Goal: Task Accomplishment & Management: Use online tool/utility

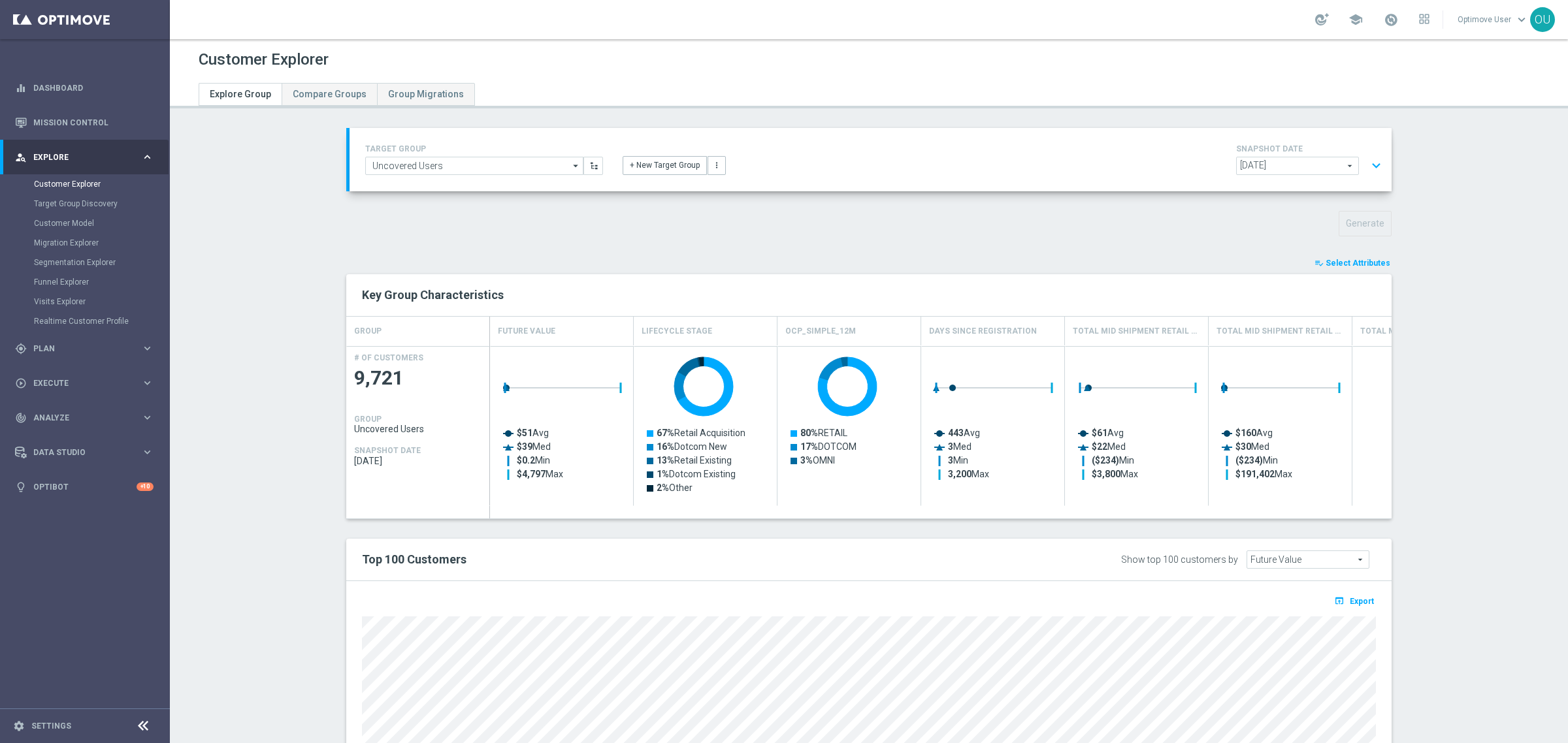
scroll to position [31, 0]
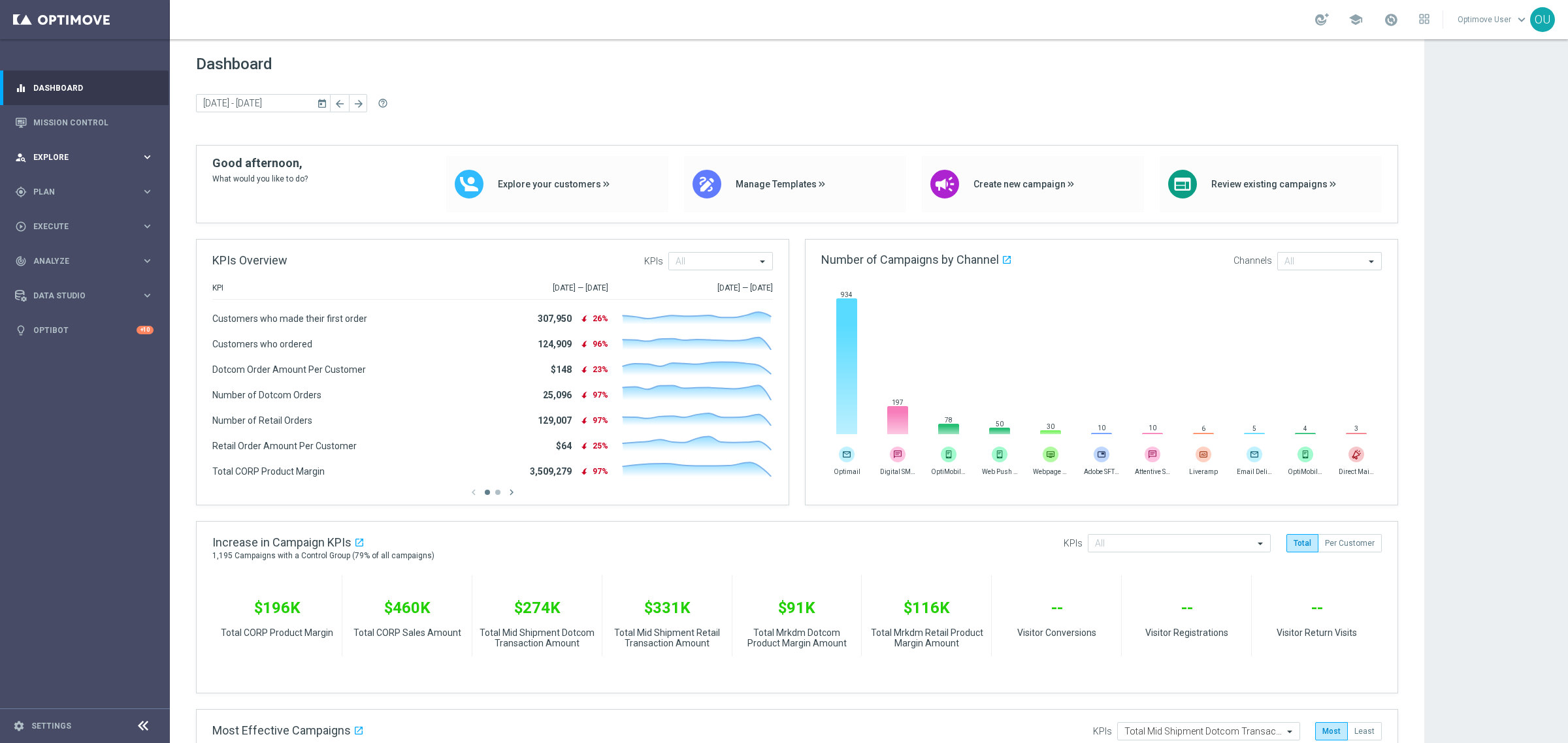
click at [56, 154] on span "Explore" at bounding box center [87, 157] width 108 height 8
click at [66, 181] on link "Customer Explorer" at bounding box center [85, 184] width 102 height 11
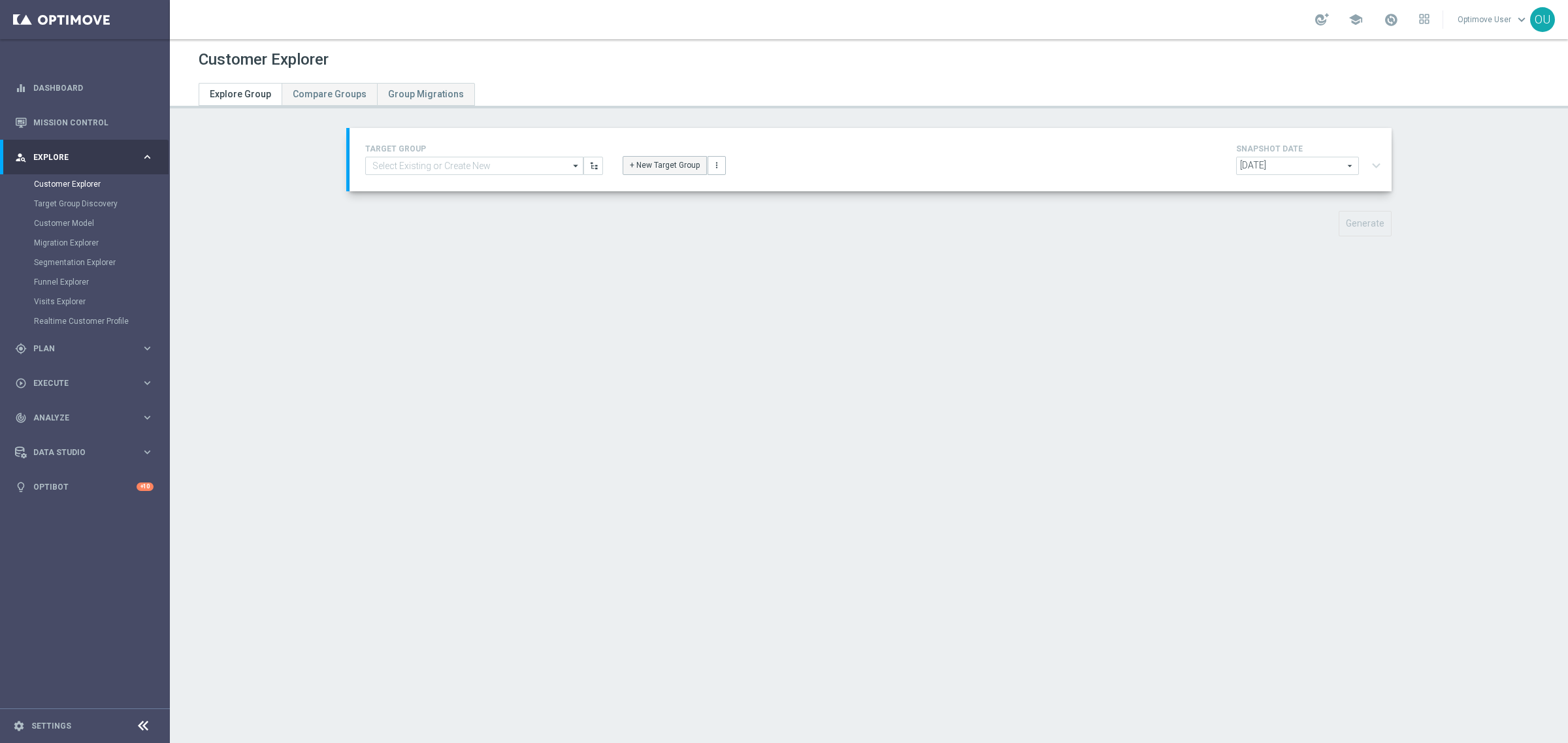
click at [658, 168] on button "+ New Target Group" at bounding box center [665, 165] width 84 height 19
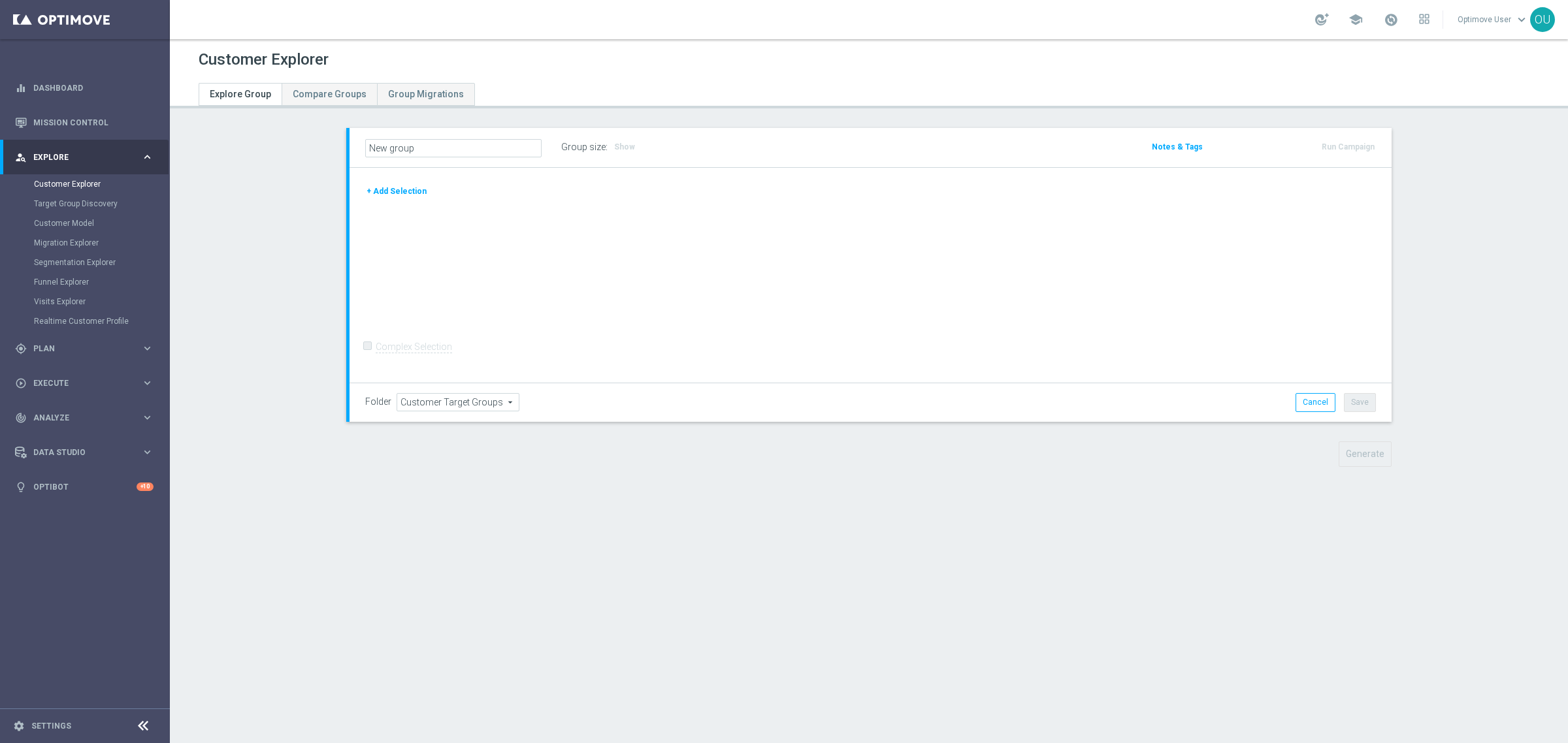
click at [386, 195] on button "+ Add Selection" at bounding box center [397, 191] width 63 height 14
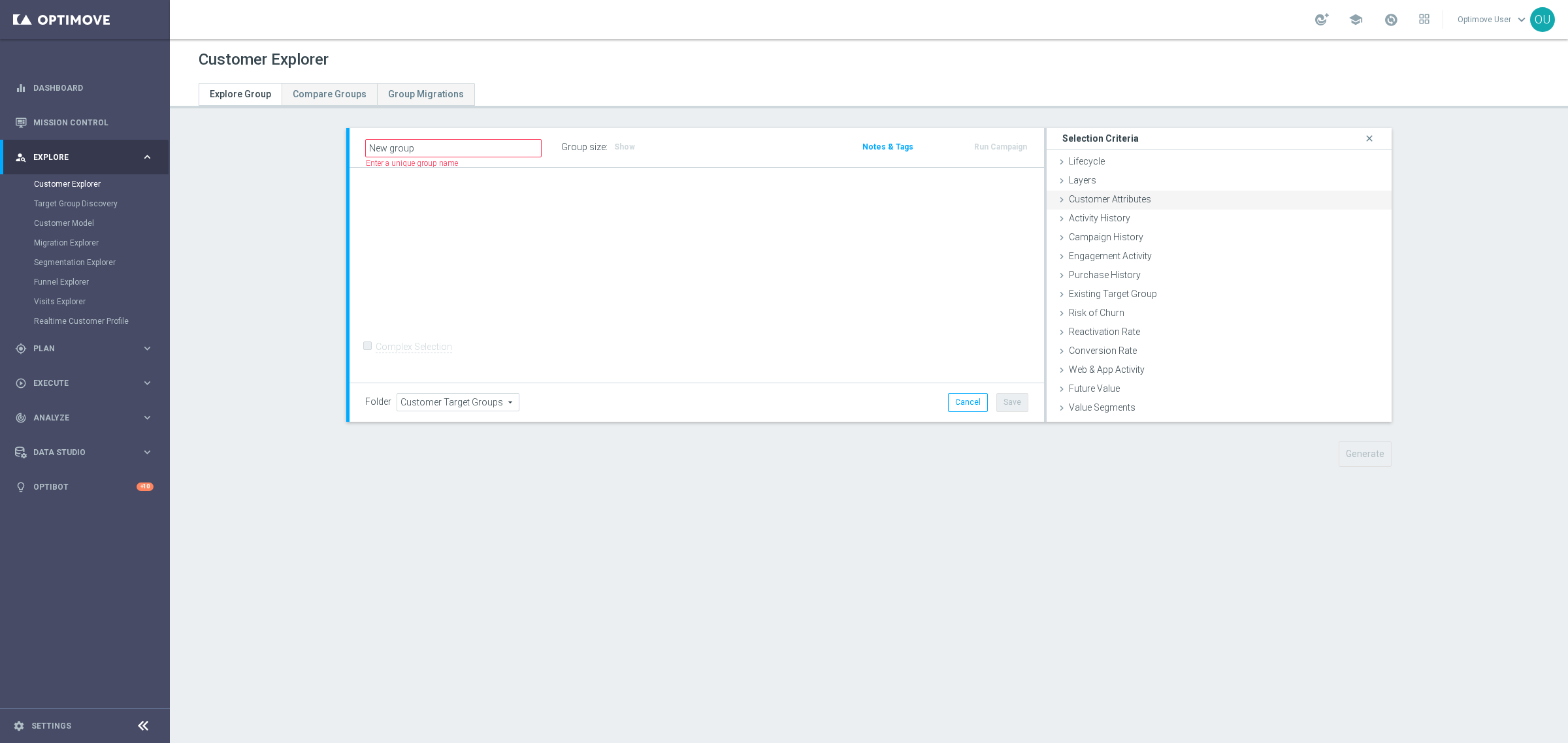
click at [1099, 203] on span "Customer Attributes" at bounding box center [1109, 199] width 82 height 11
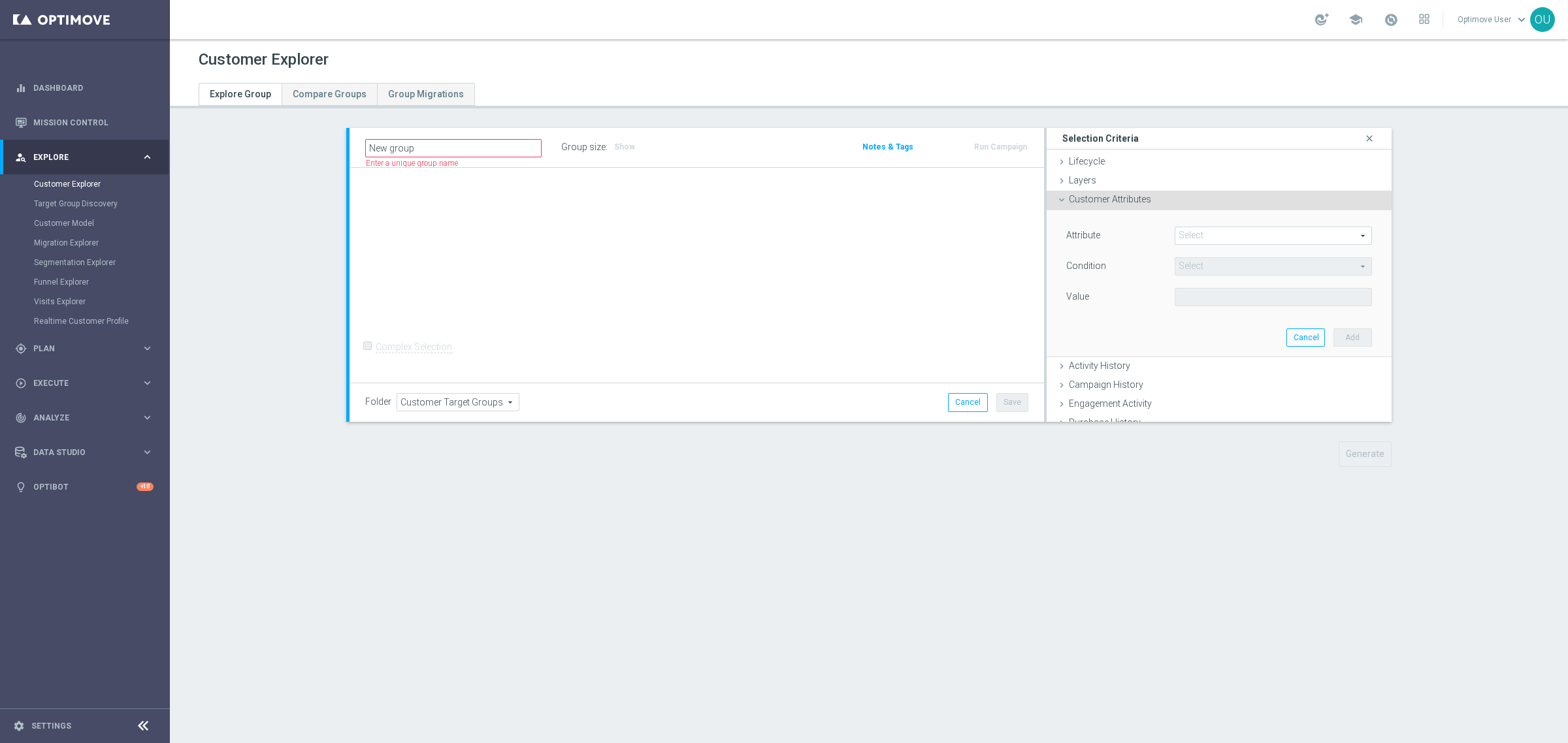
click at [1235, 232] on span at bounding box center [1273, 236] width 196 height 17
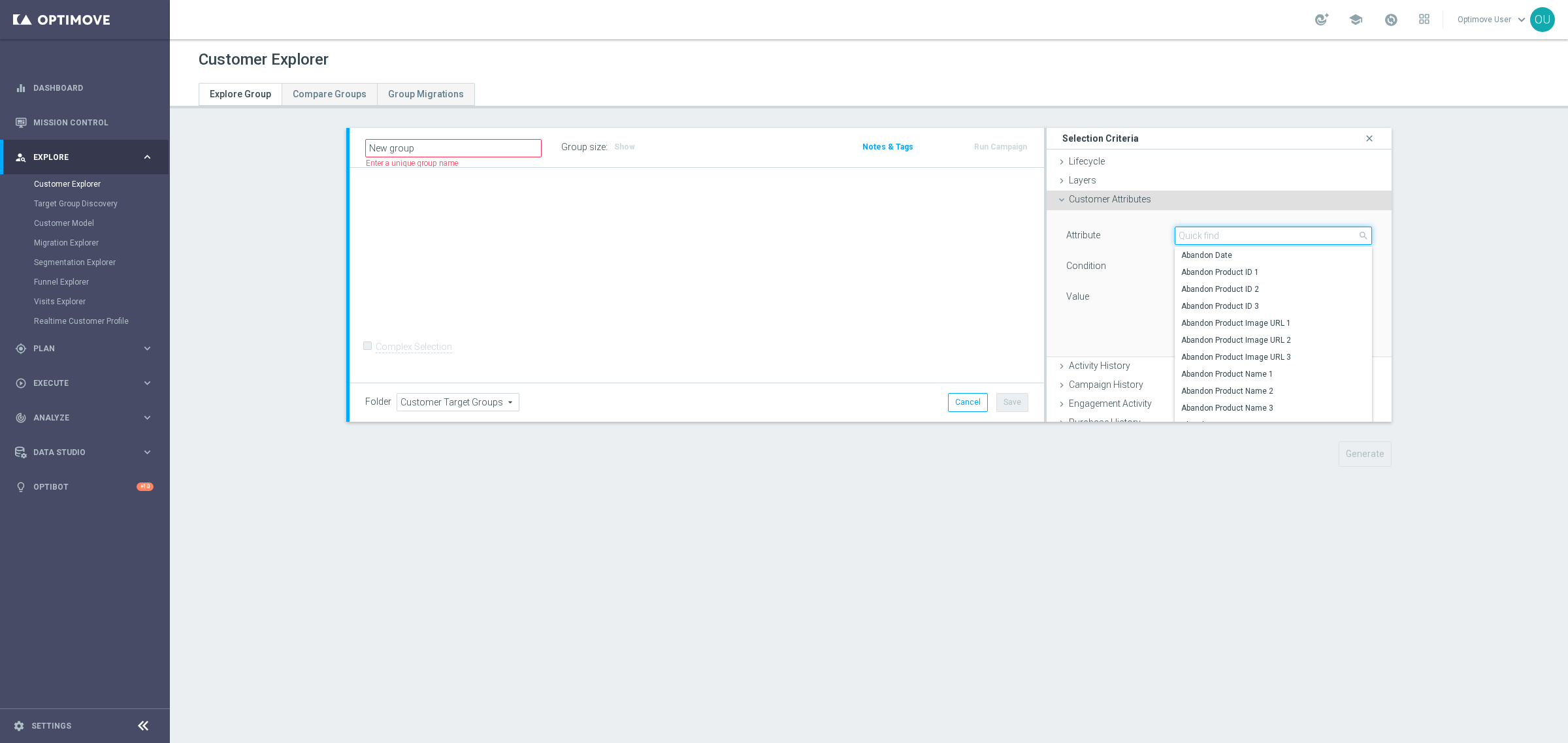
click at [1235, 232] on input "search" at bounding box center [1273, 236] width 198 height 19
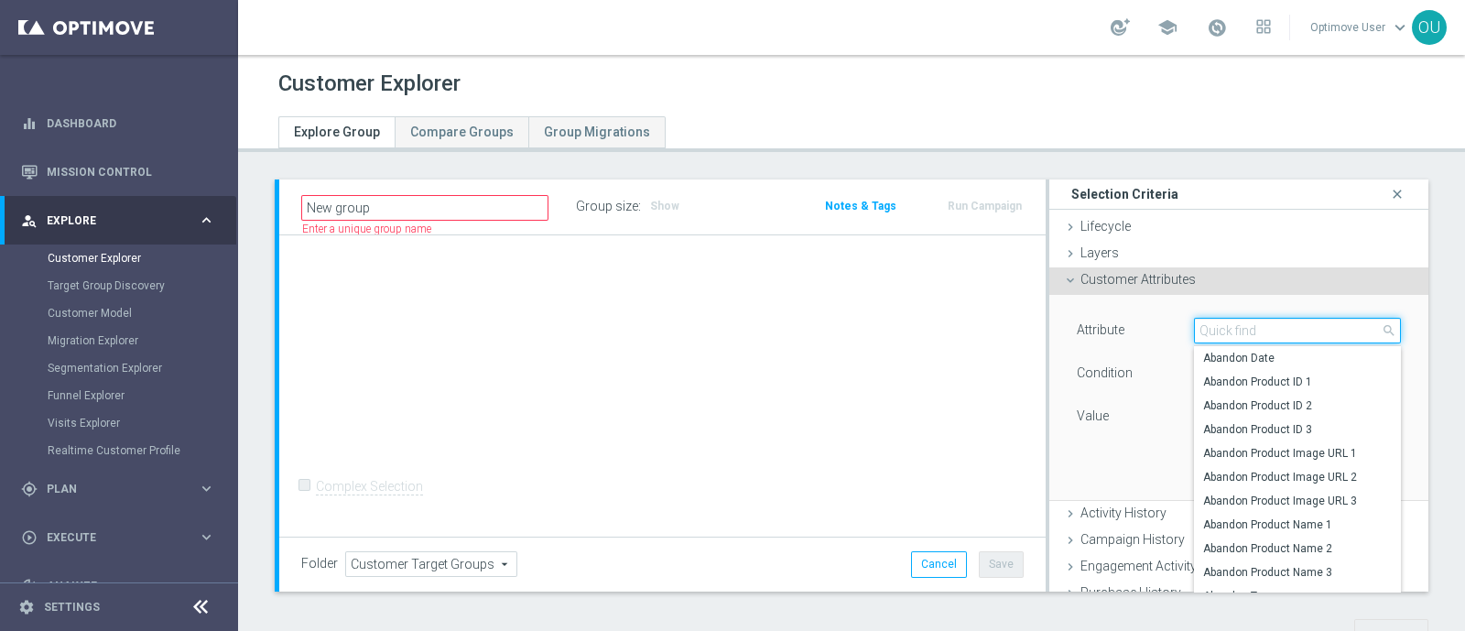
click at [1268, 332] on input "search" at bounding box center [1297, 331] width 207 height 26
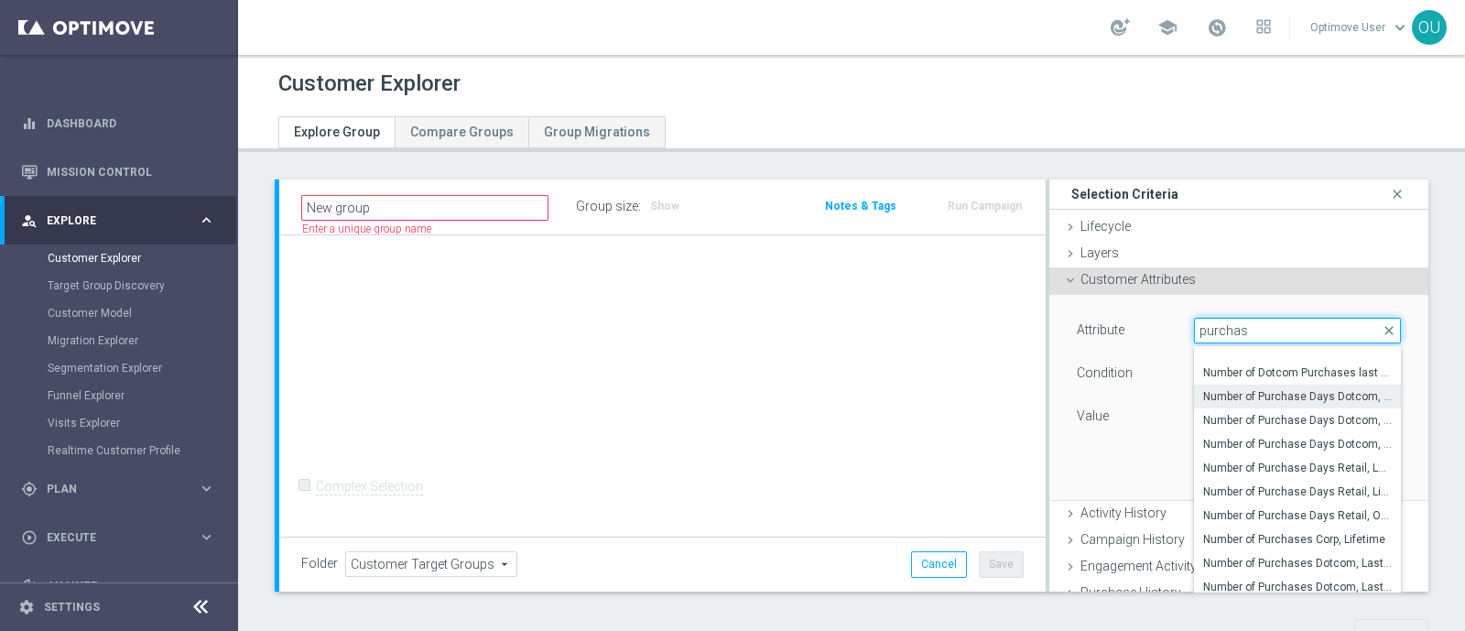
scroll to position [443, 0]
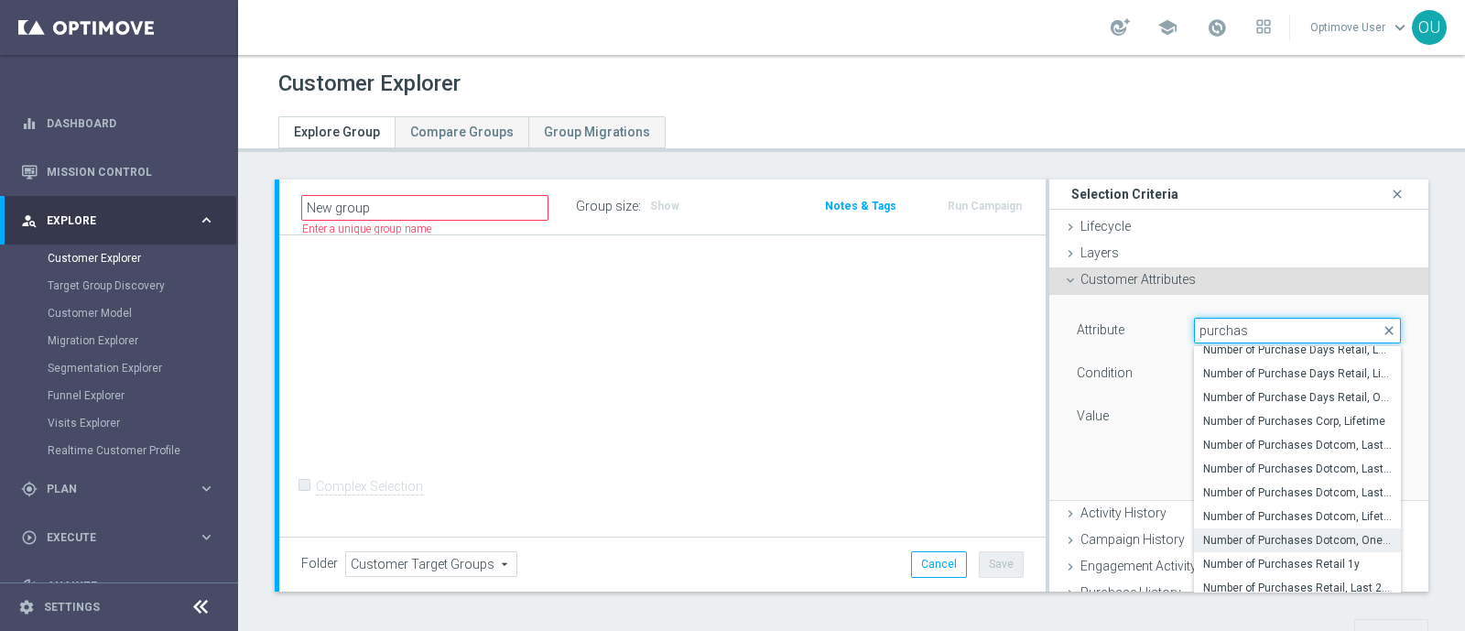
type input "purchas"
click at [1278, 538] on span "Number of Purchases Dotcom, One Year" at bounding box center [1297, 540] width 189 height 15
type input "Number of Purchases Dotcom, One Year"
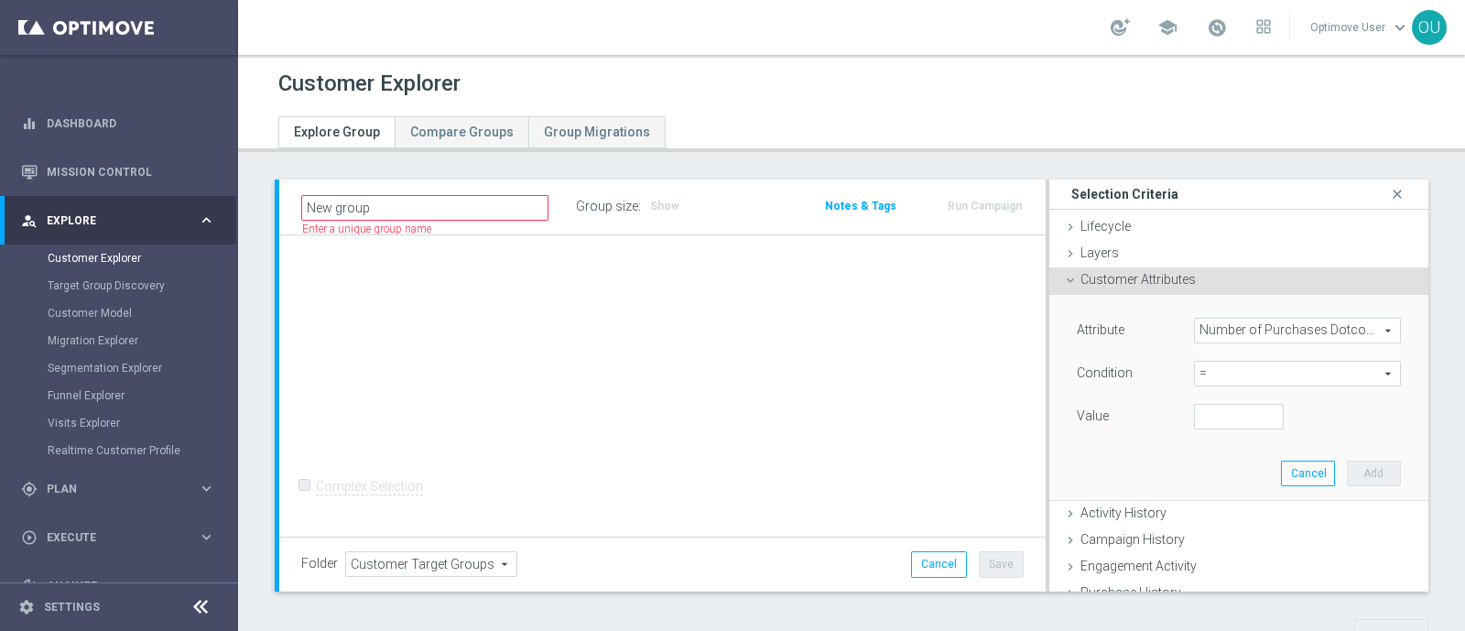
click at [1195, 375] on span "=" at bounding box center [1297, 374] width 205 height 24
click at [1203, 500] on span ">" at bounding box center [1297, 496] width 189 height 15
type input ">"
click at [1208, 419] on input "number" at bounding box center [1239, 417] width 90 height 26
type input "0"
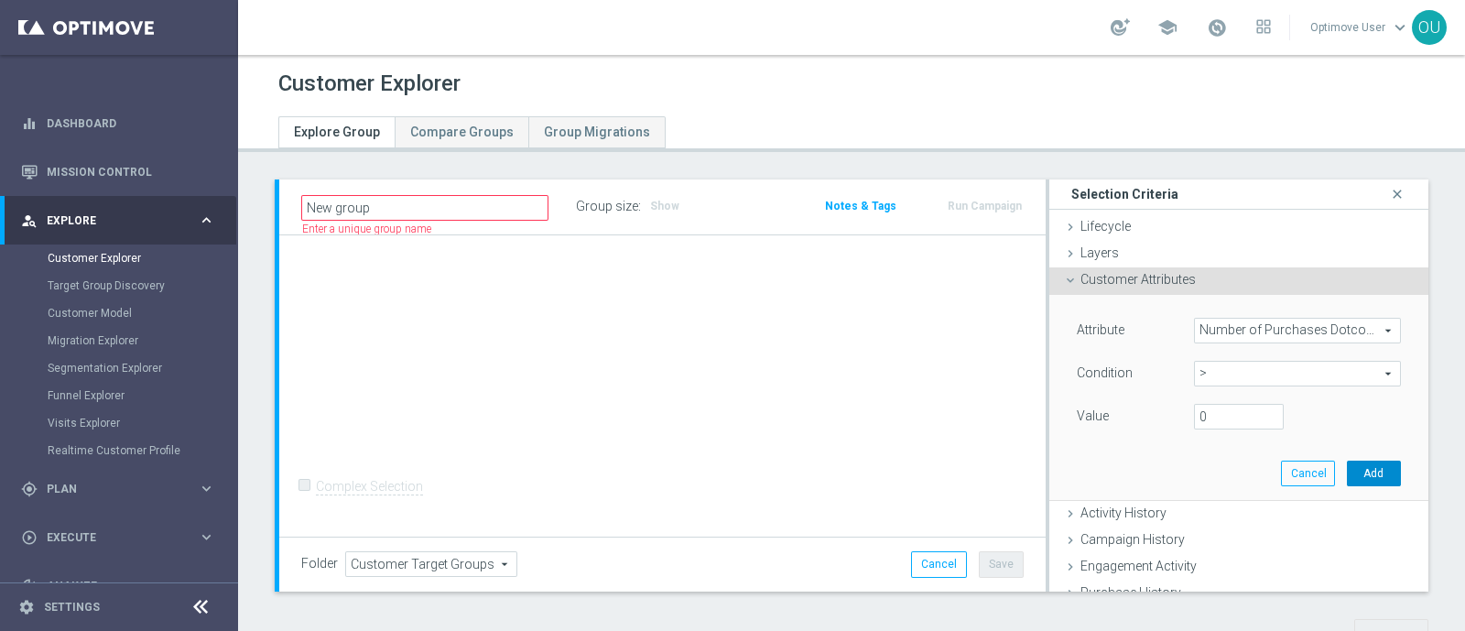
click at [1347, 480] on button "Add" at bounding box center [1374, 474] width 54 height 26
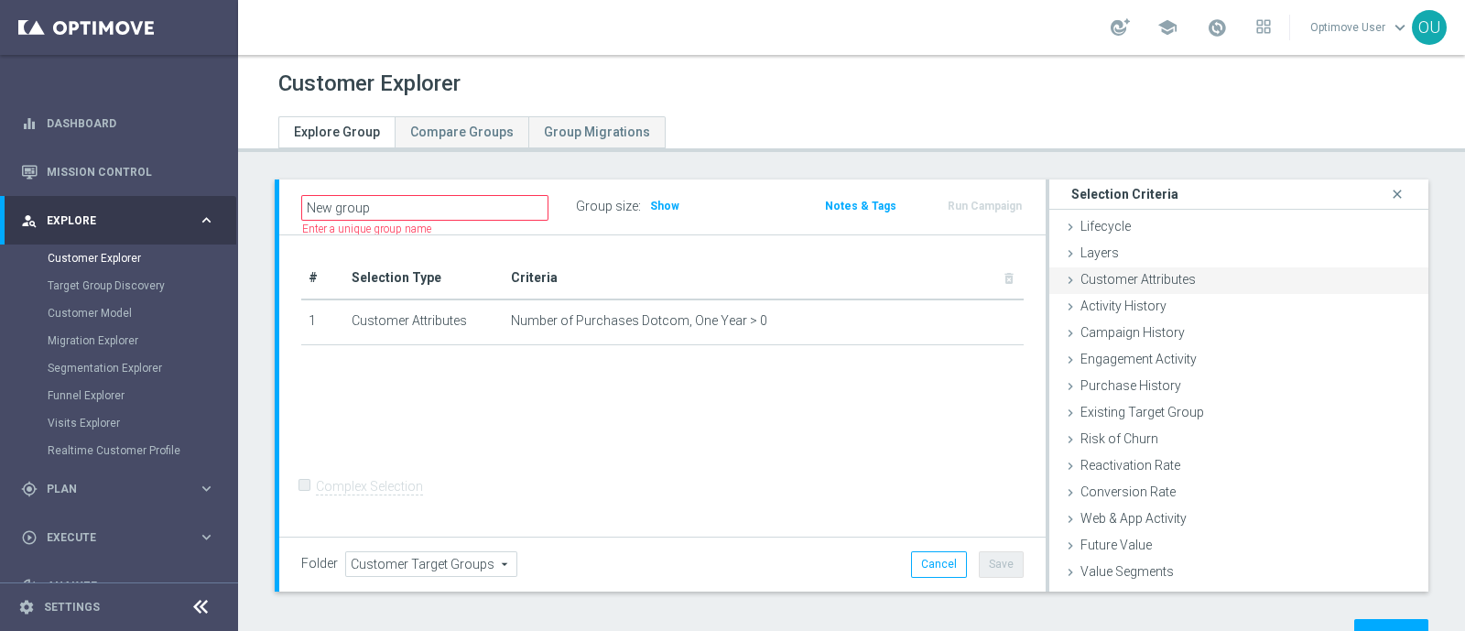
click at [1217, 288] on div "Customer Attributes done selection saved" at bounding box center [1239, 280] width 379 height 27
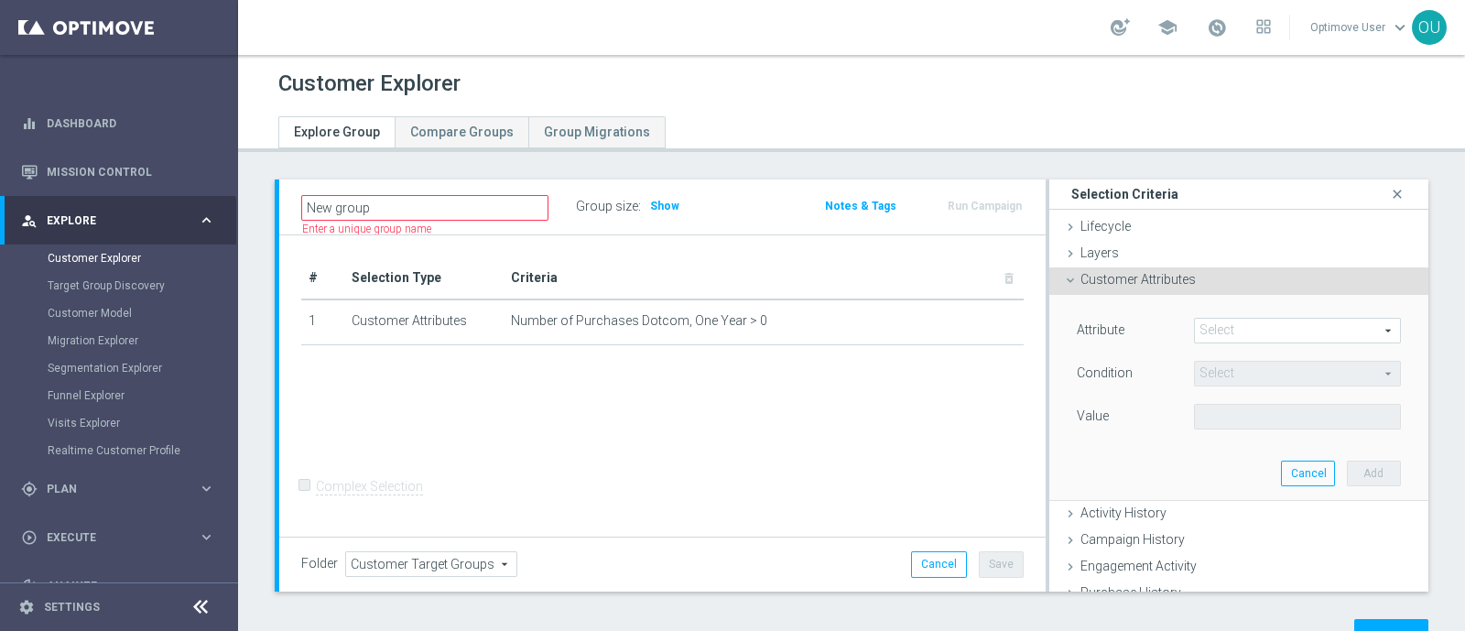
click at [1223, 336] on span at bounding box center [1297, 331] width 205 height 24
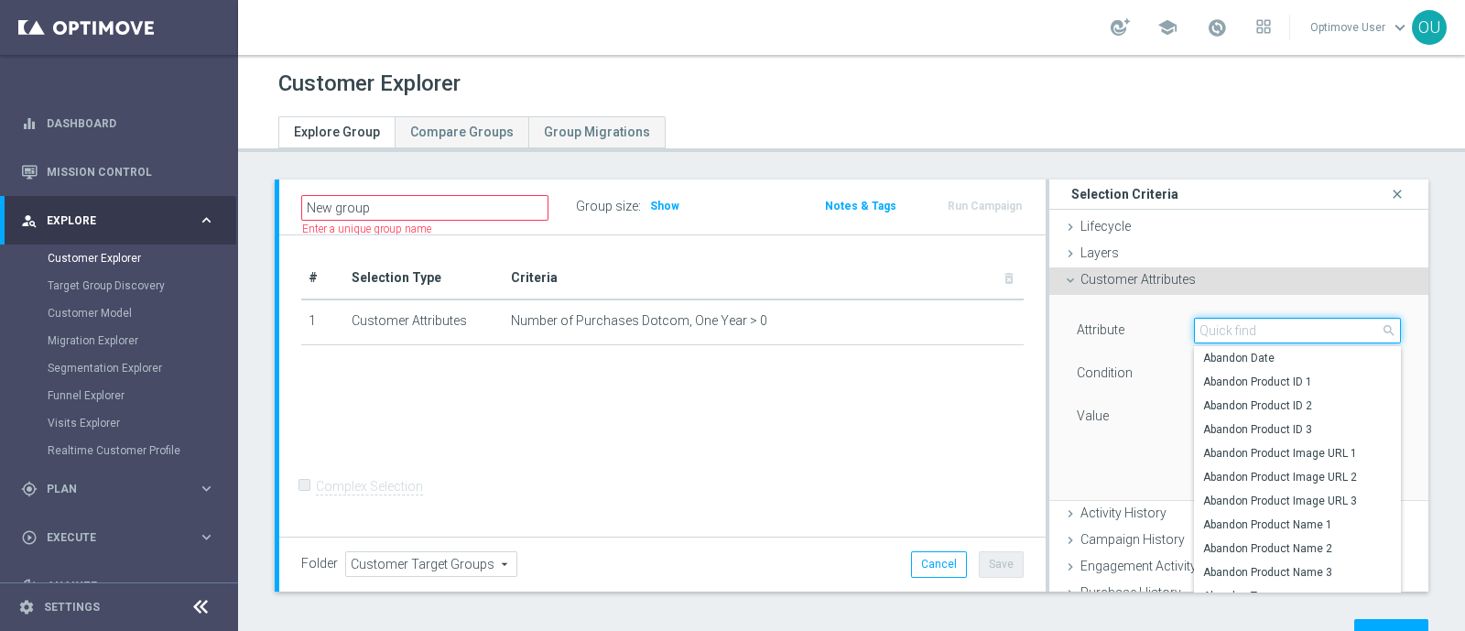
click at [1223, 336] on input "search" at bounding box center [1297, 331] width 207 height 26
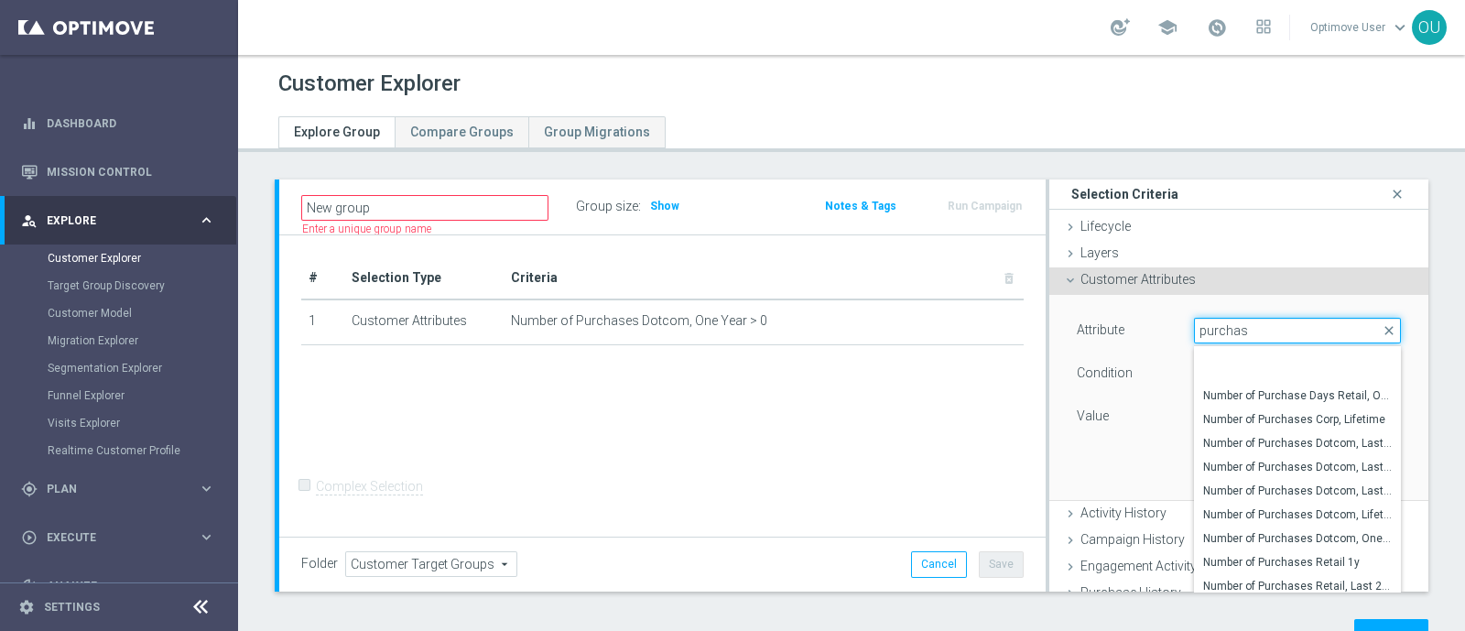
scroll to position [554, 0]
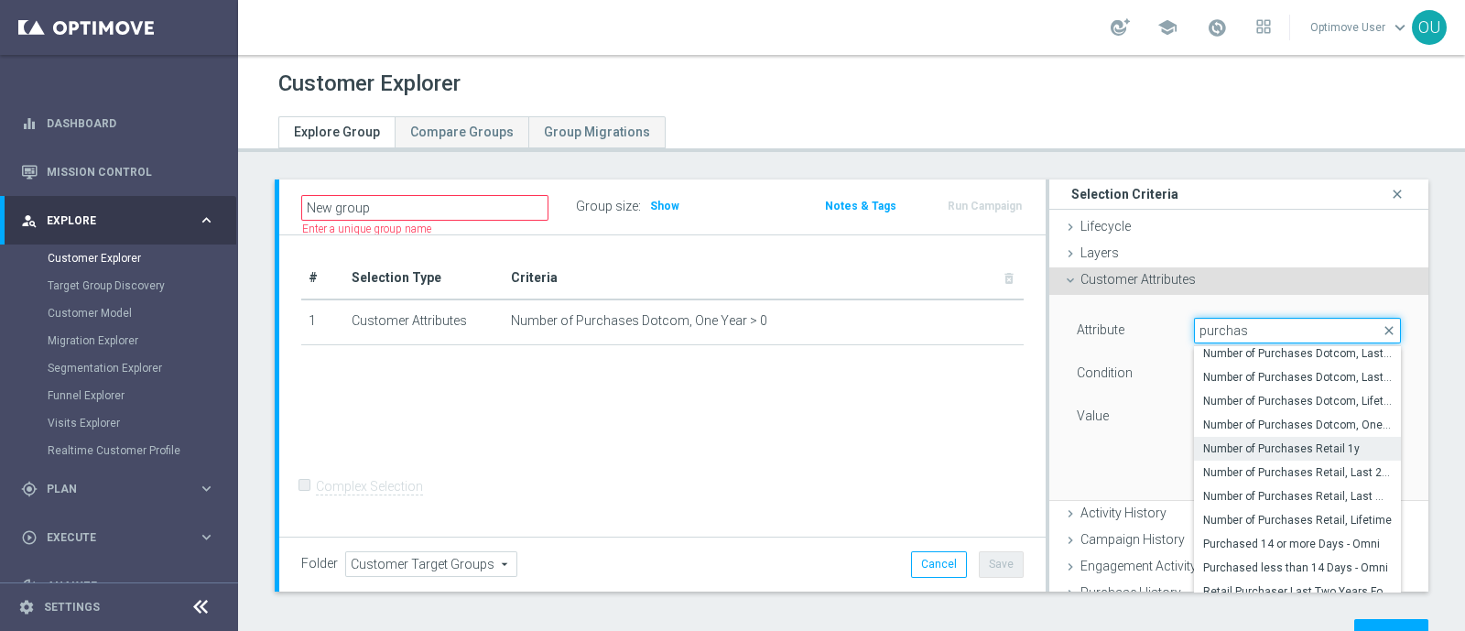
type input "purchas"
click at [1329, 439] on label "Number of Purchases Retail 1y" at bounding box center [1297, 449] width 207 height 24
type input "Number of Purchases Retail 1y"
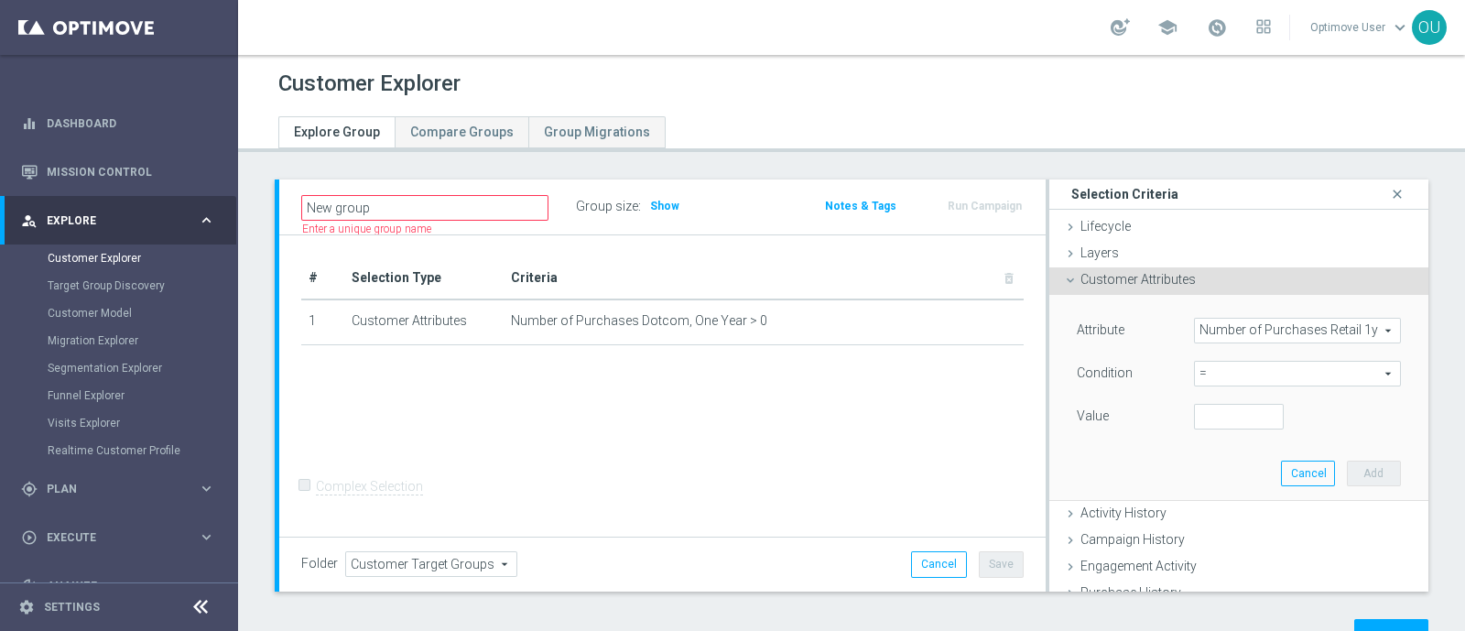
click at [1264, 379] on span "=" at bounding box center [1297, 374] width 205 height 24
click at [1203, 495] on span ">" at bounding box center [1297, 496] width 189 height 15
type input ">"
click at [1194, 409] on input "number" at bounding box center [1239, 417] width 90 height 26
type input "0"
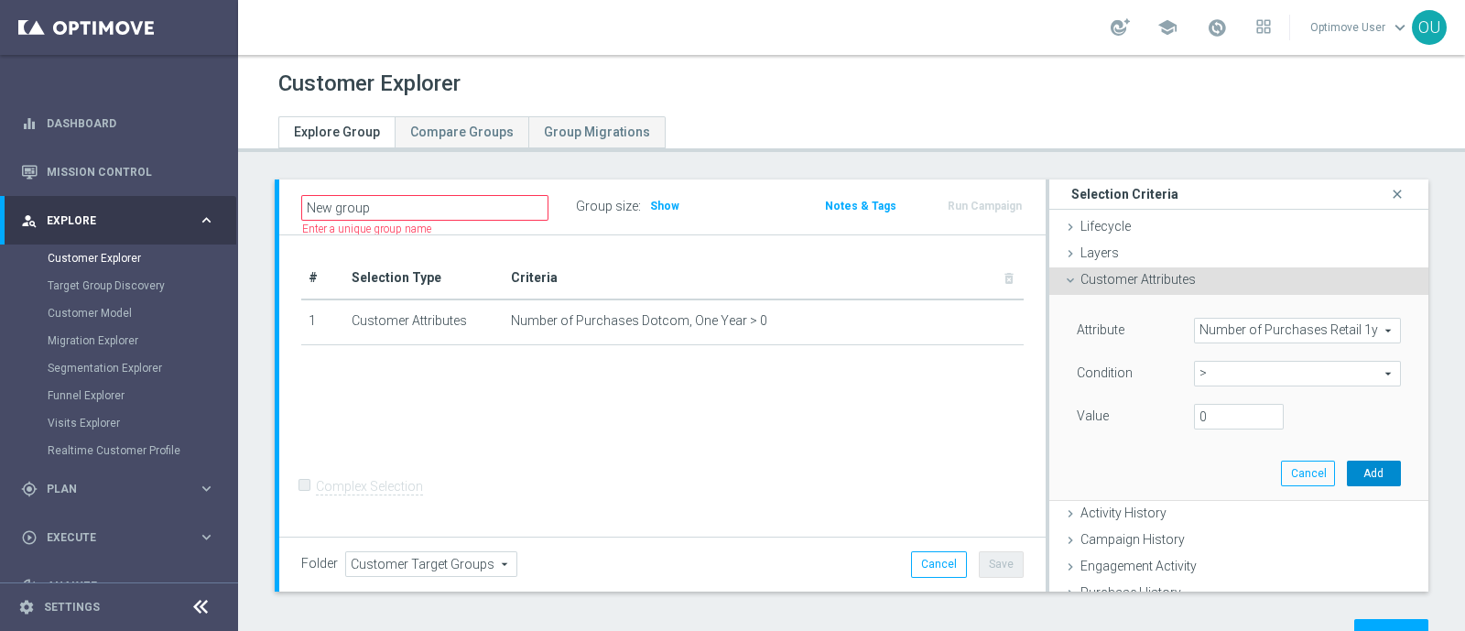
click at [1347, 466] on button "Add" at bounding box center [1374, 474] width 54 height 26
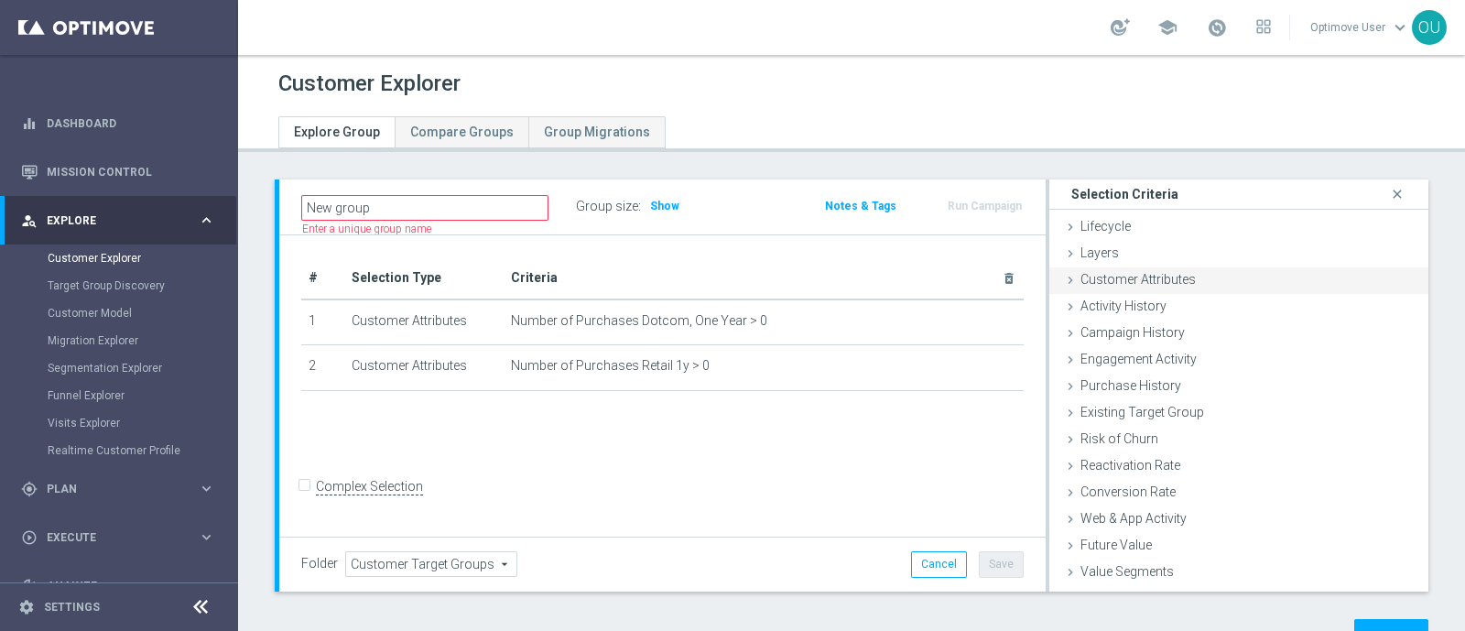
click at [1196, 277] on div "Customer Attributes done selection saved" at bounding box center [1239, 280] width 379 height 27
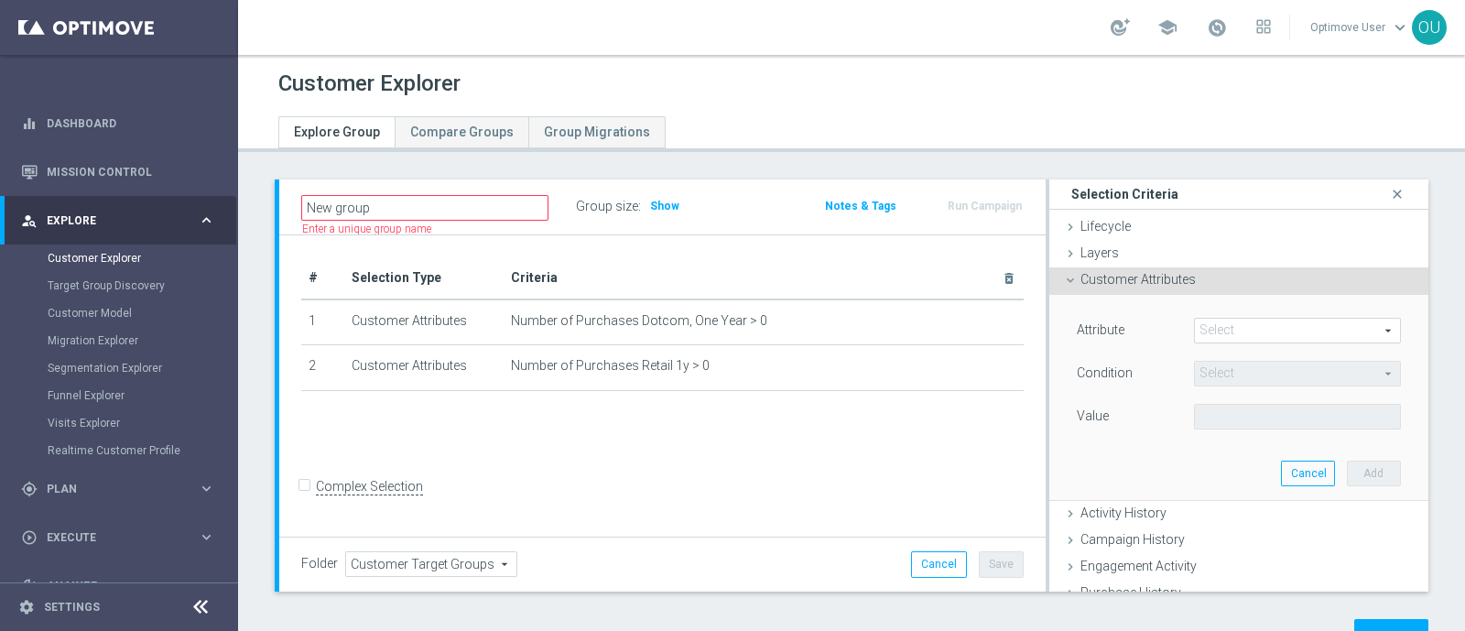
click at [1244, 324] on span at bounding box center [1297, 331] width 205 height 24
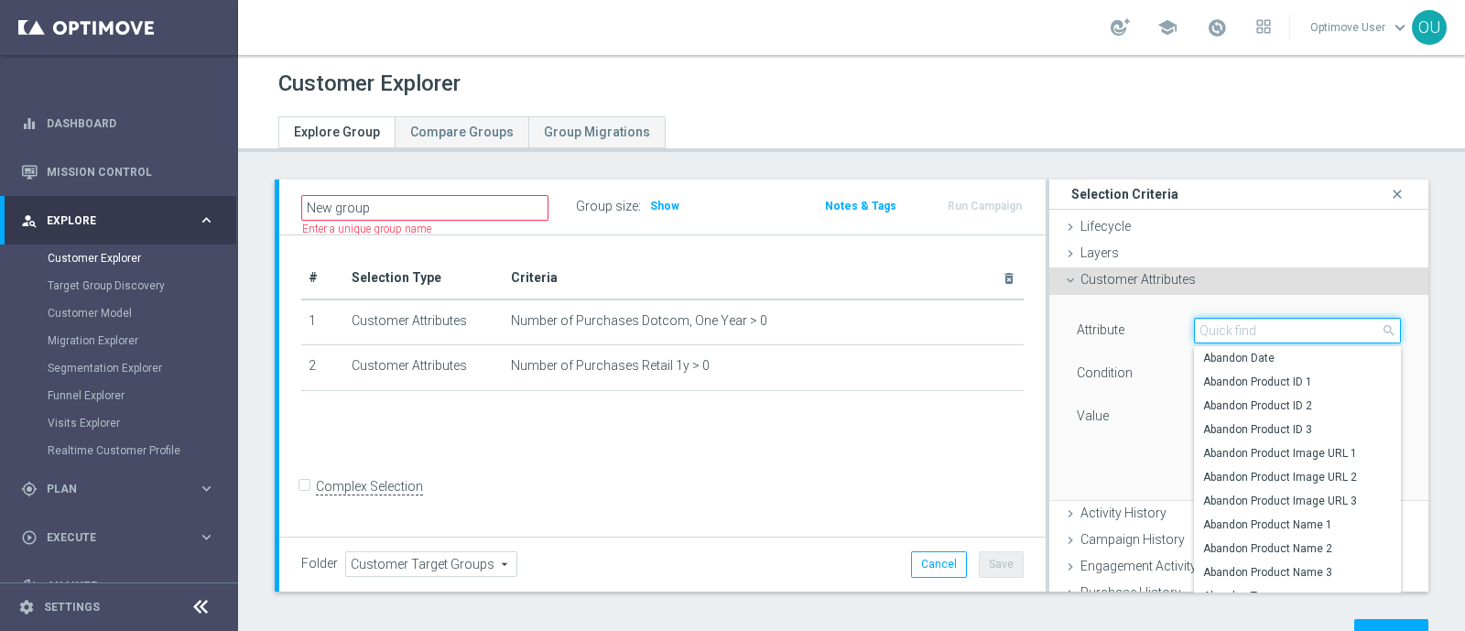
click at [1250, 337] on input "search" at bounding box center [1297, 331] width 207 height 26
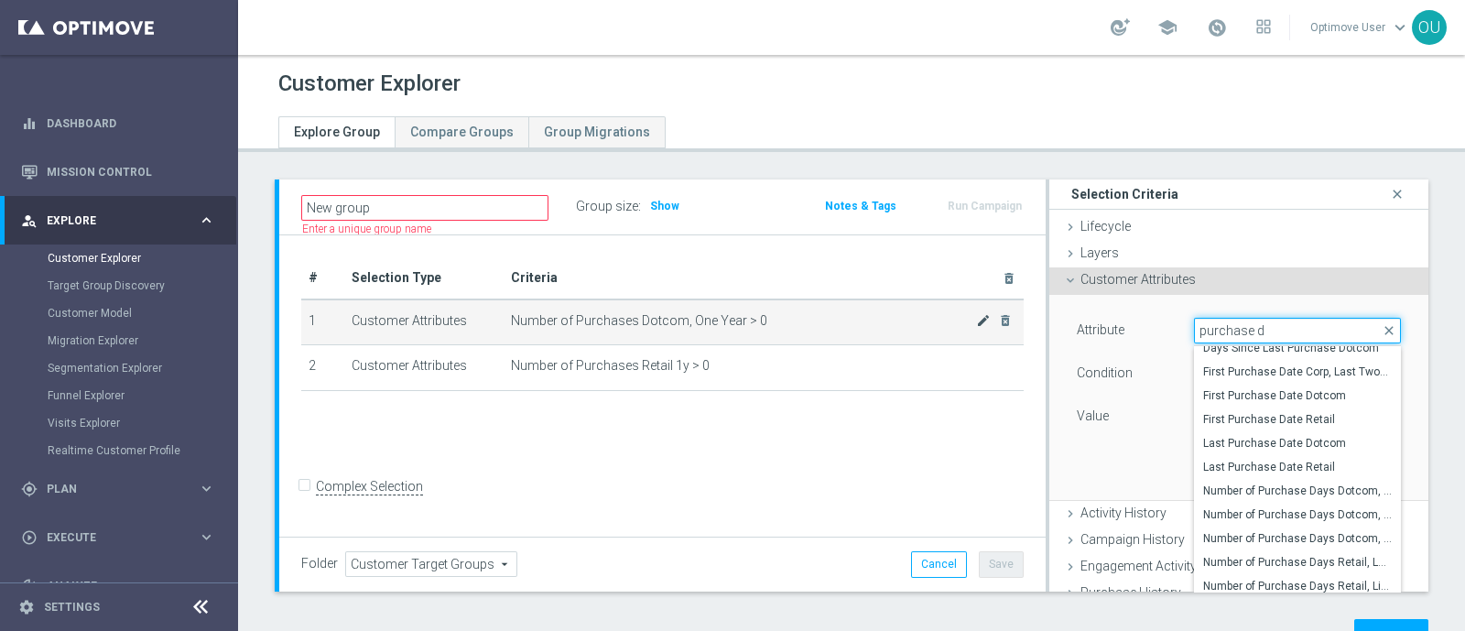
type input "purchase d"
click at [976, 320] on icon "mode_edit" at bounding box center [983, 320] width 15 height 15
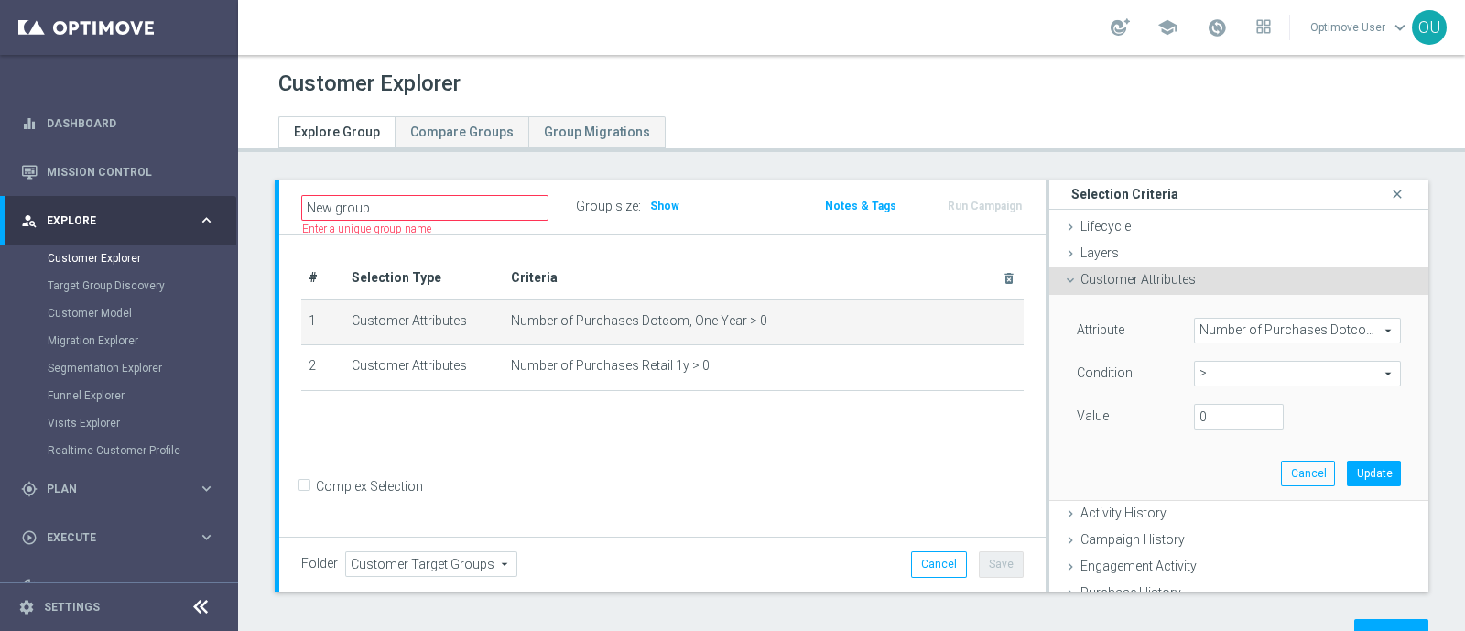
click at [1252, 319] on span "Number of Purchases Dotcom, One Year" at bounding box center [1297, 331] width 205 height 24
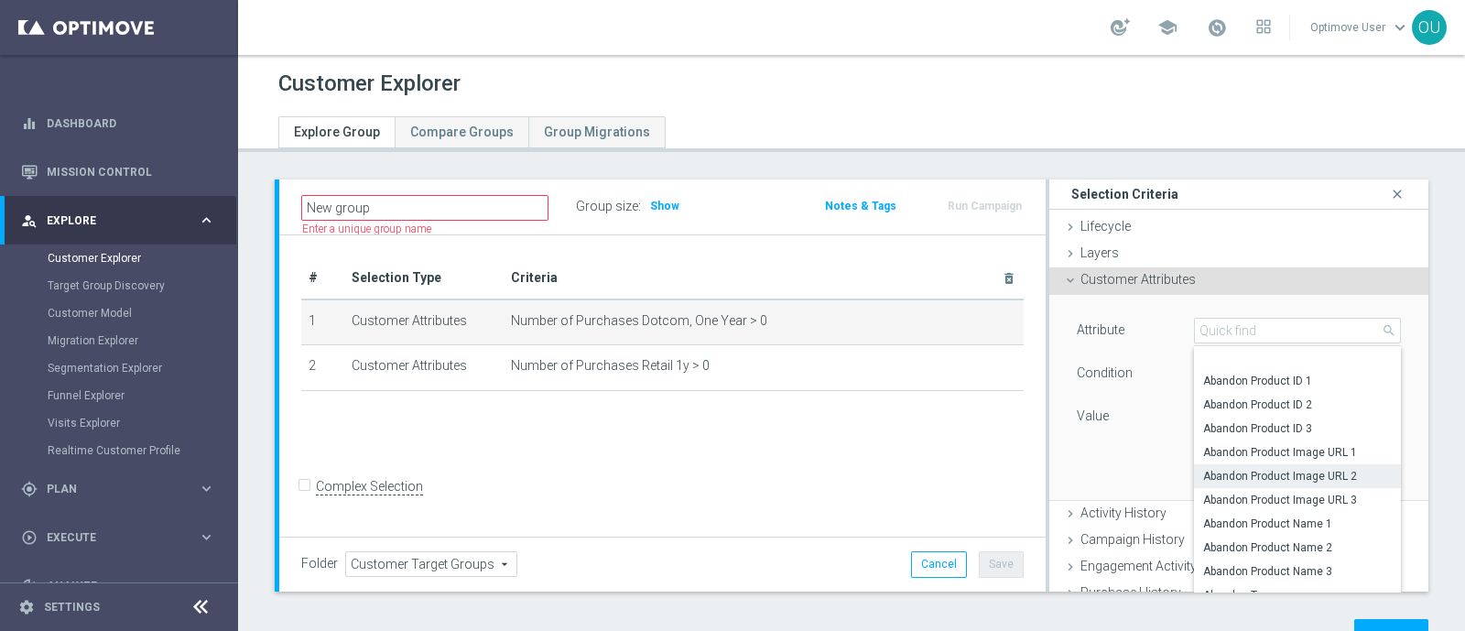
scroll to position [222, 0]
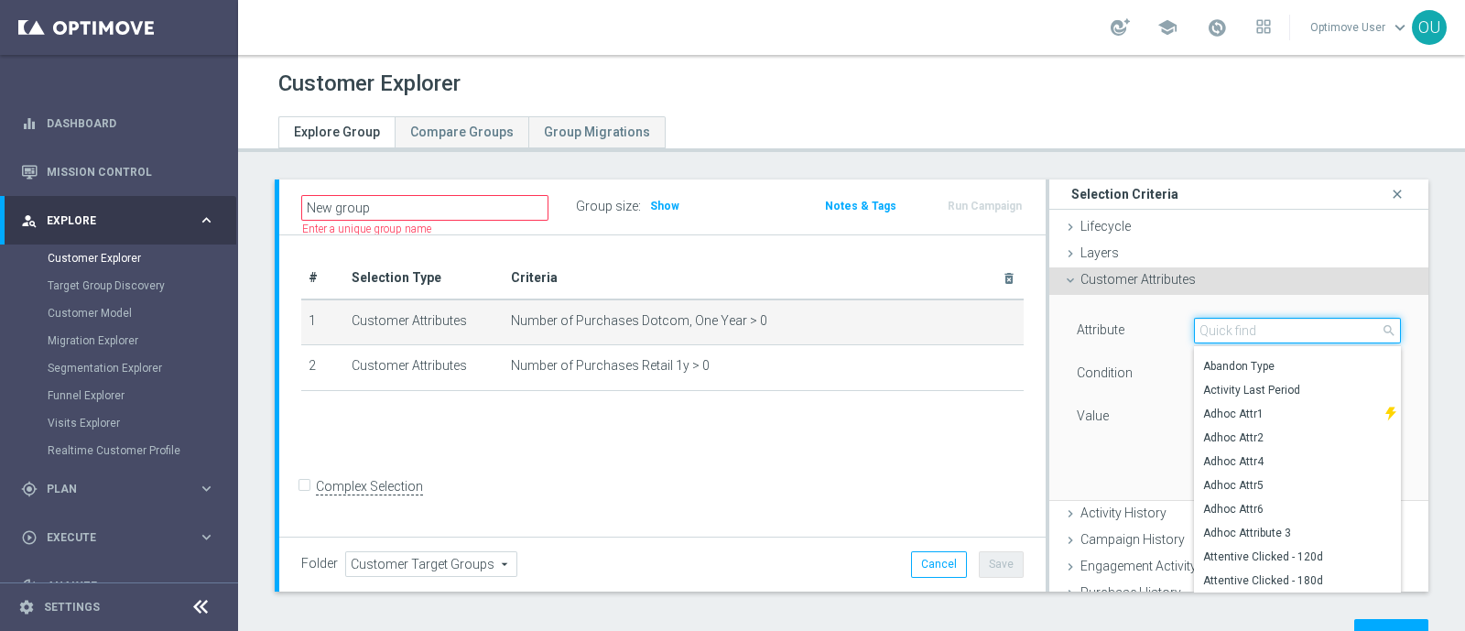
click at [1262, 330] on input "search" at bounding box center [1297, 331] width 207 height 26
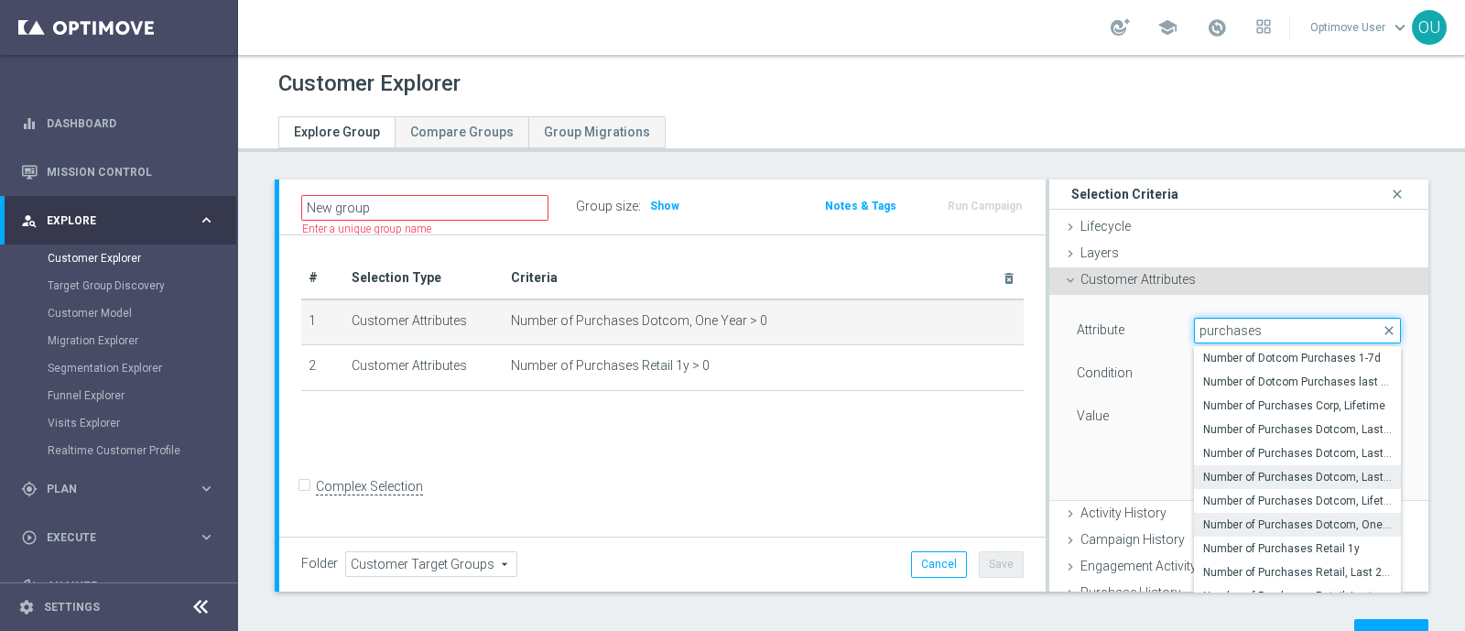
scroll to position [10, 0]
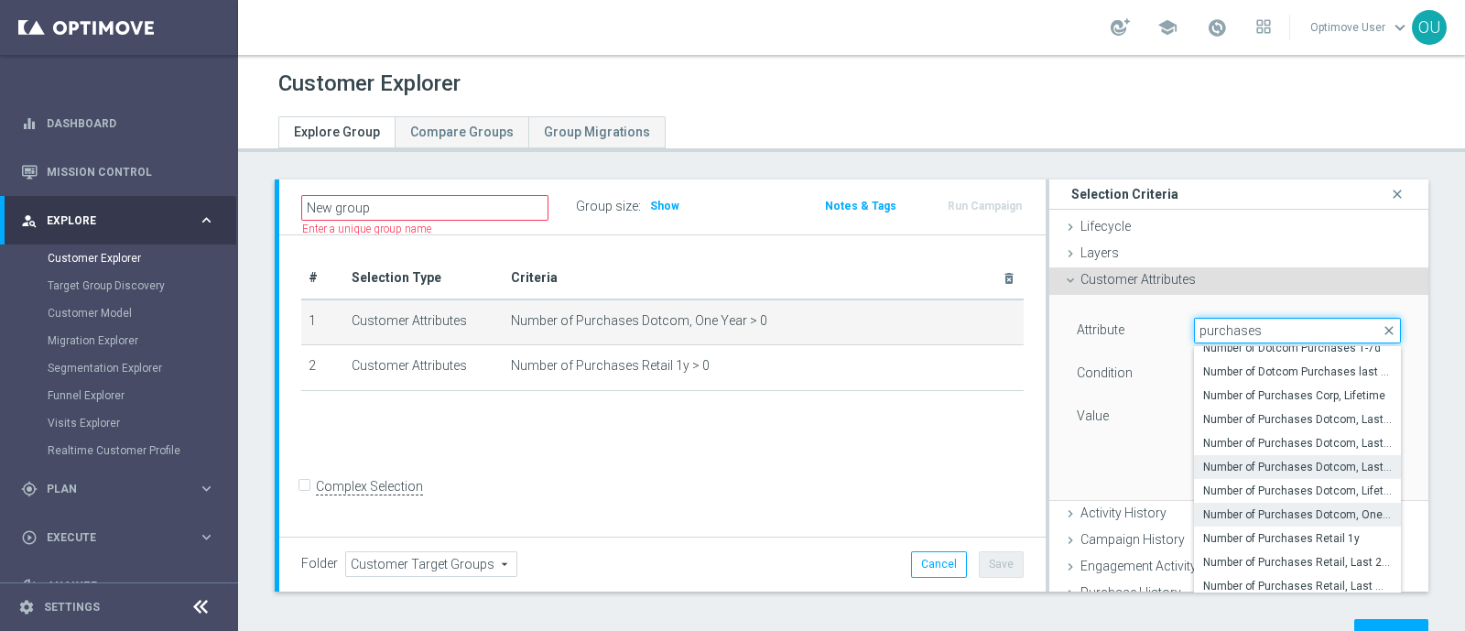
type input "purchases"
click at [1313, 464] on span "Number of Purchases Dotcom, Last Month" at bounding box center [1297, 467] width 189 height 15
type input "Number of Purchases Dotcom, Last Month"
type input "="
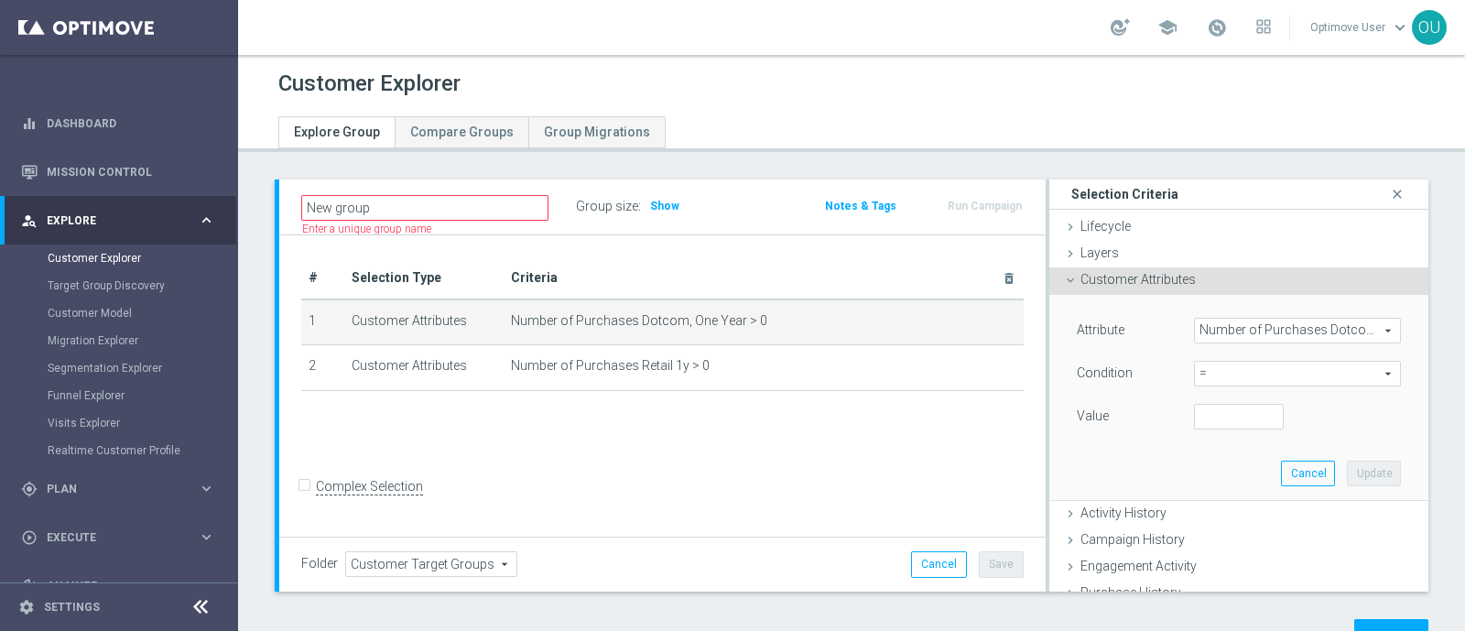
click at [1246, 377] on span "=" at bounding box center [1297, 374] width 205 height 24
click at [1210, 492] on span ">" at bounding box center [1297, 496] width 189 height 15
type input ">"
click at [1194, 423] on input "number" at bounding box center [1239, 417] width 90 height 26
type input "0"
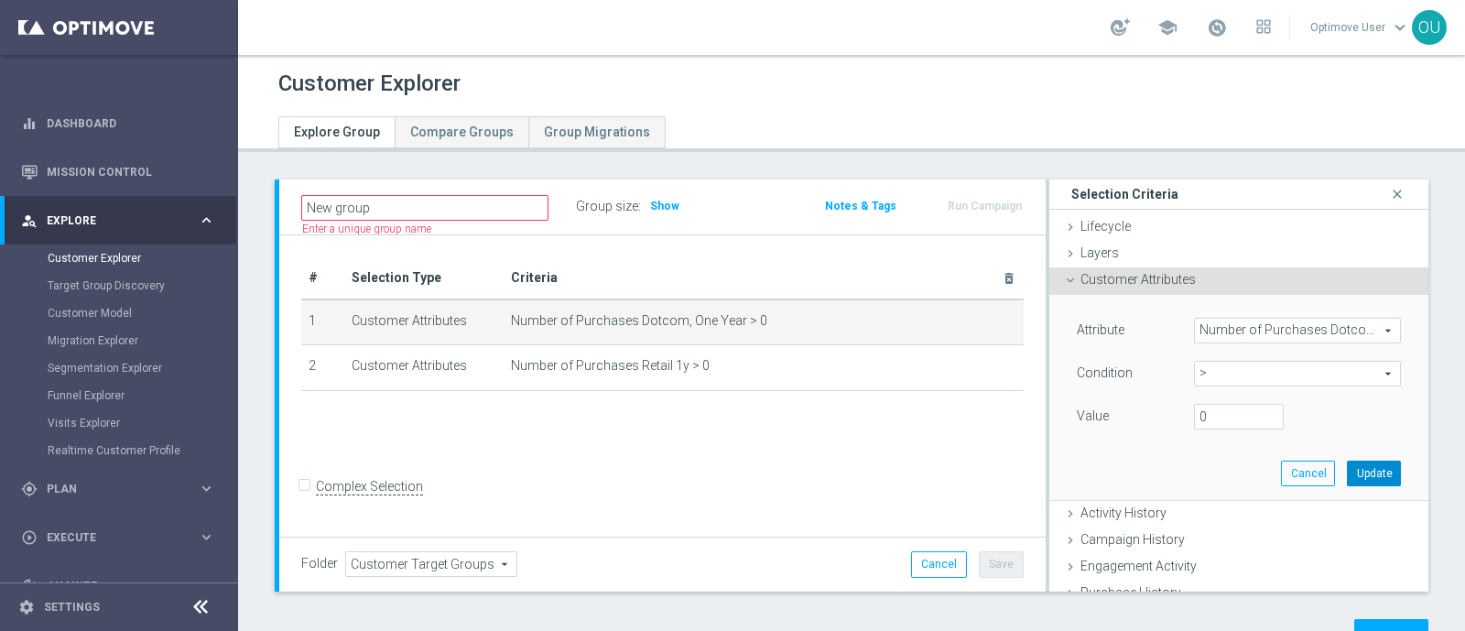
click at [1347, 473] on button "Update" at bounding box center [1374, 474] width 54 height 26
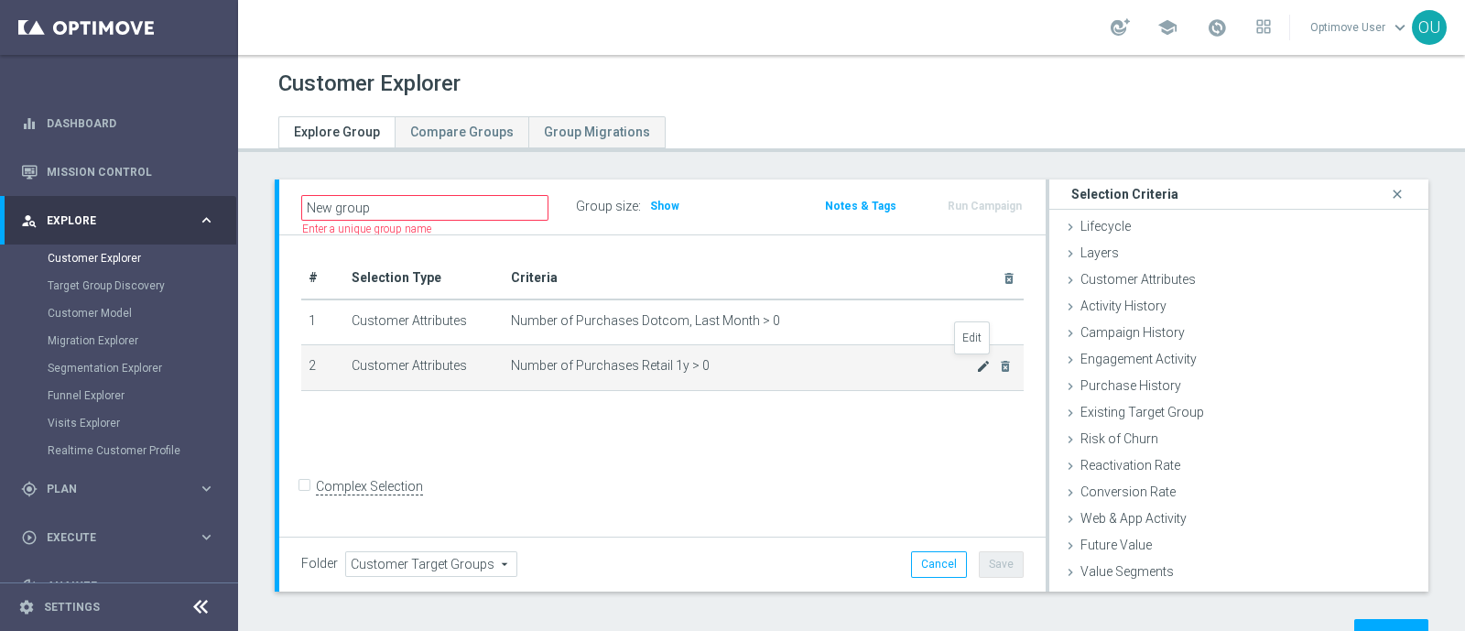
click at [976, 364] on icon "mode_edit" at bounding box center [983, 366] width 15 height 15
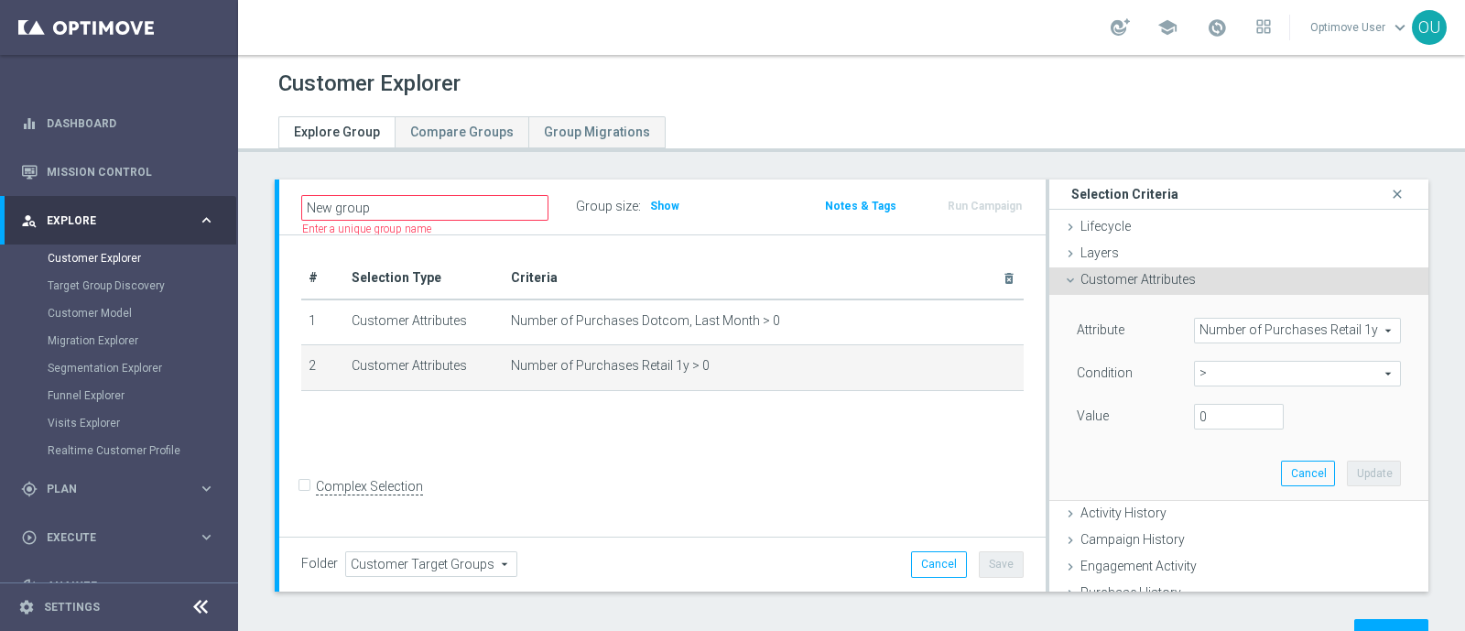
click at [1218, 327] on span "Number of Purchases Retail 1y" at bounding box center [1297, 331] width 205 height 24
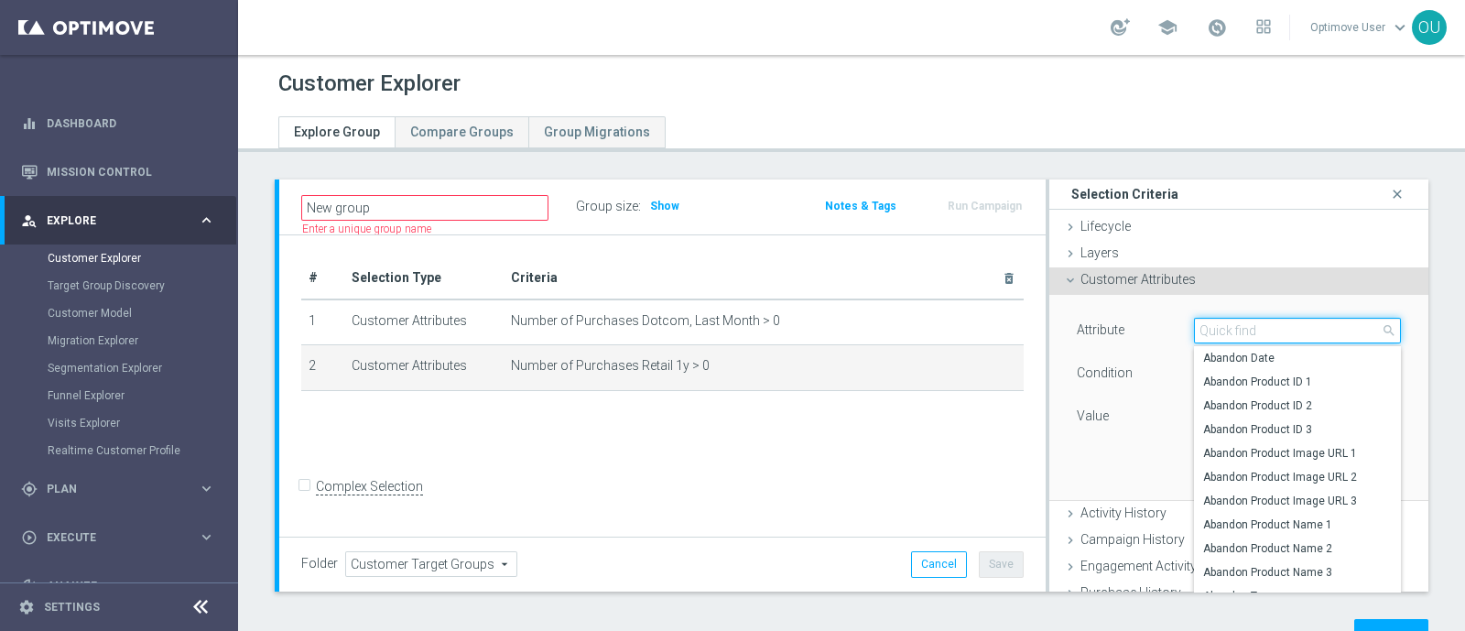
click at [1218, 327] on input "search" at bounding box center [1297, 331] width 207 height 26
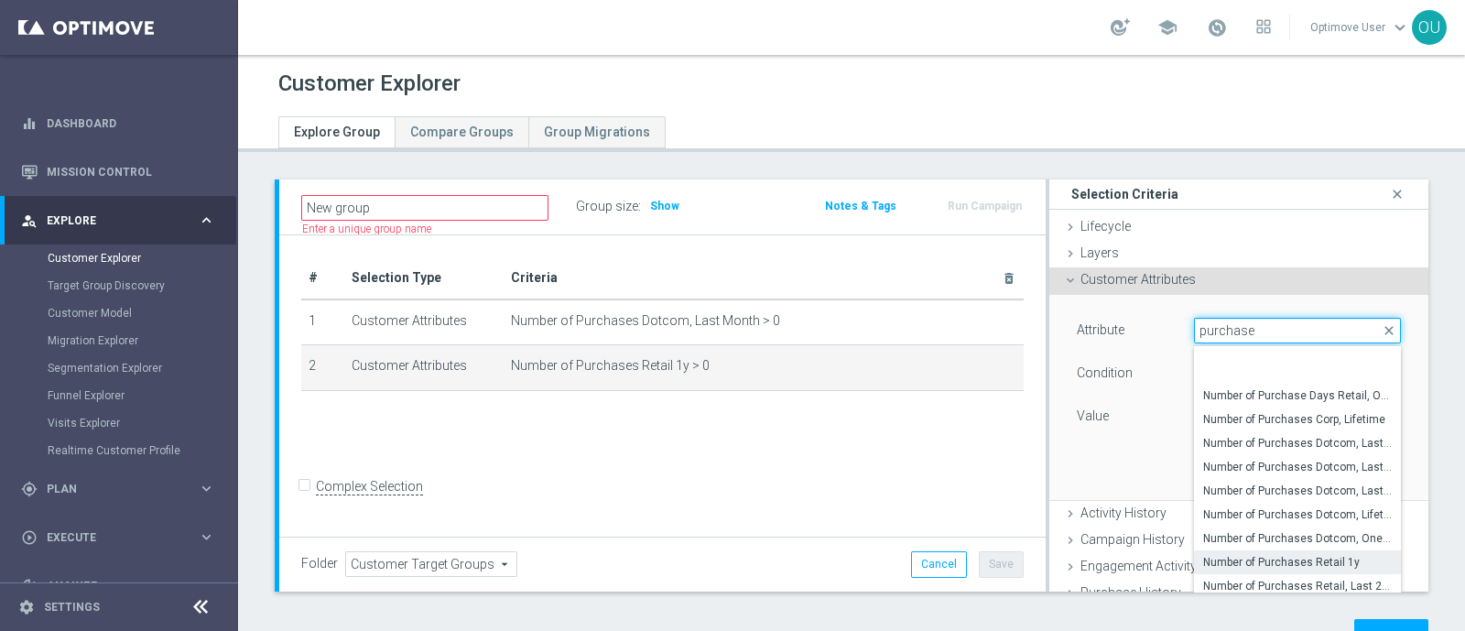
scroll to position [554, 0]
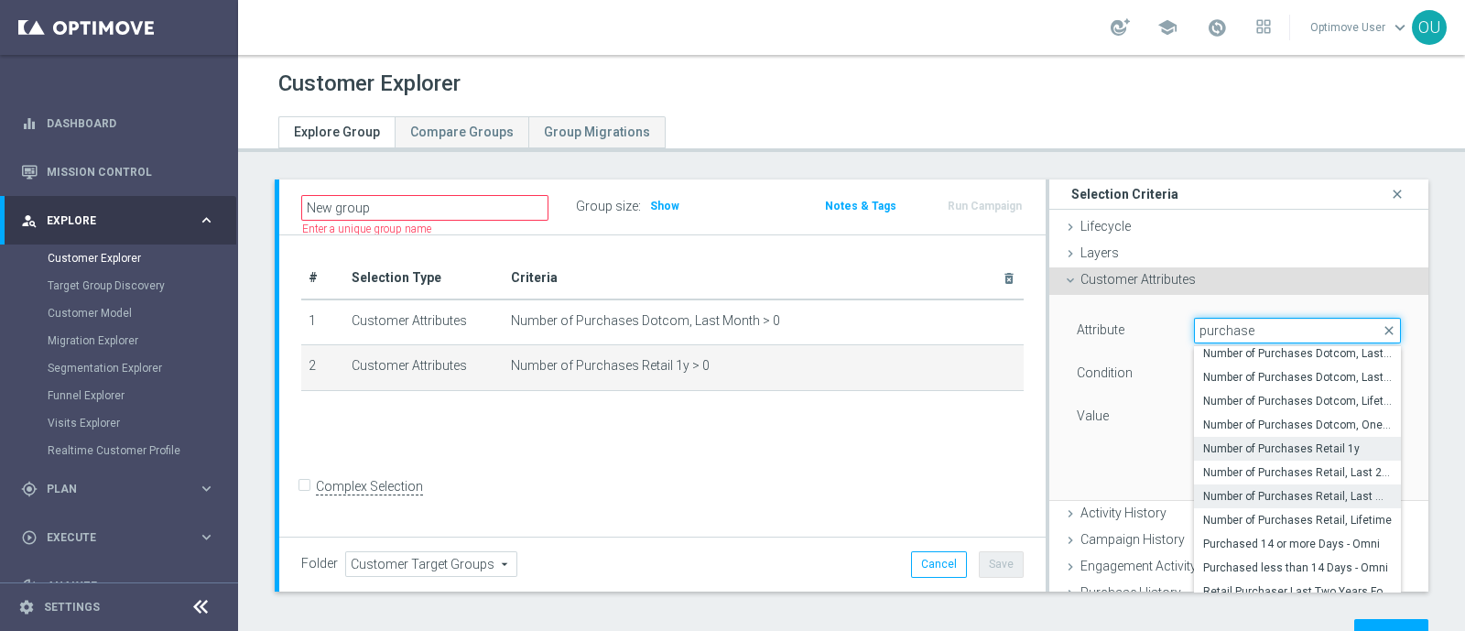
type input "purchase"
click at [1302, 495] on span "Number of Purchases Retail, Last Month" at bounding box center [1297, 496] width 189 height 15
type input "Number of Purchases Retail, Last Month"
type input "="
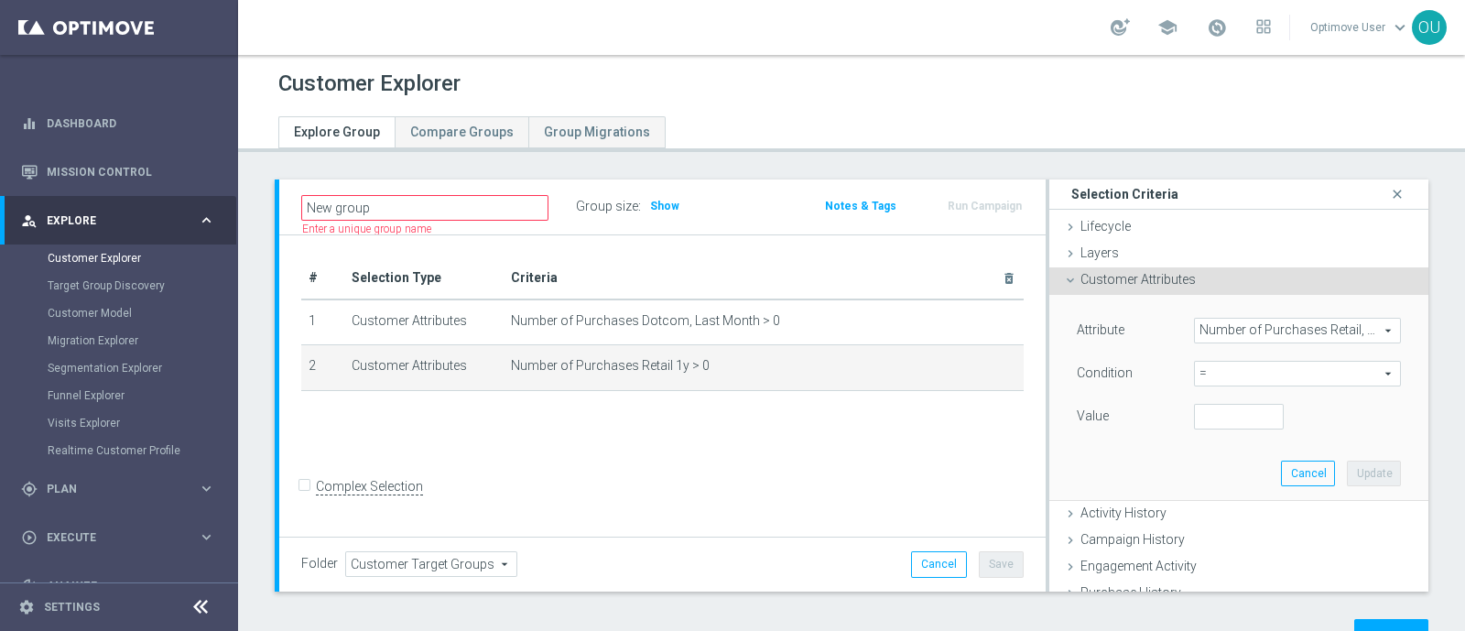
click at [1200, 371] on span "=" at bounding box center [1297, 374] width 205 height 24
click at [1208, 484] on label ">" at bounding box center [1297, 496] width 207 height 24
type input ">"
click at [1194, 416] on input "number" at bounding box center [1239, 417] width 90 height 26
type input "0"
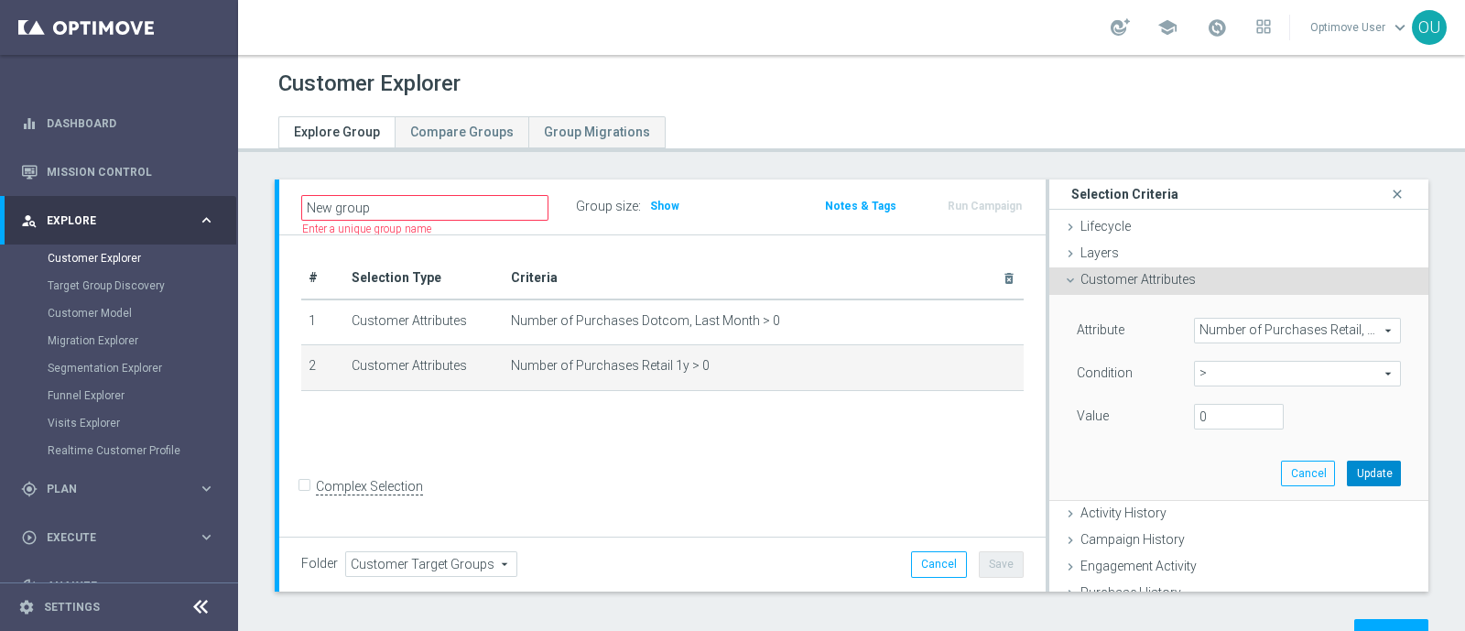
click at [1347, 463] on button "Update" at bounding box center [1374, 474] width 54 height 26
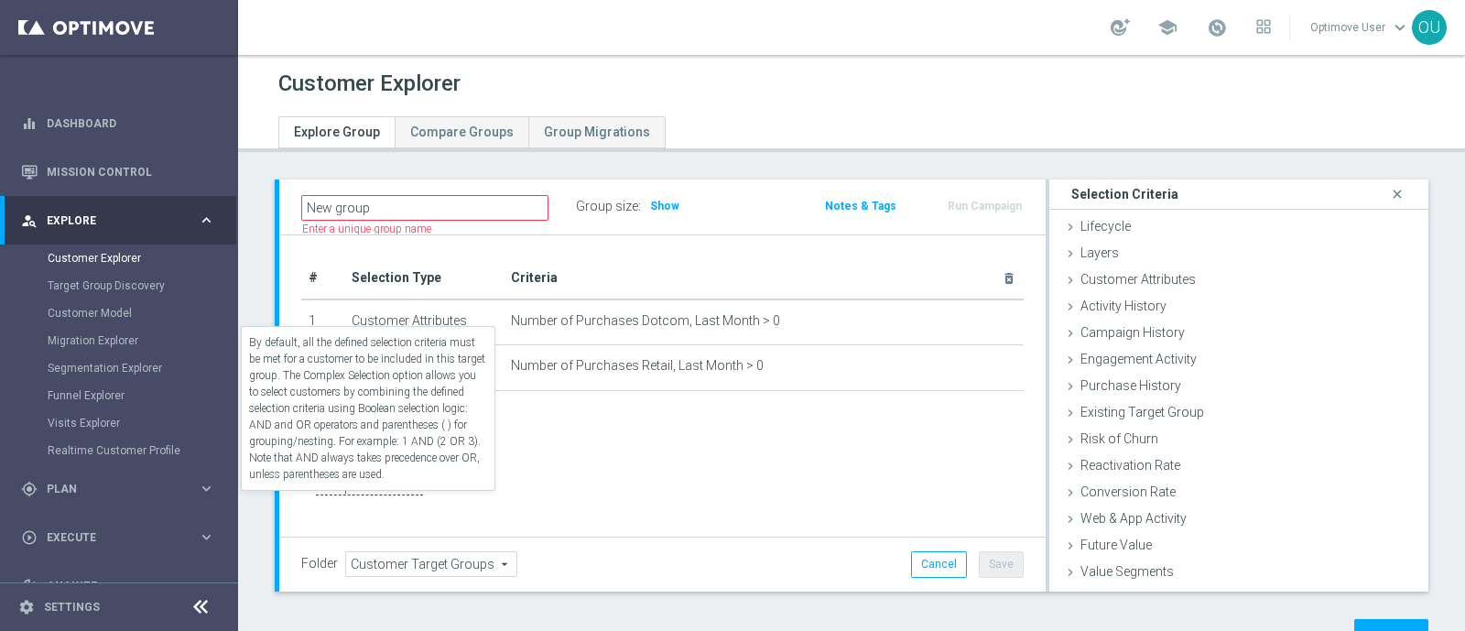
click at [375, 495] on label "Complex Selection" at bounding box center [369, 486] width 107 height 17
click at [313, 497] on input "Complex Selection" at bounding box center [307, 489] width 12 height 26
checkbox input "true"
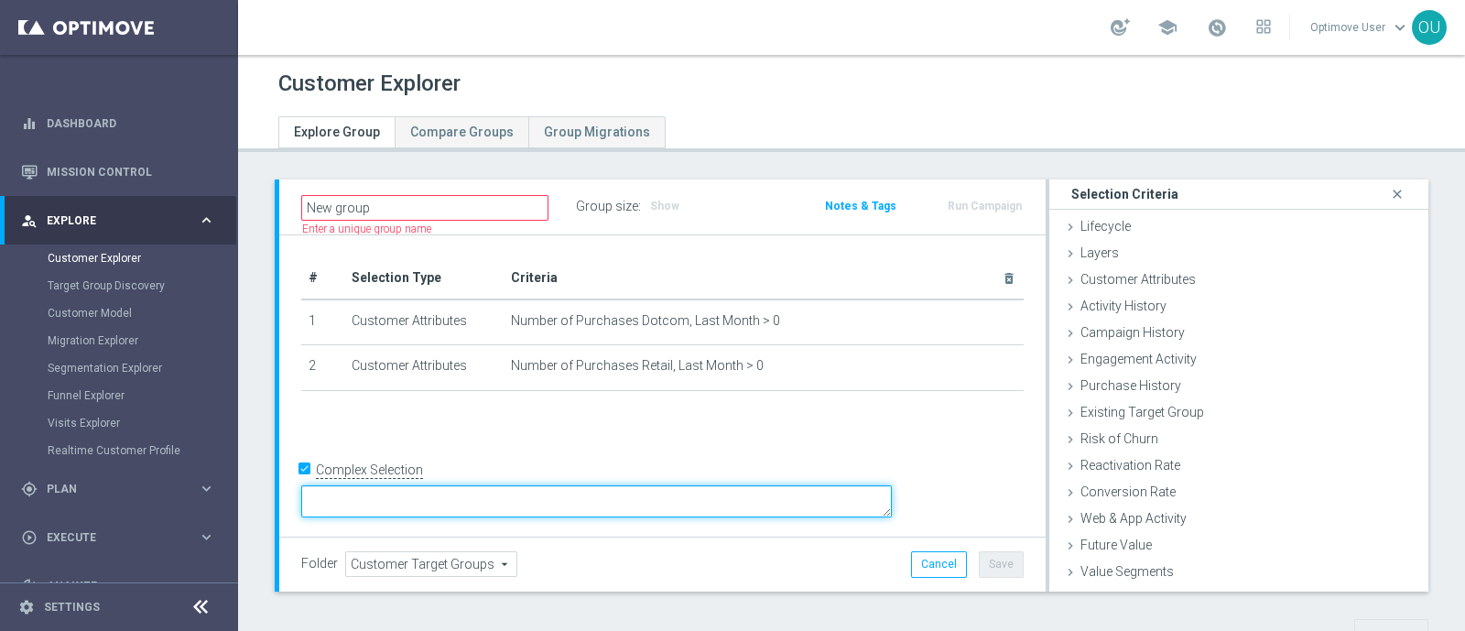
click at [540, 510] on textarea at bounding box center [596, 501] width 591 height 32
type textarea "9"
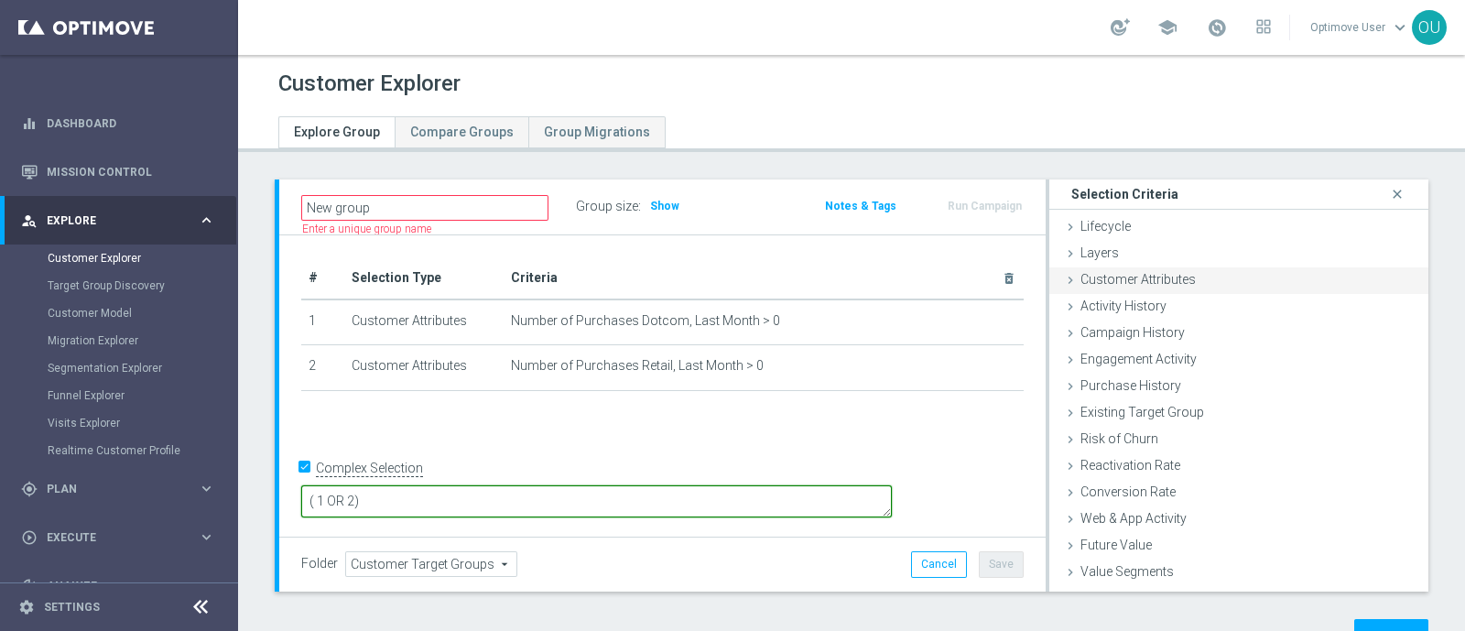
type textarea "( 1 OR 2)"
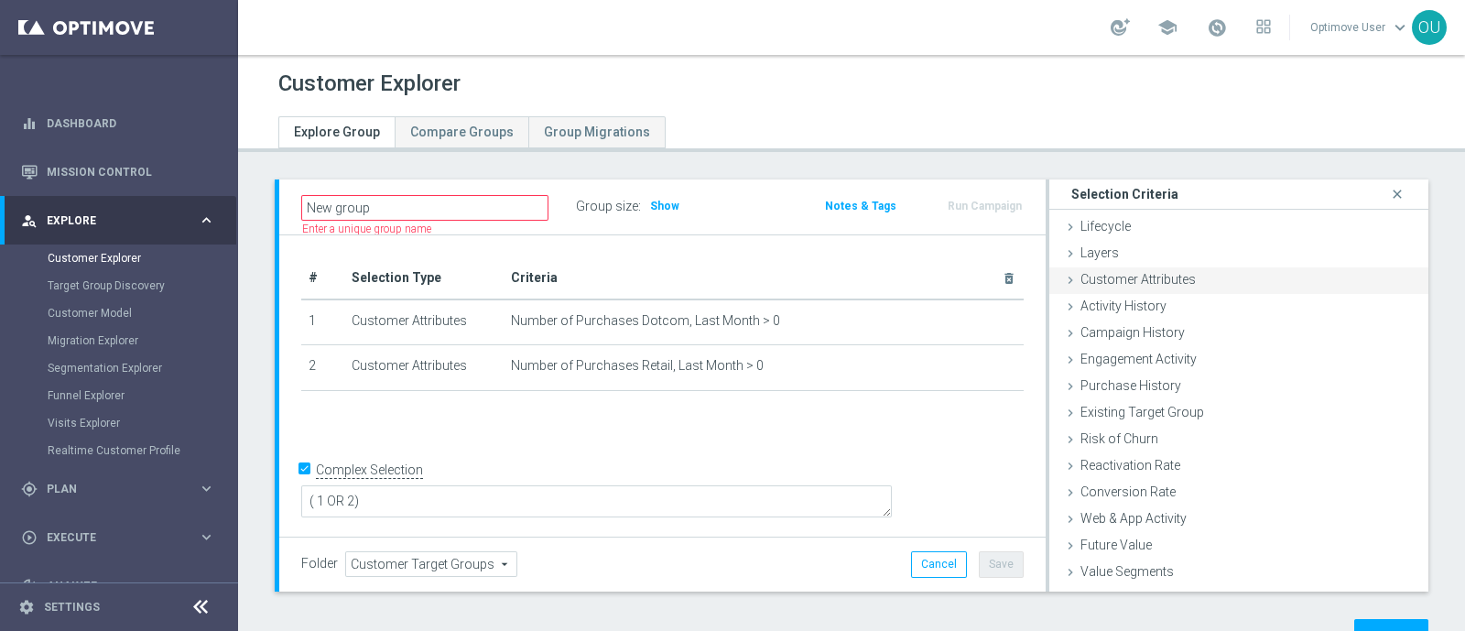
click at [1164, 286] on span "Customer Attributes" at bounding box center [1138, 279] width 115 height 15
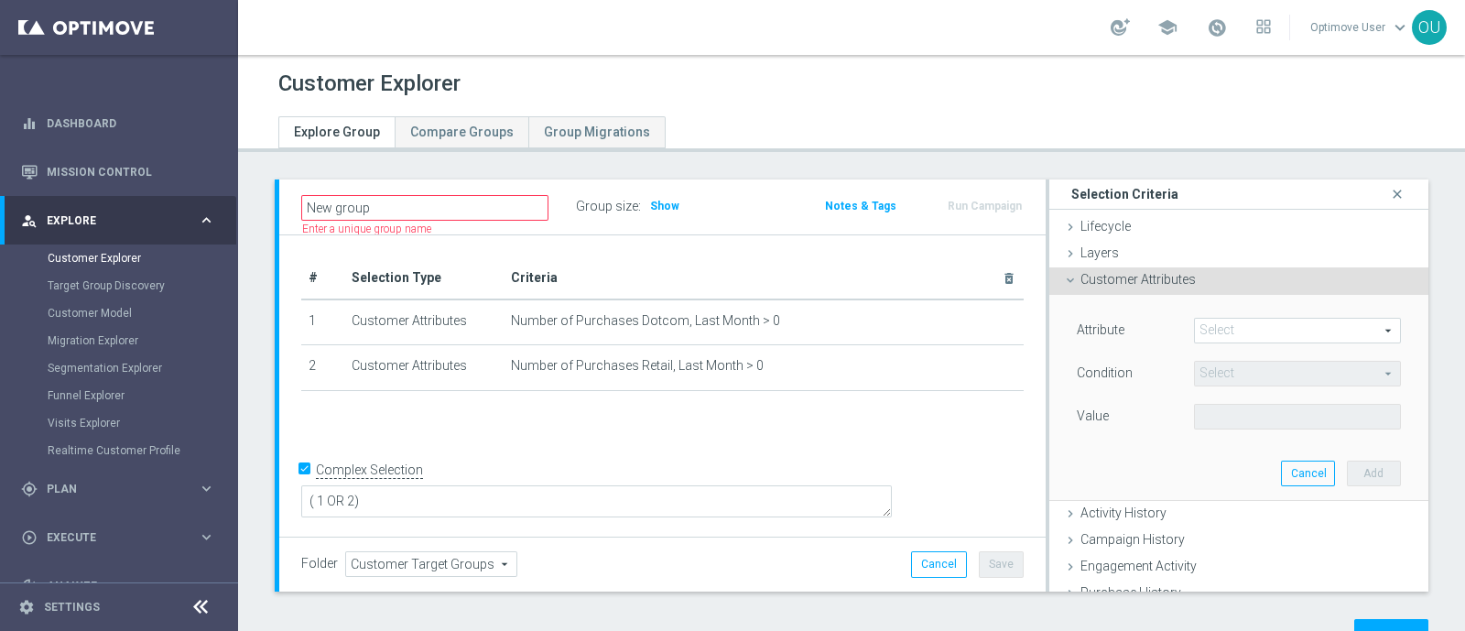
click at [1263, 325] on span at bounding box center [1297, 331] width 205 height 24
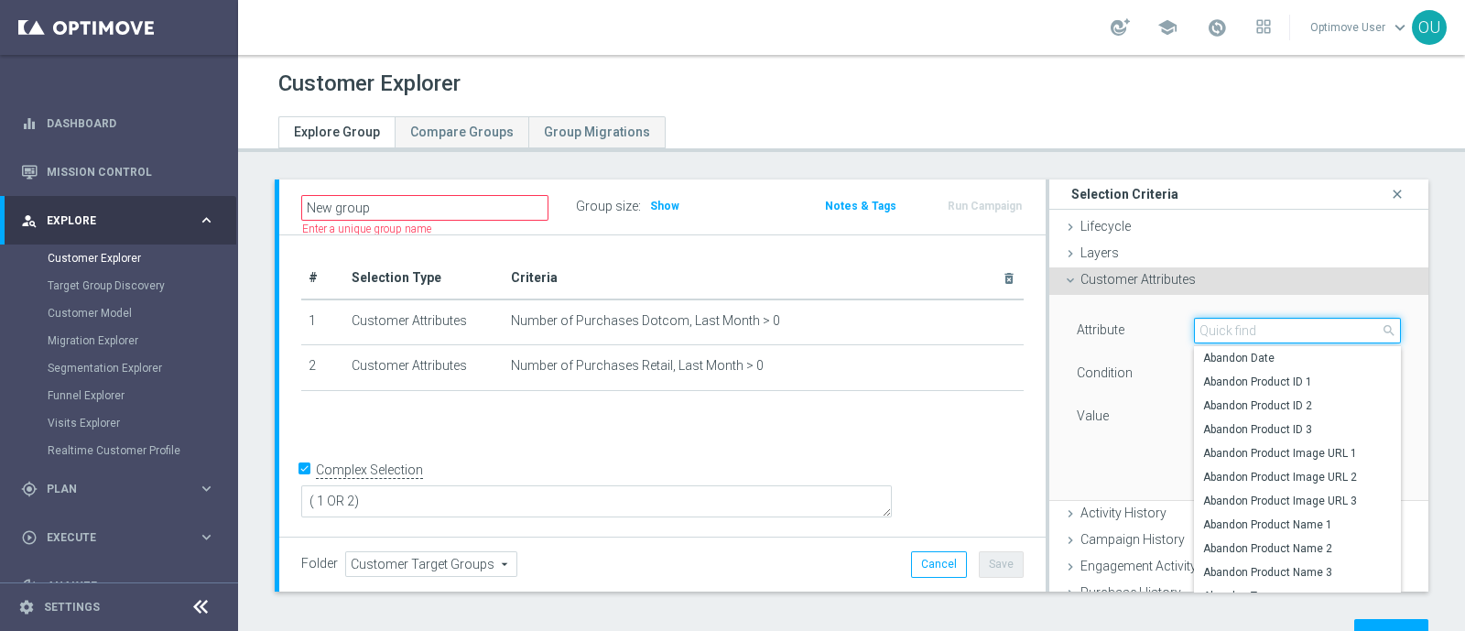
click at [1263, 325] on input "search" at bounding box center [1297, 331] width 207 height 26
type input "PURCHASE D"
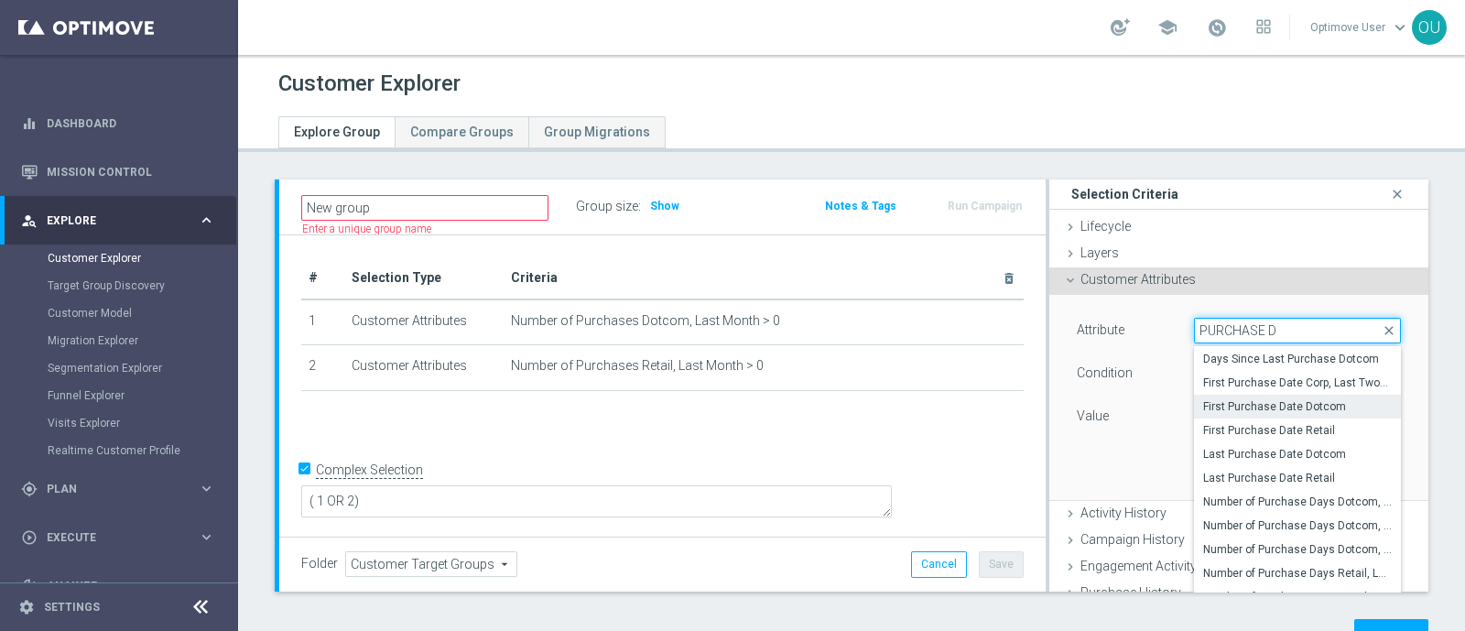
scroll to position [33, 0]
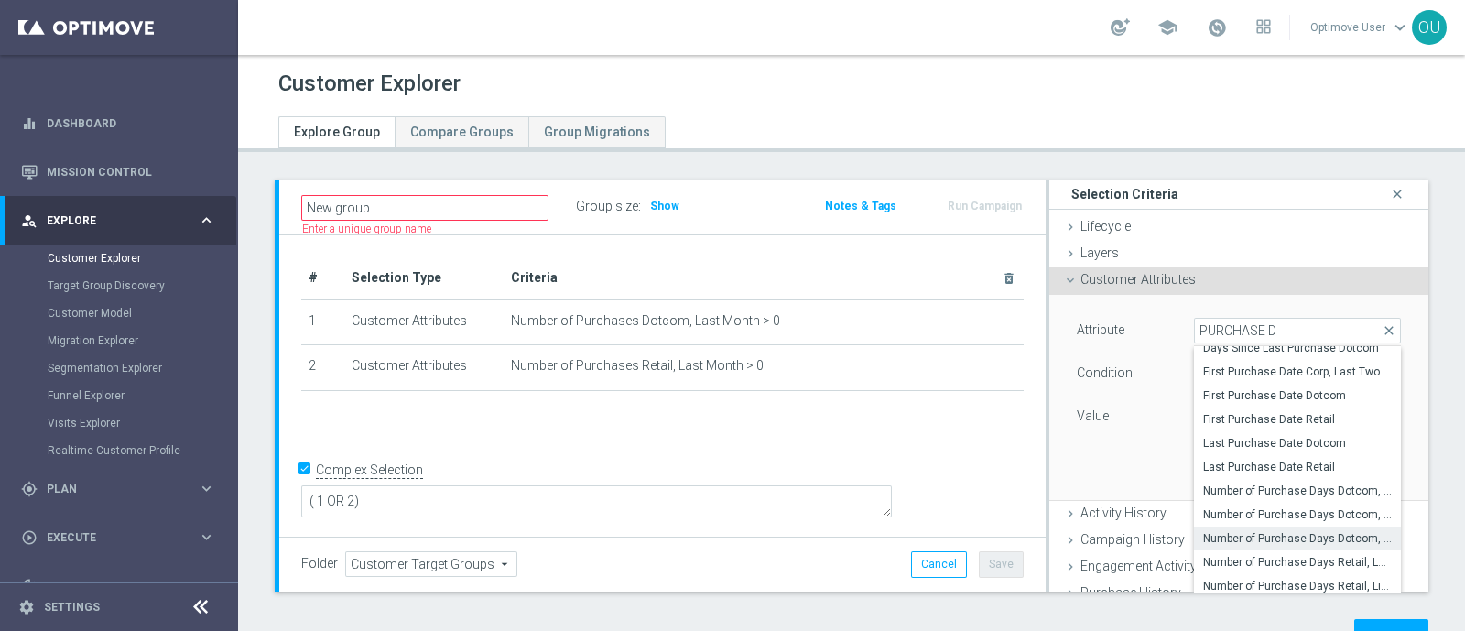
click at [1305, 539] on span "Number of Purchase Days Dotcom, One Year" at bounding box center [1297, 538] width 189 height 15
type input "Number of Purchase Days Dotcom, One Year"
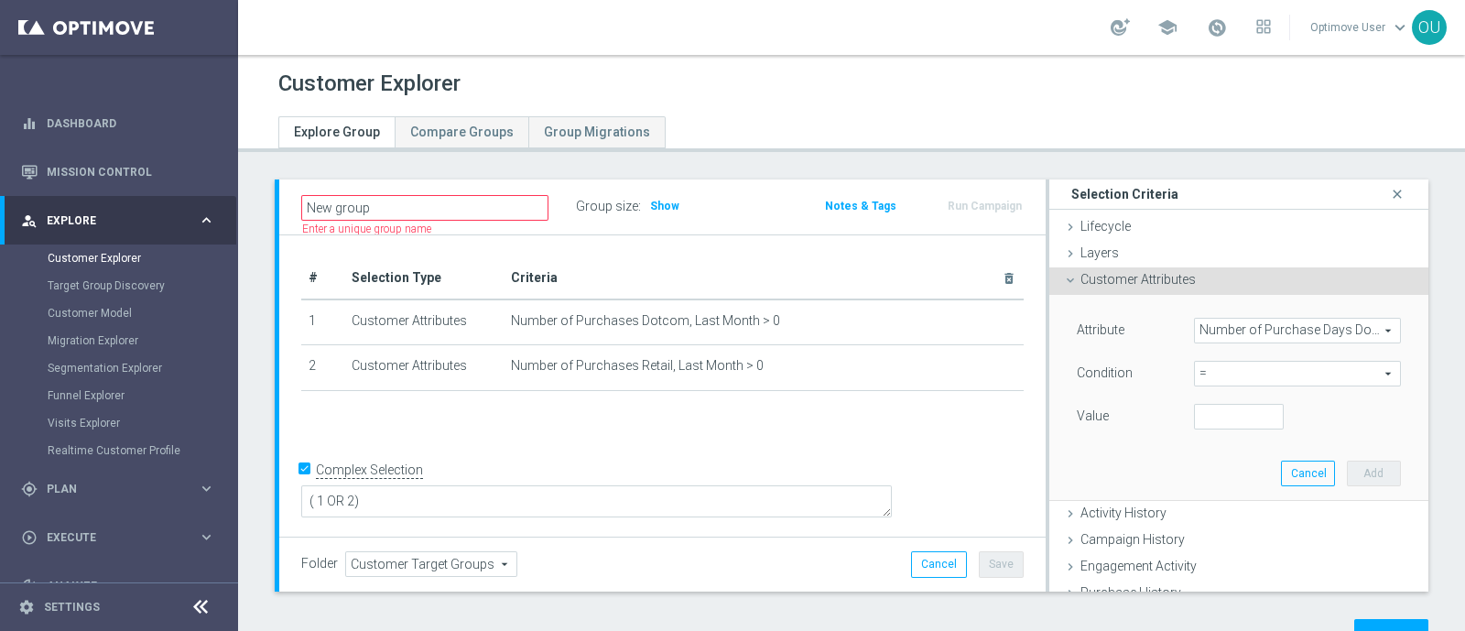
click at [1232, 375] on span "=" at bounding box center [1297, 374] width 205 height 24
click at [1213, 492] on span ">" at bounding box center [1297, 496] width 189 height 15
type input ">"
click at [1213, 413] on input "number" at bounding box center [1239, 417] width 90 height 26
type input "0"
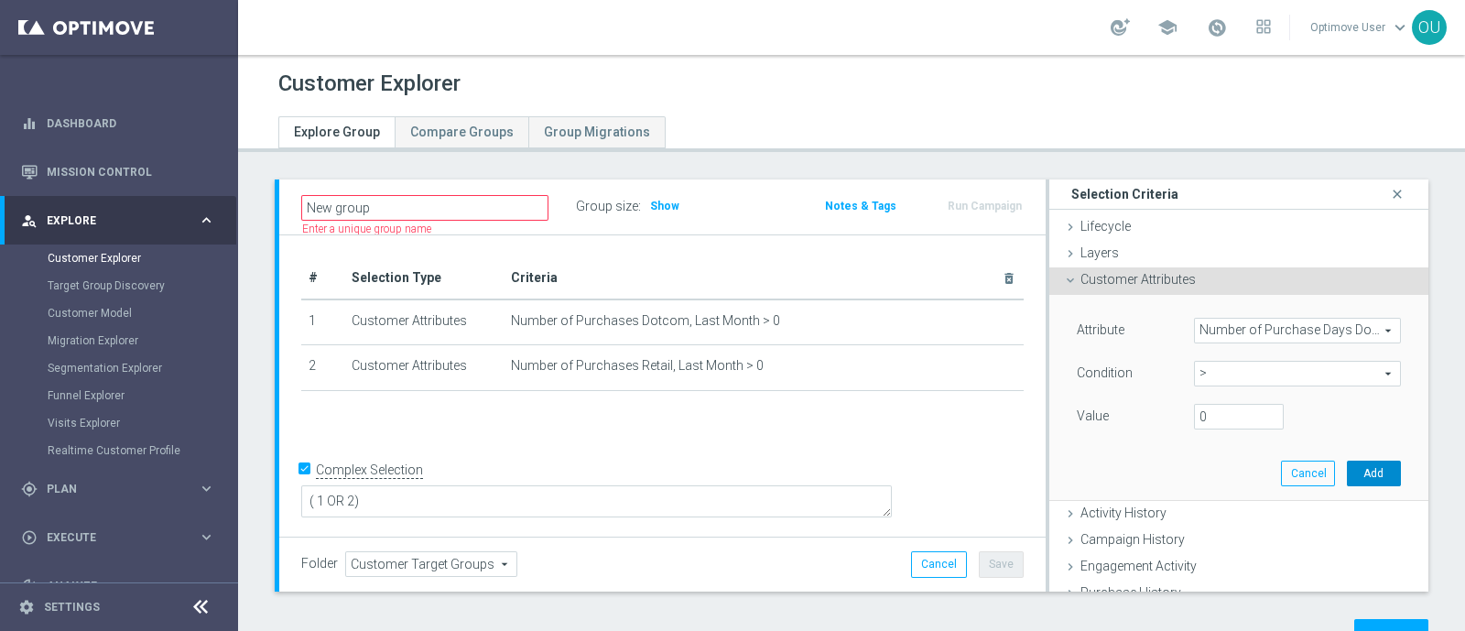
click at [1356, 472] on button "Add" at bounding box center [1374, 474] width 54 height 26
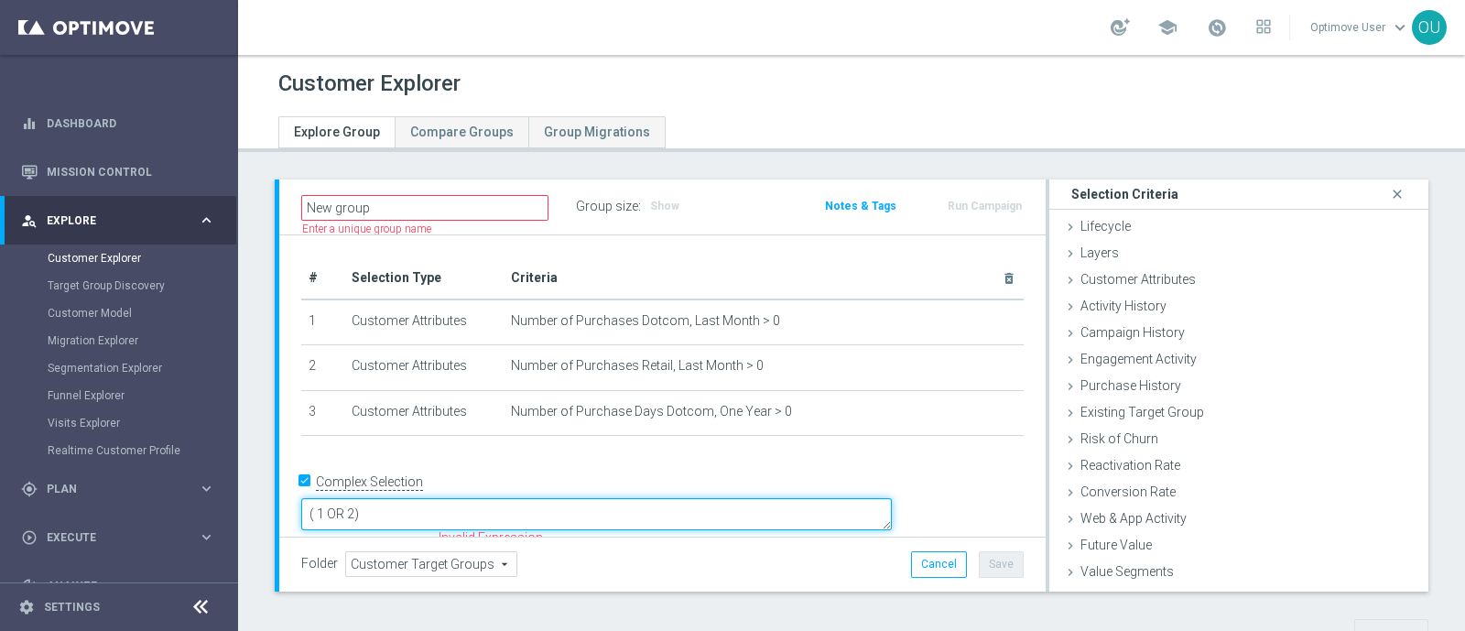
click at [560, 506] on textarea "( 1 OR 2)" at bounding box center [596, 514] width 591 height 32
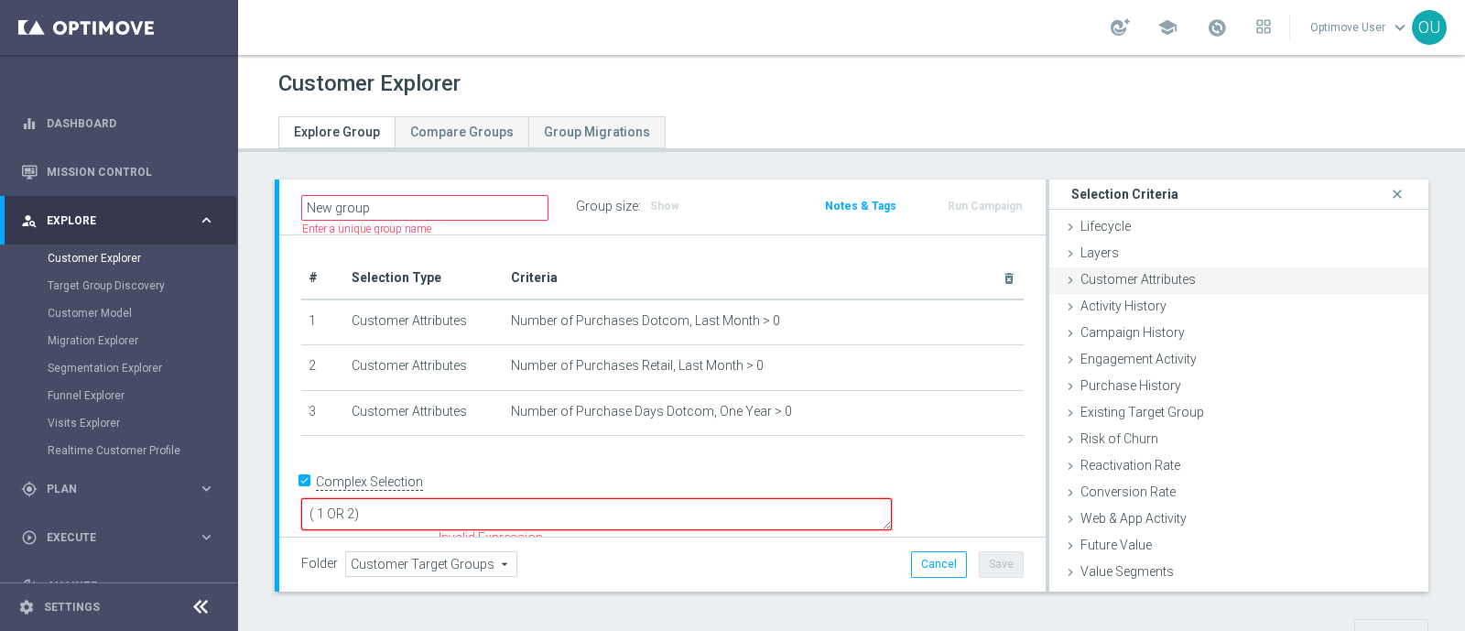
click at [1166, 281] on span "Customer Attributes" at bounding box center [1138, 279] width 115 height 15
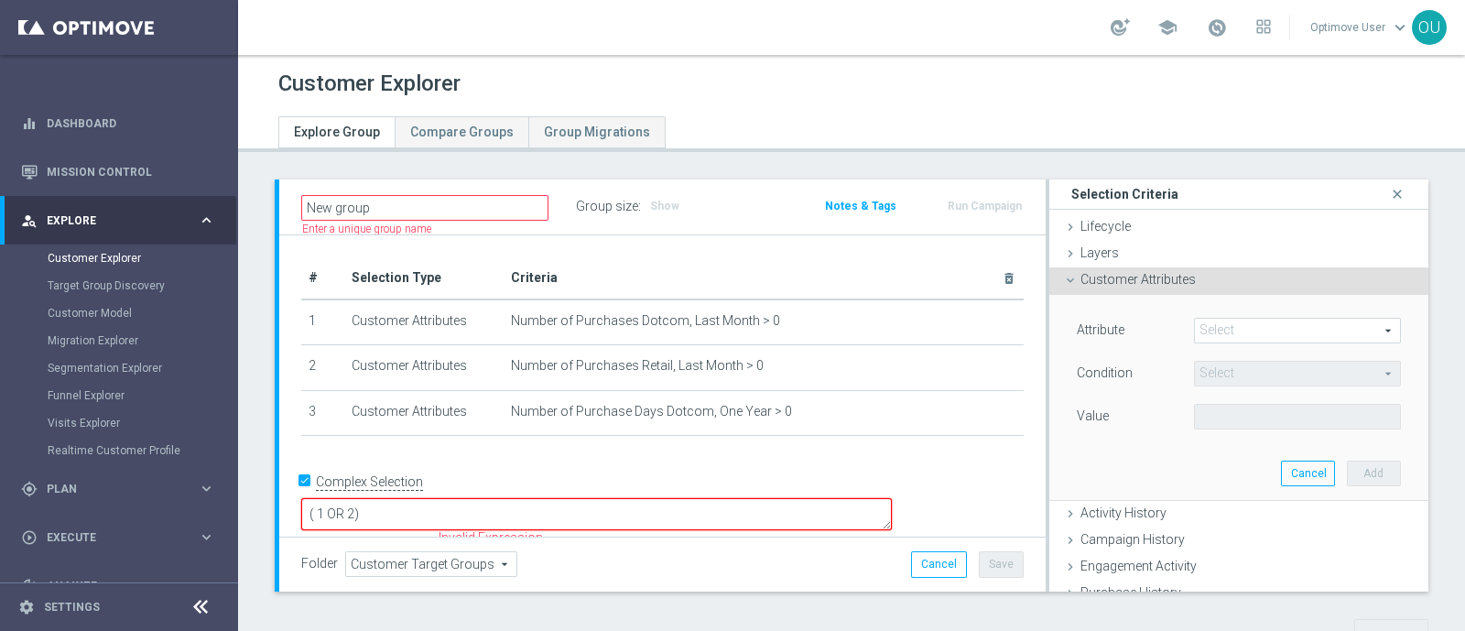
click at [1211, 332] on span at bounding box center [1297, 331] width 205 height 24
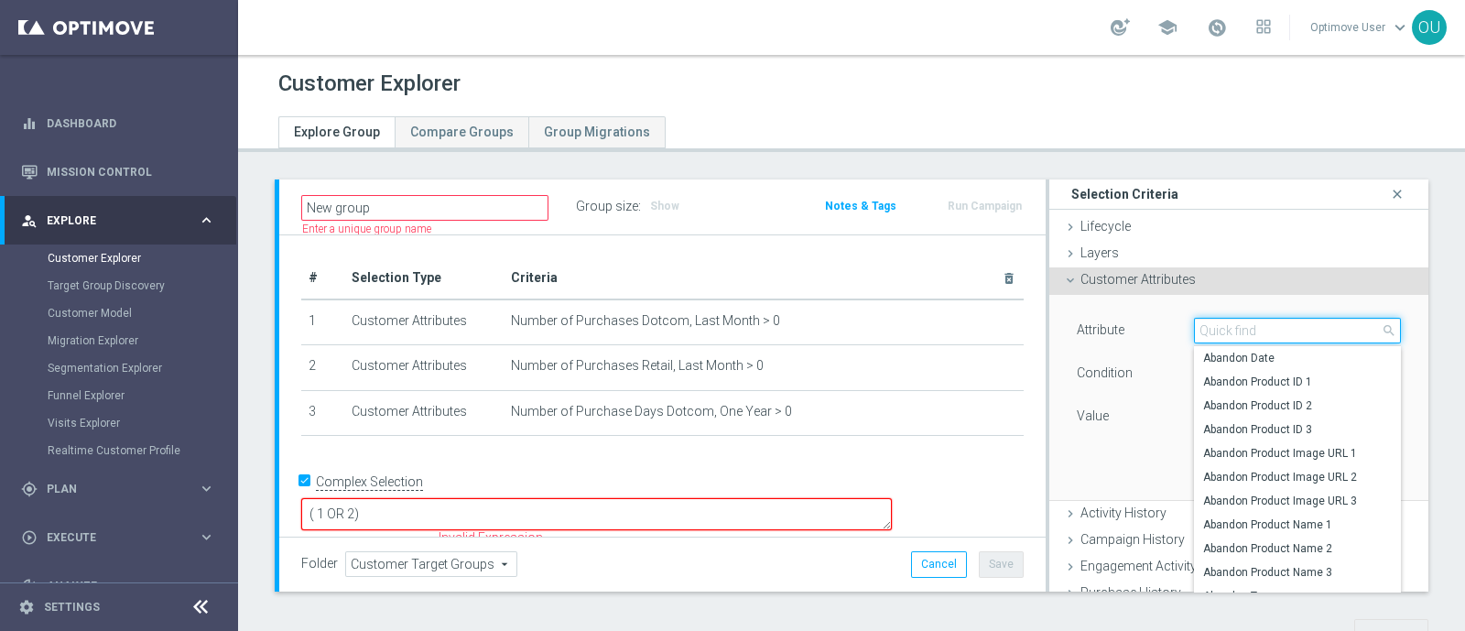
click at [1211, 332] on input "search" at bounding box center [1297, 331] width 207 height 26
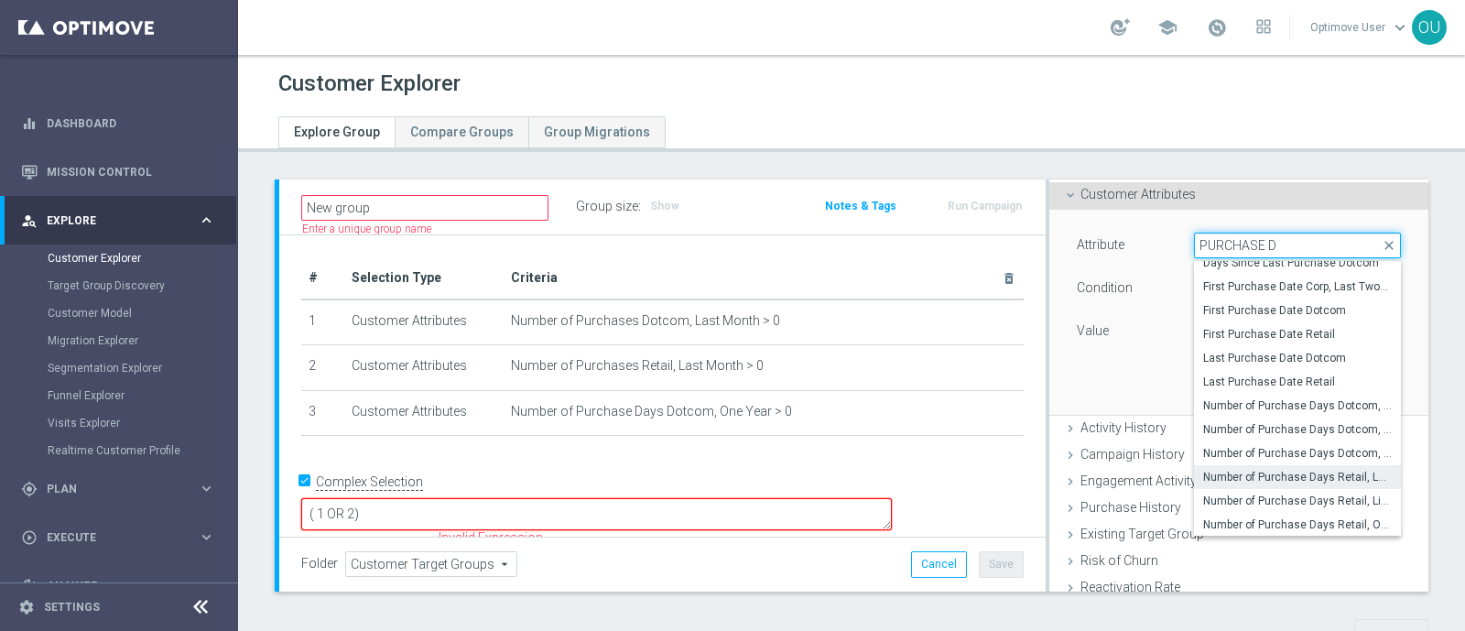
scroll to position [114, 0]
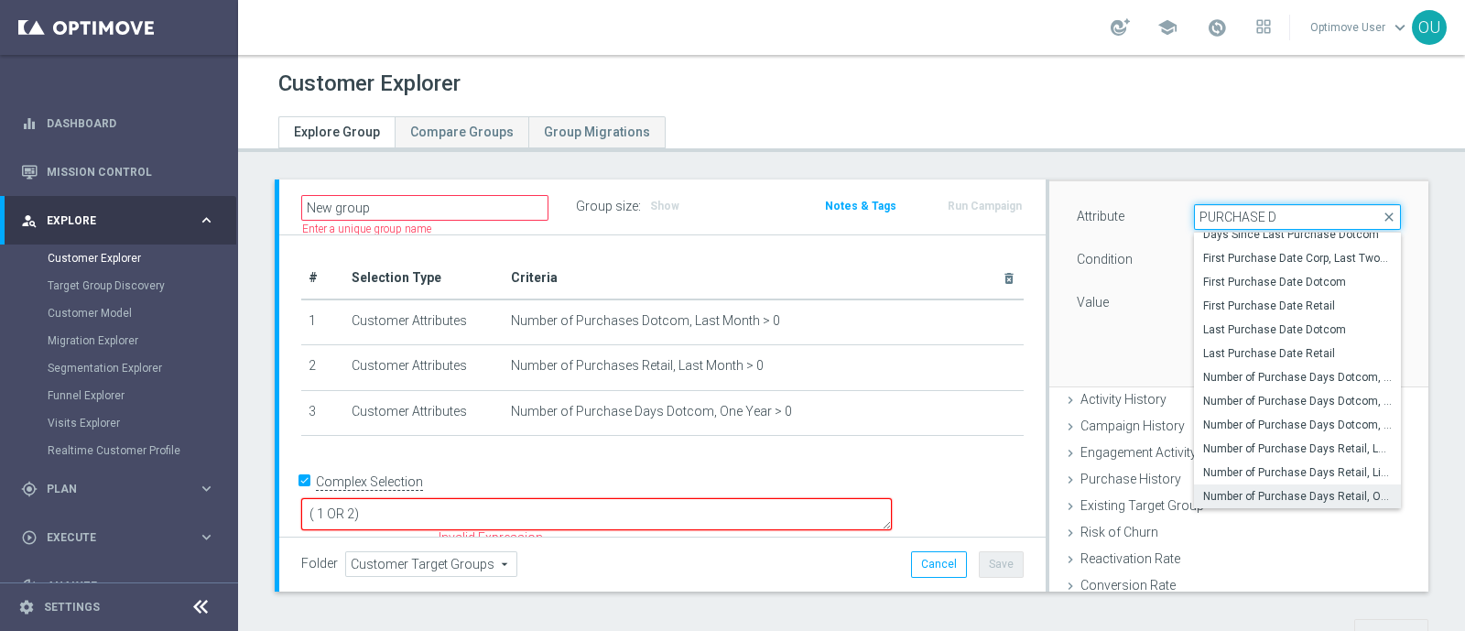
type input "PURCHASE D"
click at [1323, 498] on span "Number of Purchase Days Retail, One Year" at bounding box center [1297, 496] width 189 height 15
type input "Number of Purchase Days Retail, One Year"
type input "="
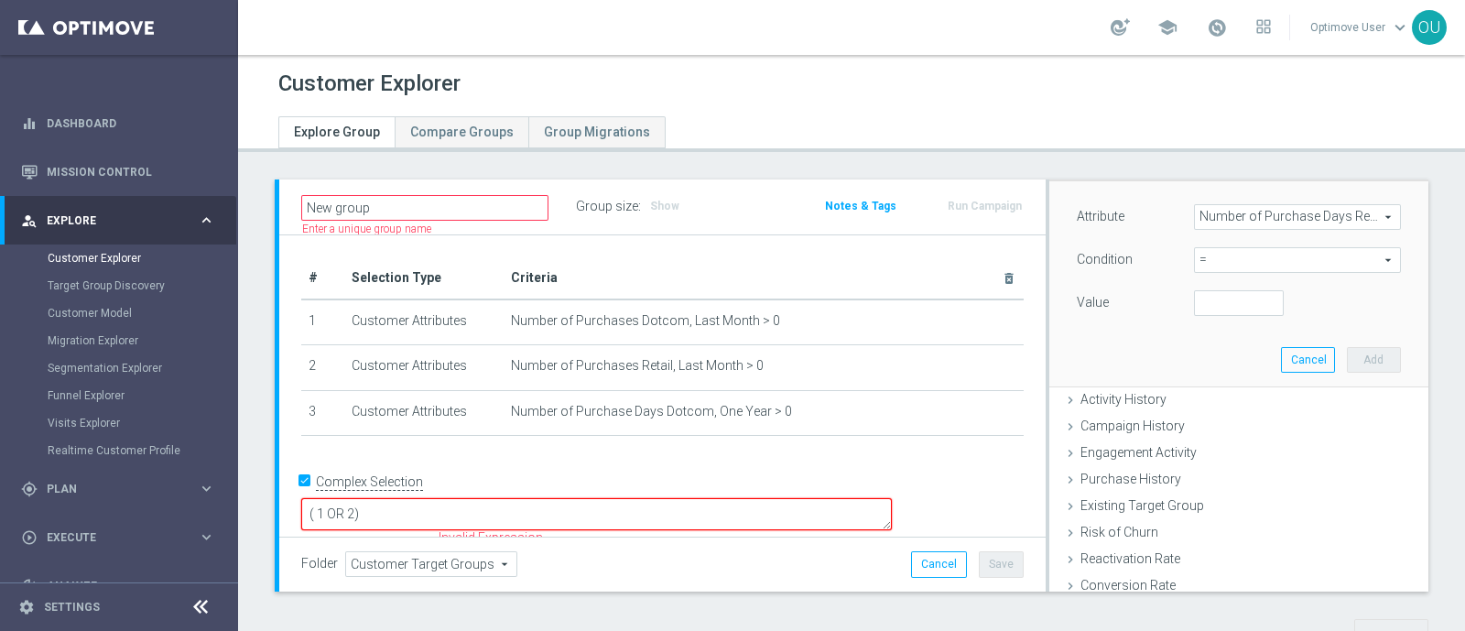
click at [1195, 263] on span "=" at bounding box center [1297, 260] width 205 height 24
click at [1145, 300] on div "Value" at bounding box center [1121, 304] width 117 height 29
click at [1194, 307] on input "number" at bounding box center [1239, 303] width 90 height 26
type input "0"
click at [1355, 354] on button "Add" at bounding box center [1374, 360] width 54 height 26
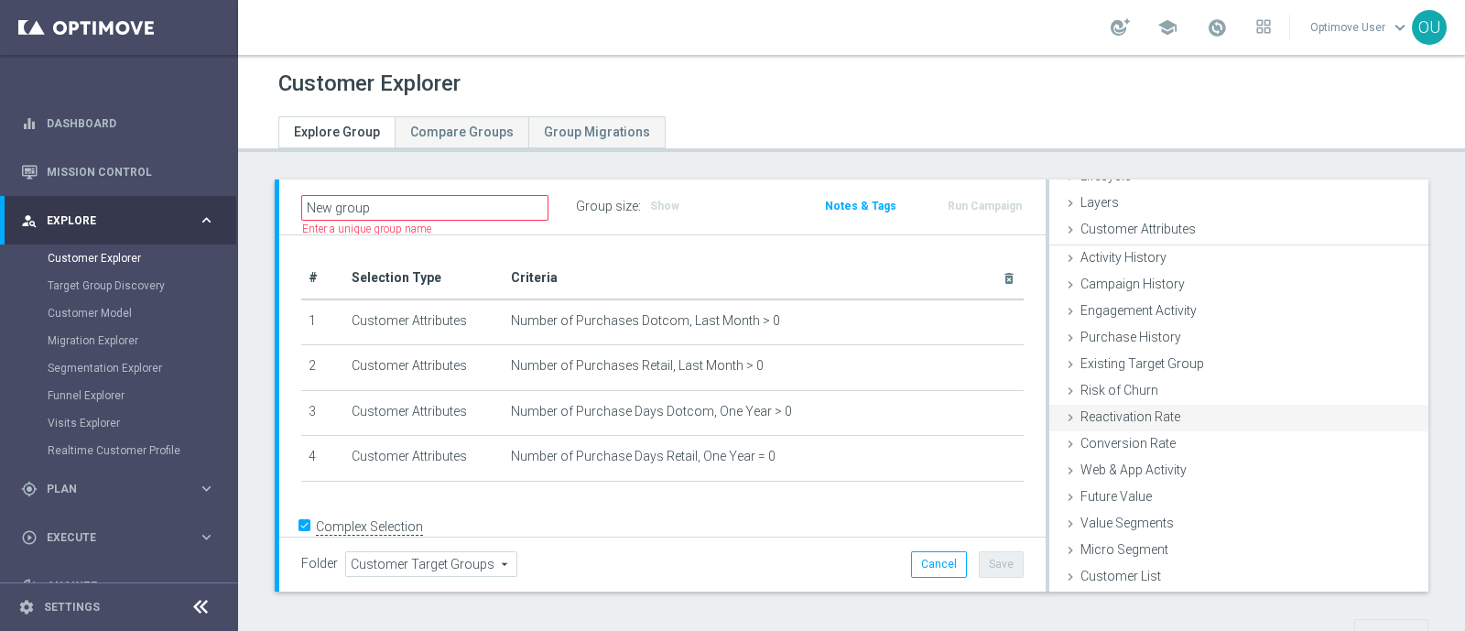
scroll to position [49, 0]
click at [549, 544] on textarea "( 1 OR 2)" at bounding box center [596, 560] width 591 height 32
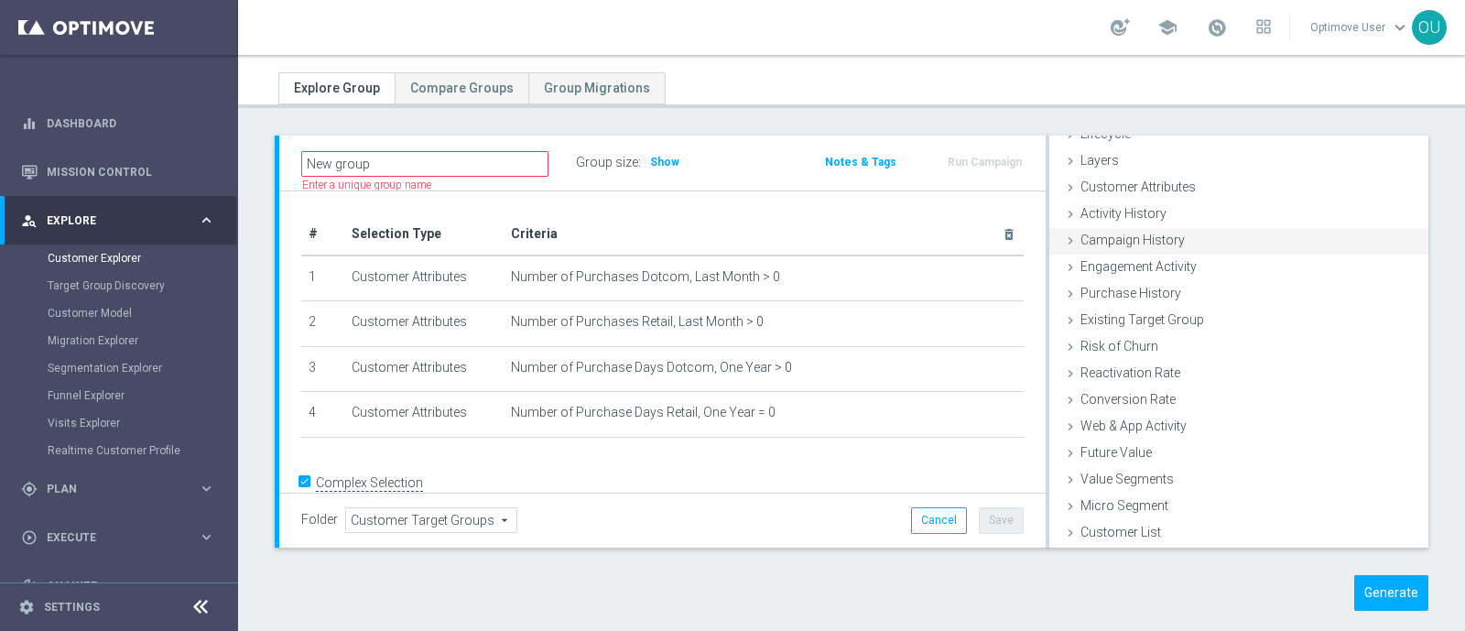
scroll to position [68, 0]
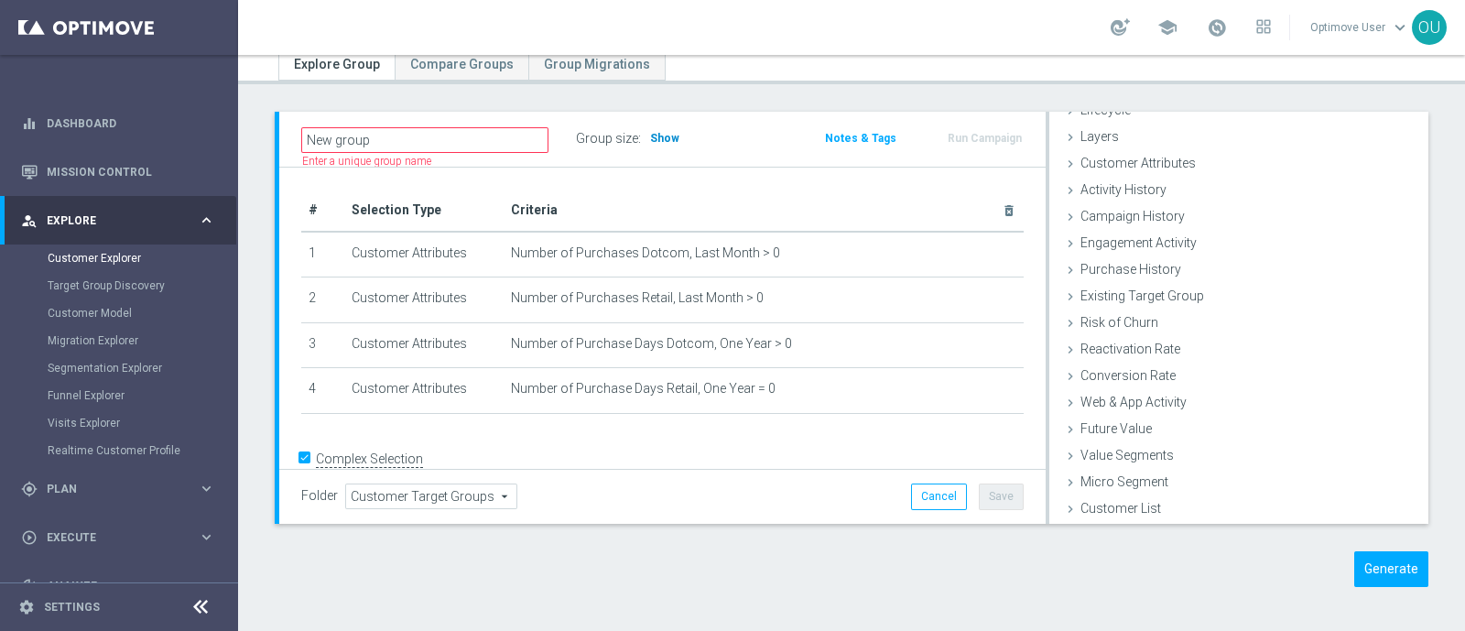
type textarea "( 1 OR 2) AND 3 AND 4"
click at [659, 132] on span "Show" at bounding box center [664, 138] width 29 height 13
click at [922, 496] on button "Cancel" at bounding box center [939, 497] width 56 height 26
type input "Select"
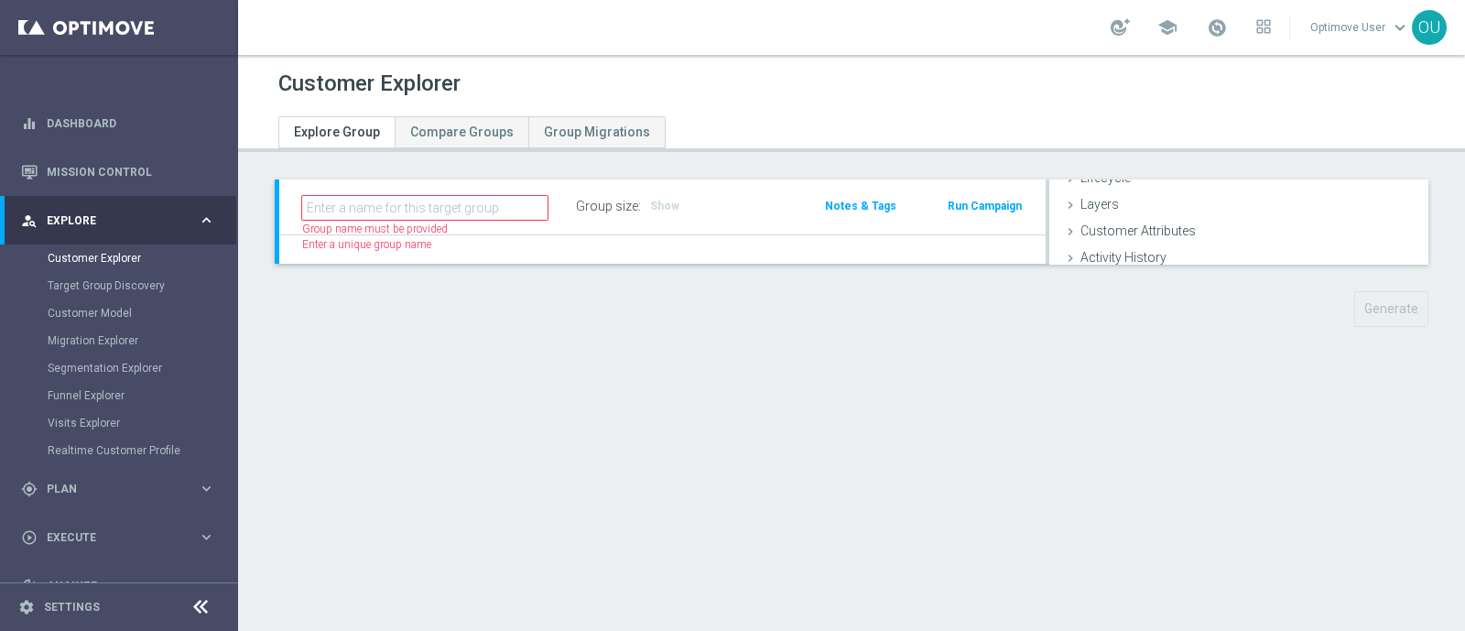
scroll to position [0, 0]
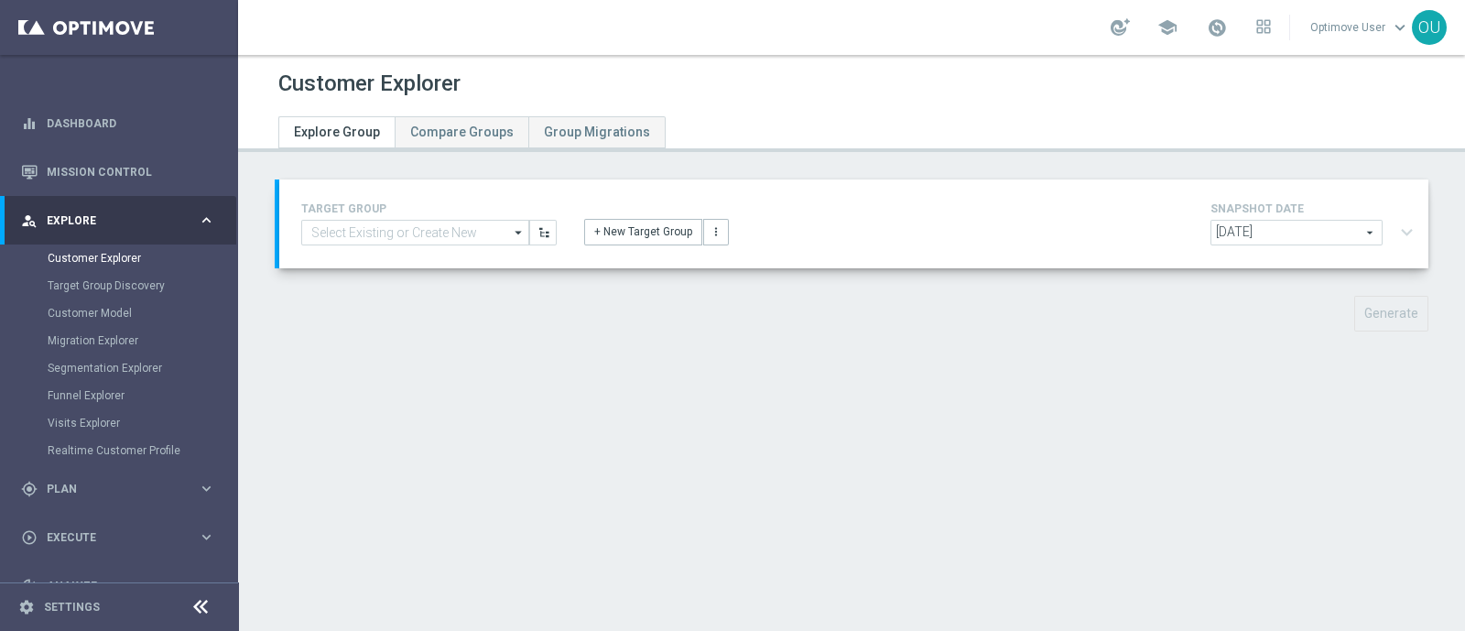
click at [1318, 217] on div "SNAPSHOT DATE [DATE] [DATE] arrow_drop_down search expand_more" at bounding box center [1316, 224] width 211 height 52
click at [1315, 234] on span "[DATE]" at bounding box center [1297, 233] width 170 height 24
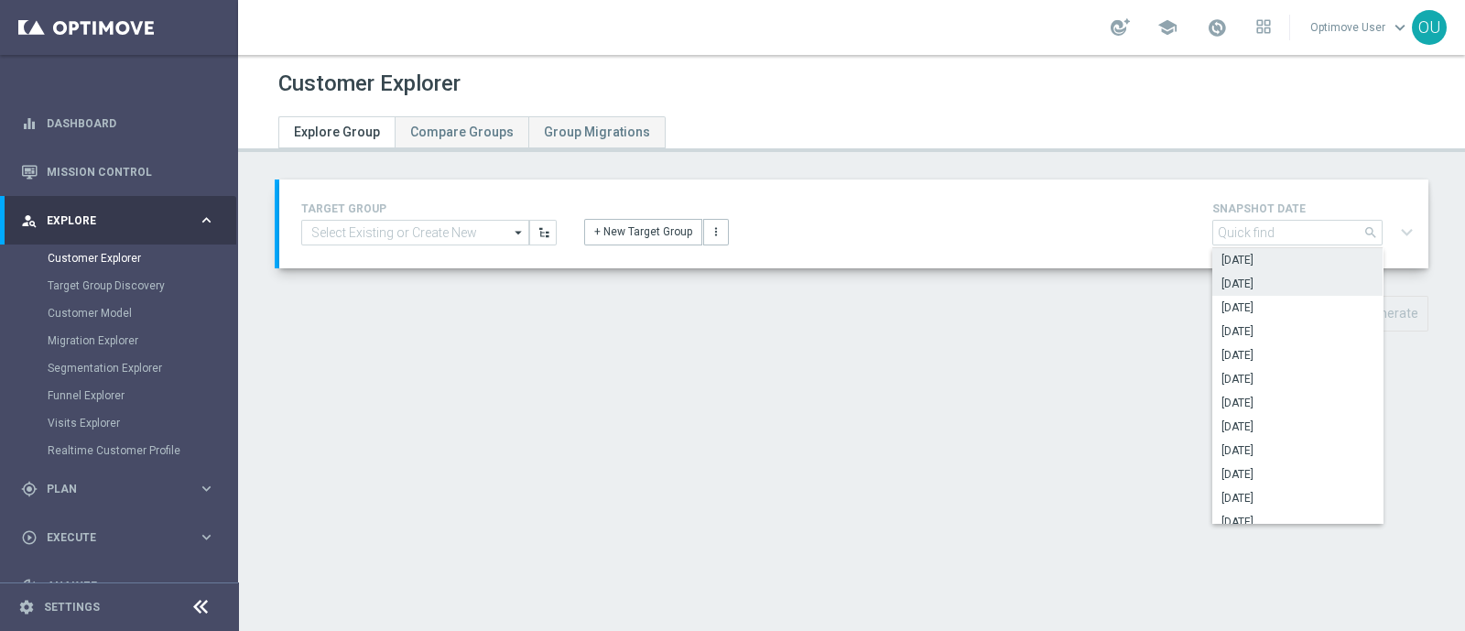
click at [1293, 285] on span "[DATE]" at bounding box center [1298, 284] width 152 height 15
type input "[DATE]"
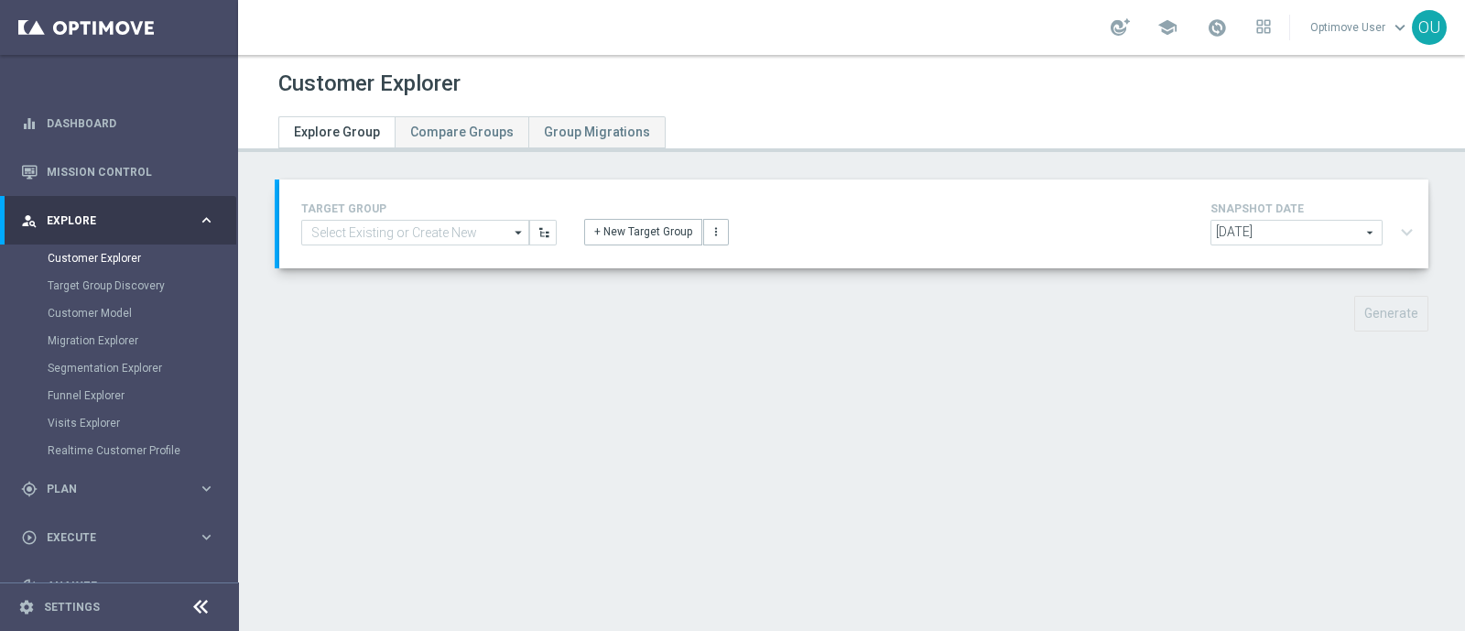
click at [1392, 229] on div "[DATE] [DATE] arrow_drop_down search expand_more" at bounding box center [1316, 235] width 211 height 30
click at [635, 238] on button "+ New Target Group" at bounding box center [643, 232] width 118 height 26
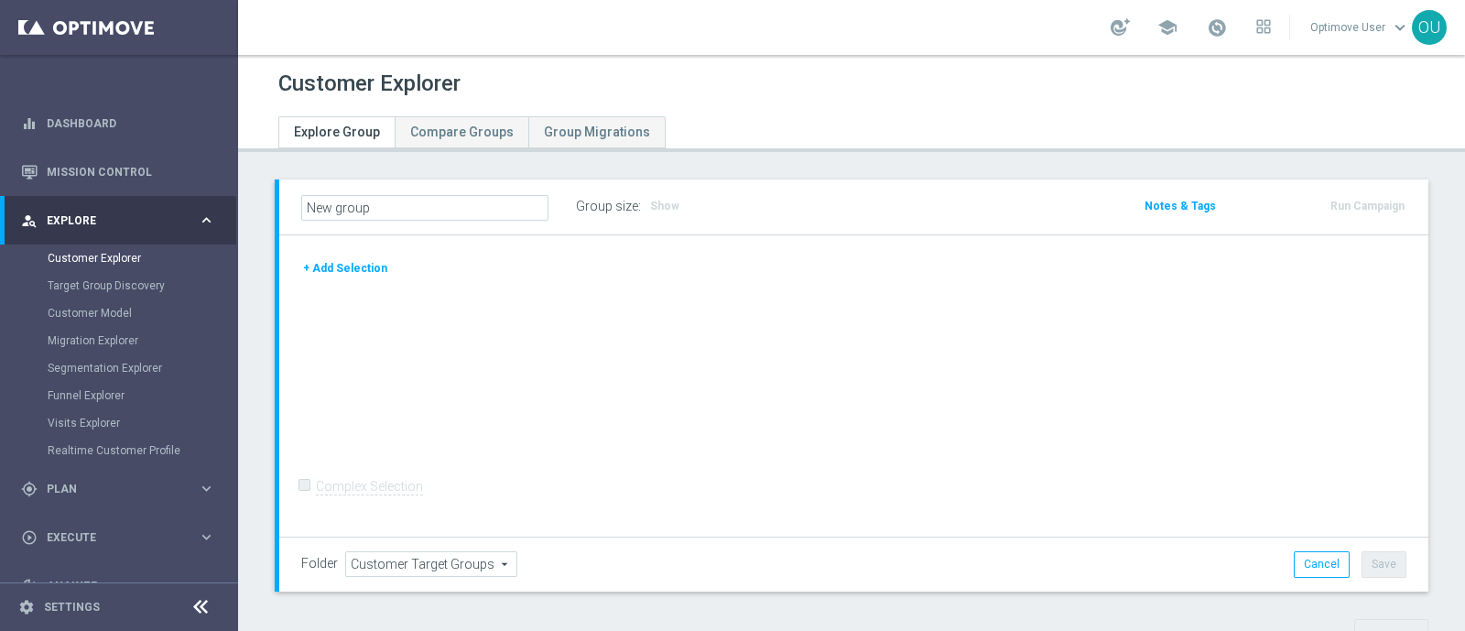
click at [369, 268] on button "+ Add Selection" at bounding box center [345, 268] width 88 height 20
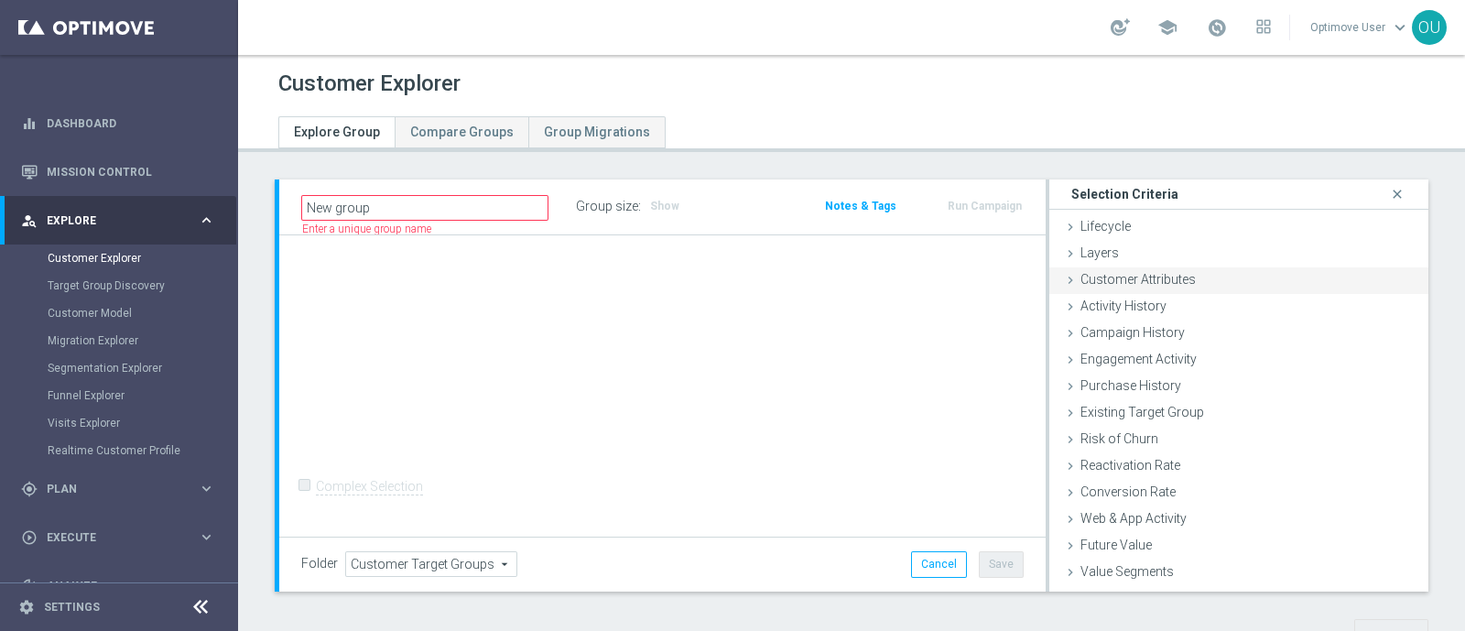
click at [1081, 277] on span "Customer Attributes" at bounding box center [1138, 279] width 115 height 15
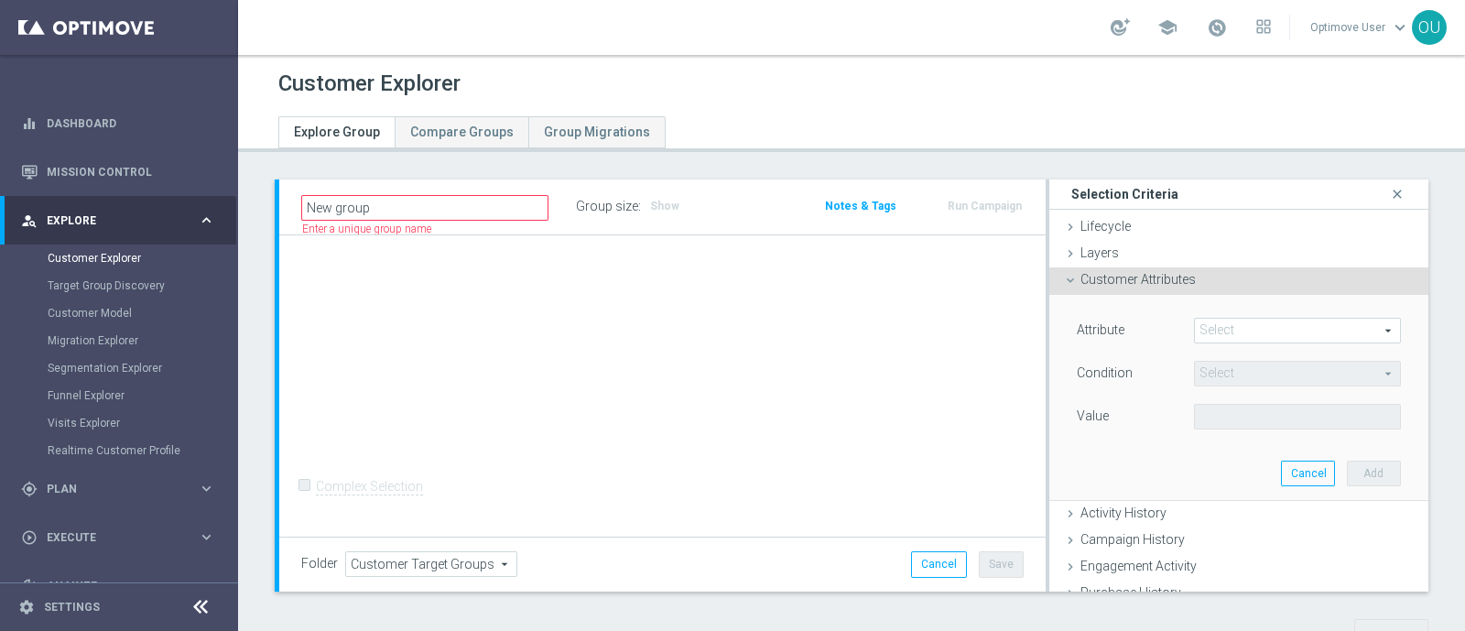
click at [1208, 331] on span at bounding box center [1297, 331] width 205 height 24
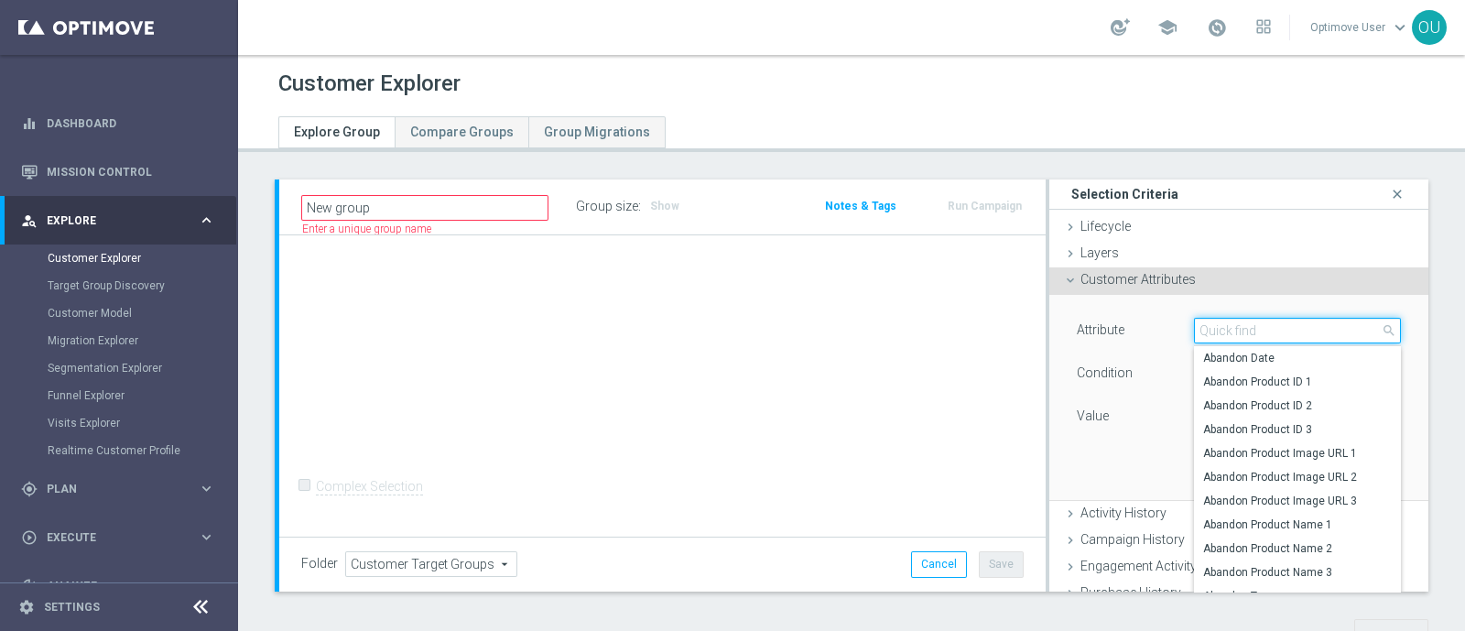
click at [1208, 331] on input "search" at bounding box center [1297, 331] width 207 height 26
type input "PURCHASE"
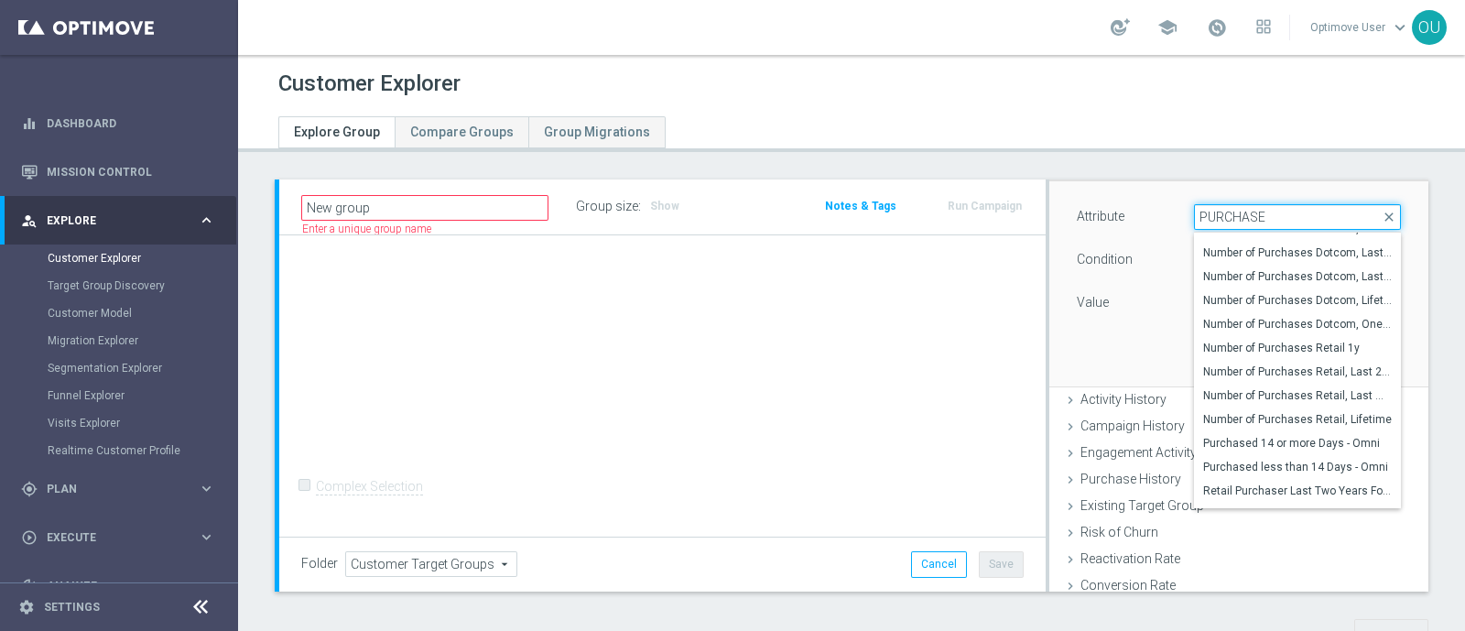
scroll to position [554, 0]
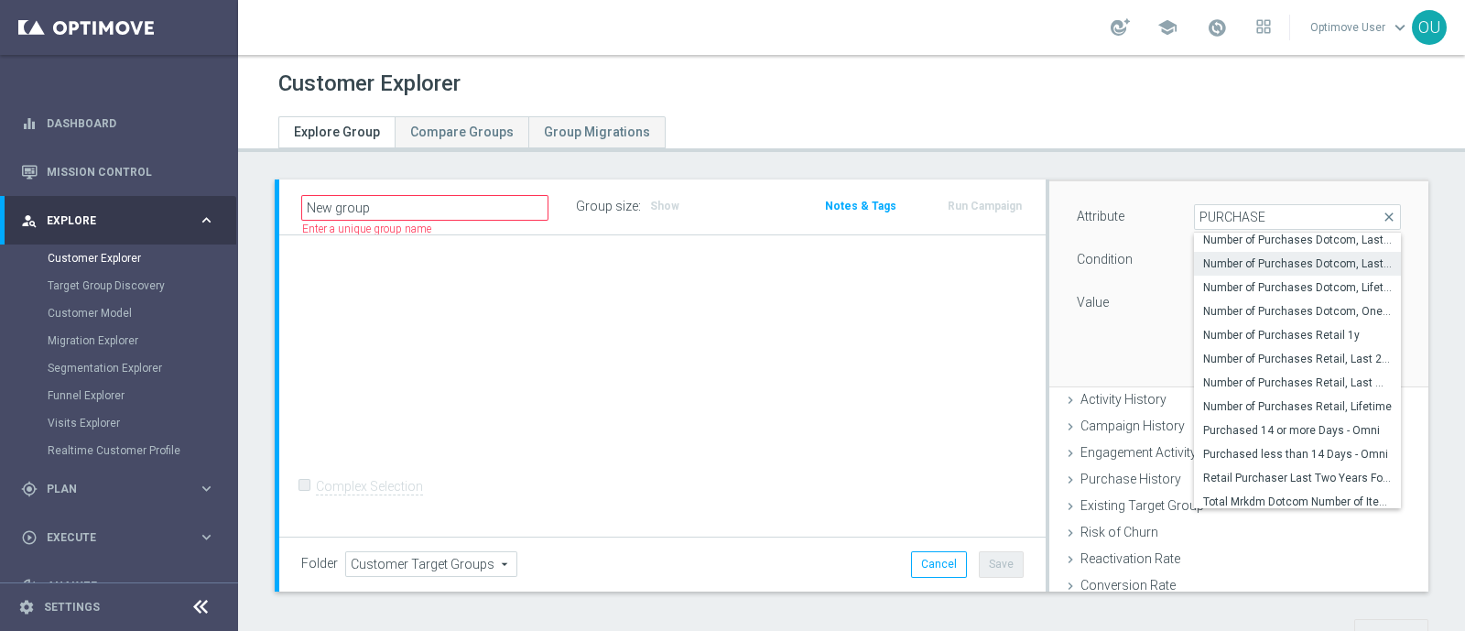
click at [1289, 267] on span "Number of Purchases Dotcom, Last Month" at bounding box center [1297, 263] width 189 height 15
type input "Number of Purchases Dotcom, Last Month"
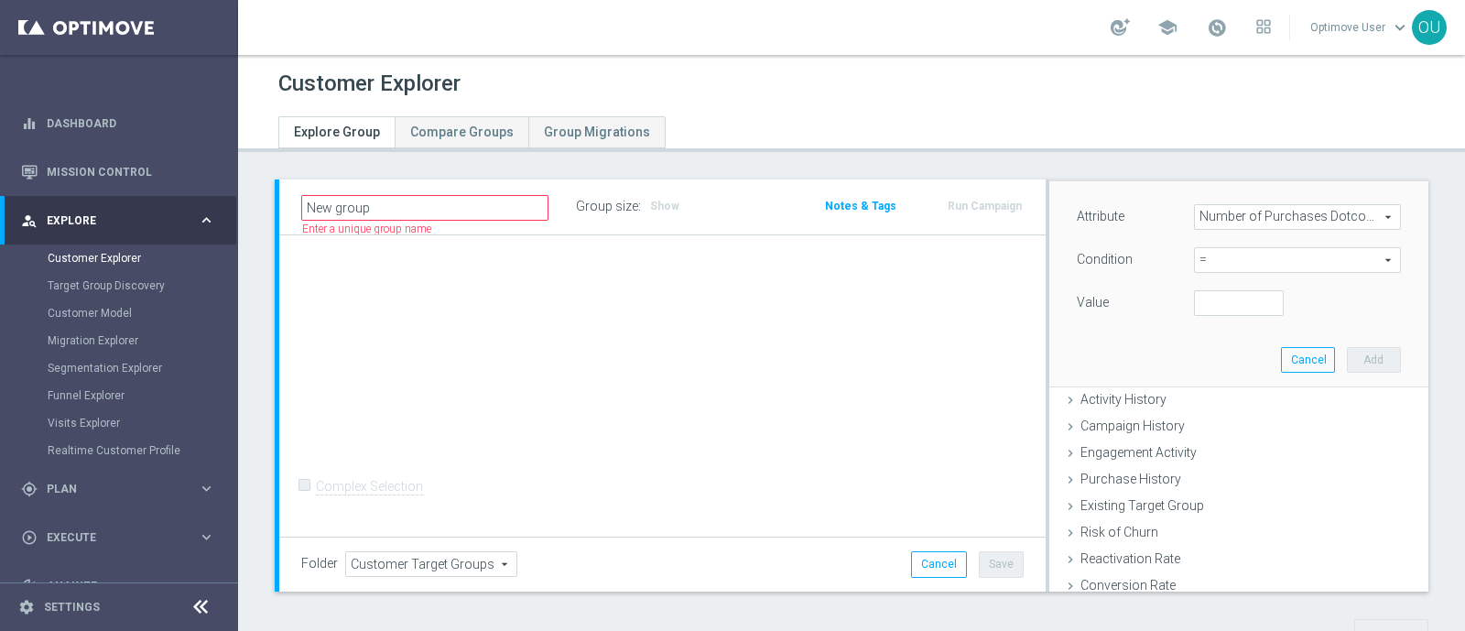
click at [1276, 256] on span "=" at bounding box center [1297, 260] width 205 height 24
click at [1220, 378] on span ">" at bounding box center [1297, 382] width 189 height 15
type input ">"
click at [1198, 306] on input "number" at bounding box center [1239, 303] width 90 height 26
type input "0"
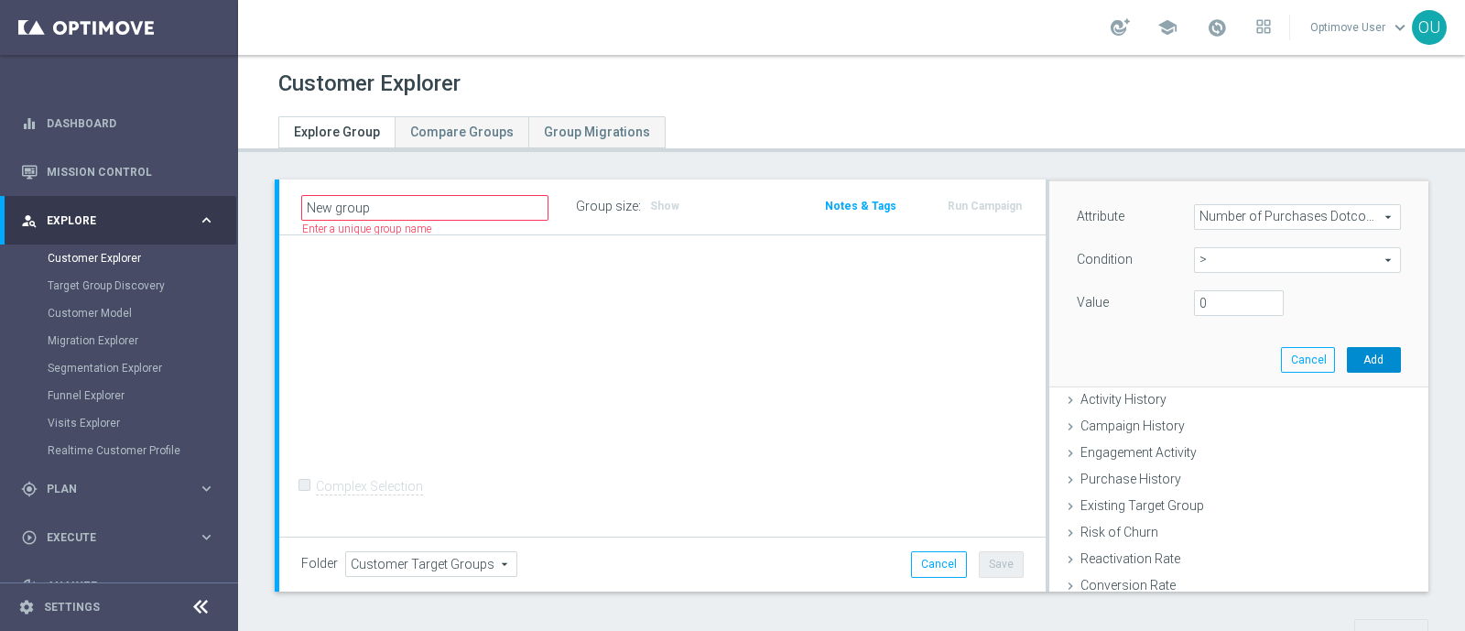
click at [1347, 357] on button "Add" at bounding box center [1374, 360] width 54 height 26
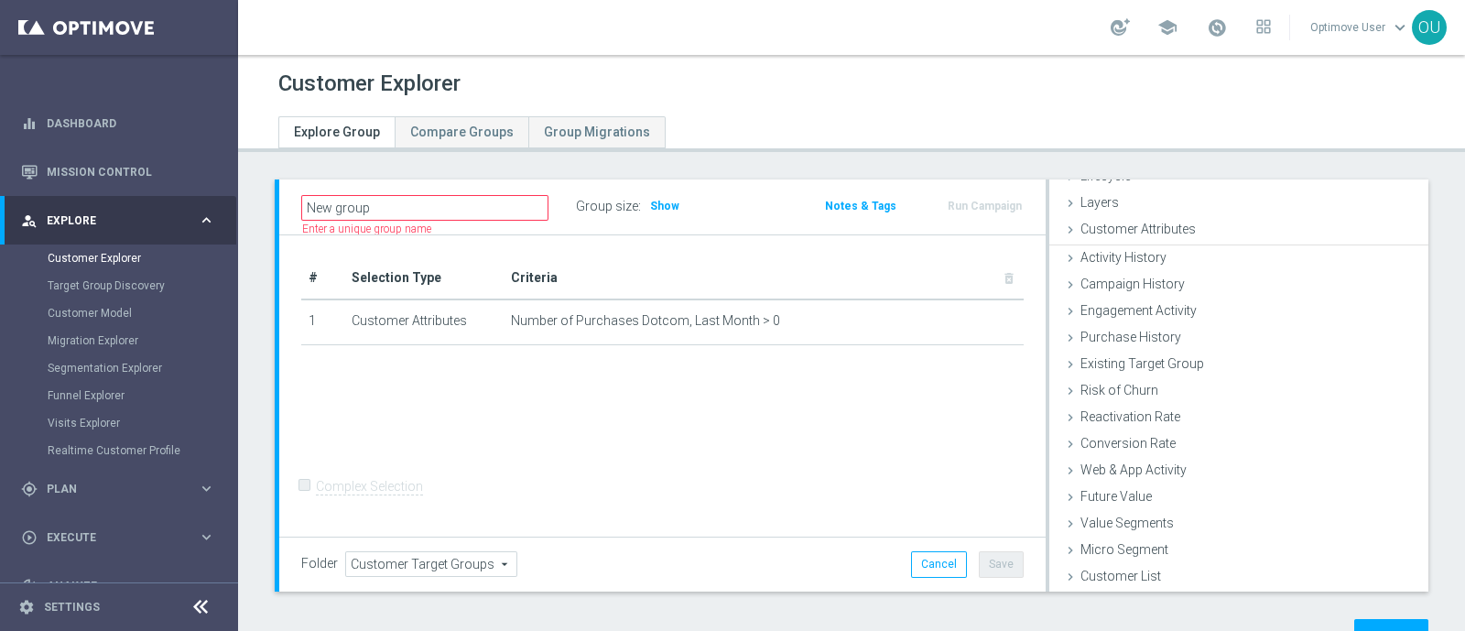
scroll to position [49, 0]
click at [1169, 234] on span "Customer Attributes" at bounding box center [1138, 230] width 115 height 15
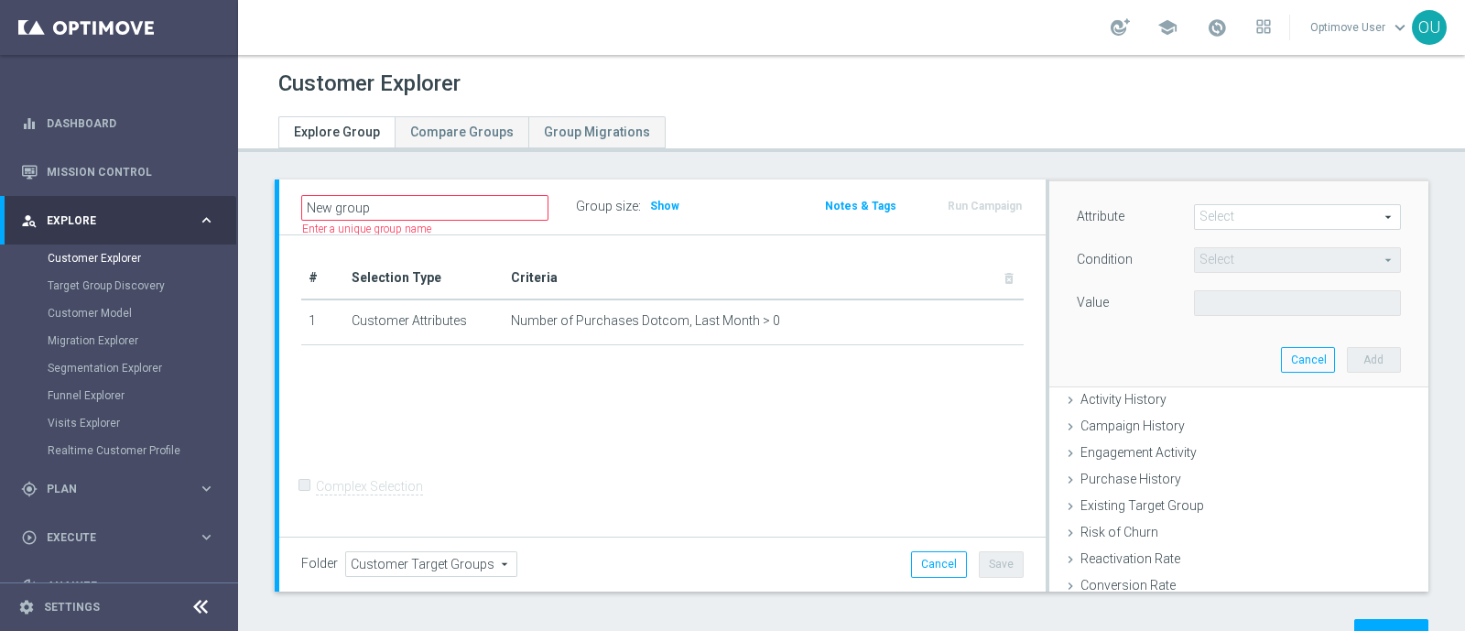
click at [1236, 211] on span at bounding box center [1297, 217] width 205 height 24
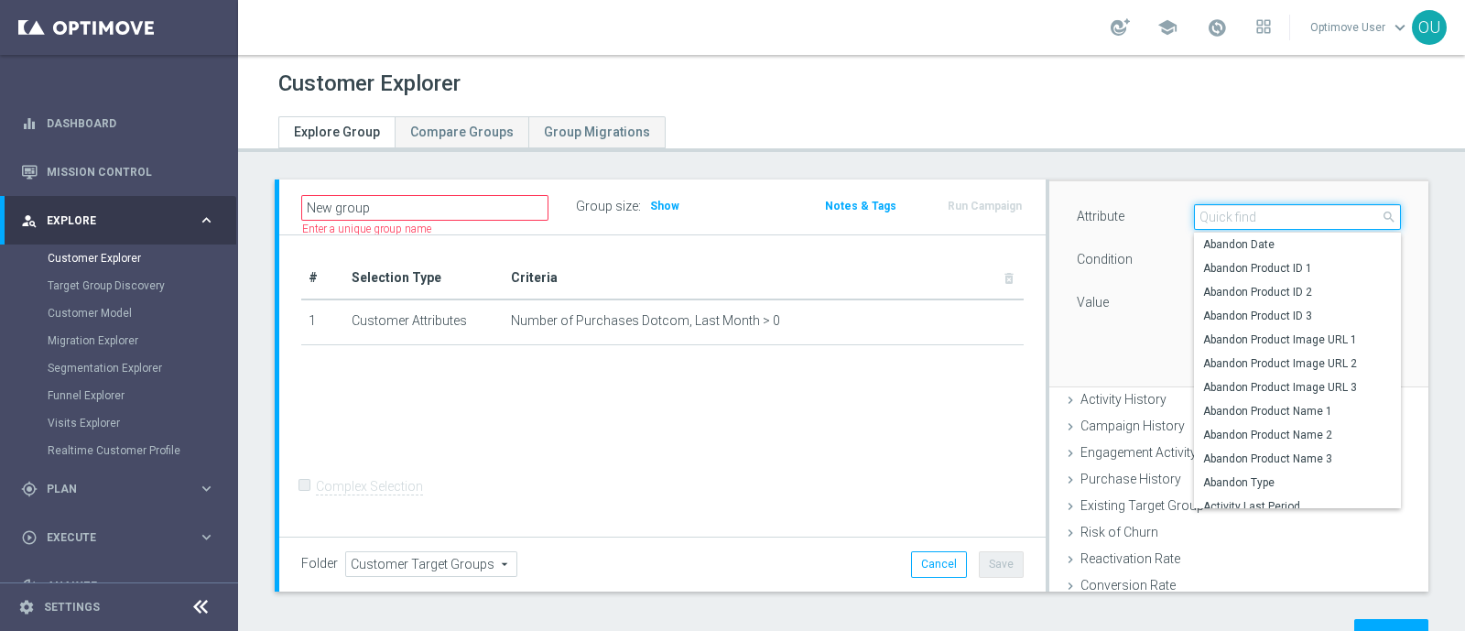
click at [1236, 211] on input "search" at bounding box center [1297, 217] width 207 height 26
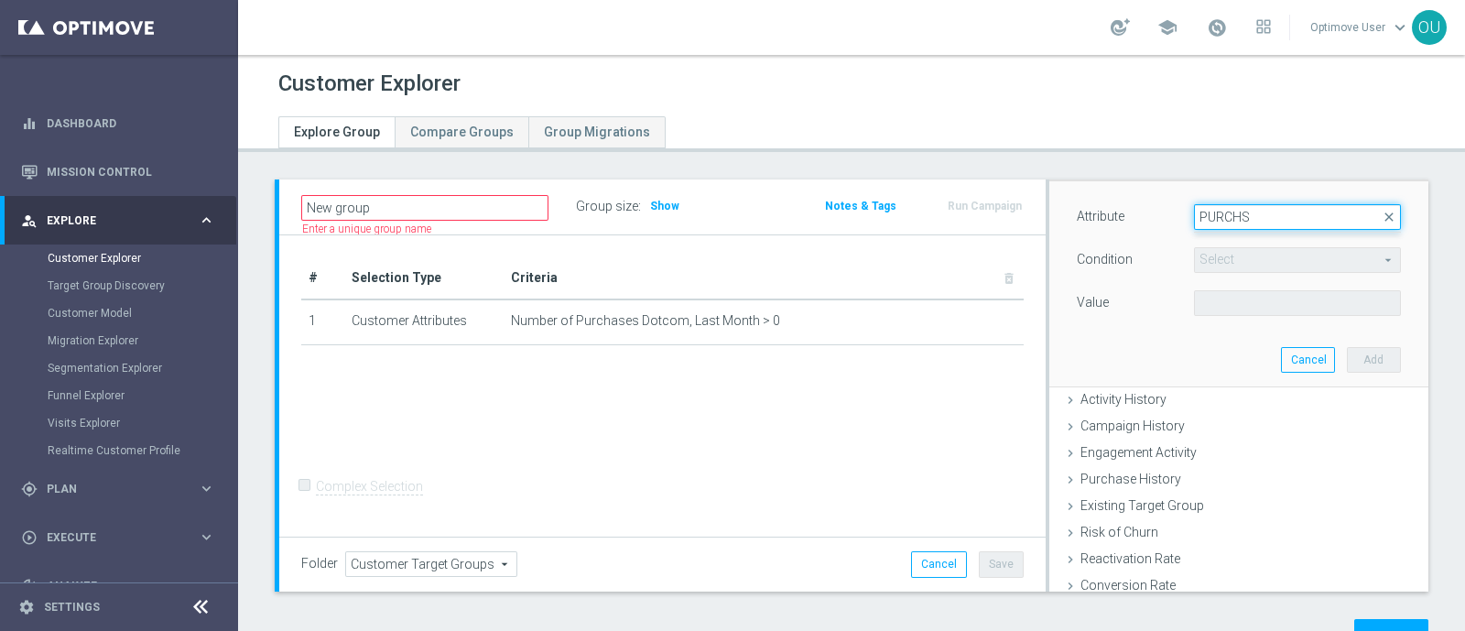
click at [1231, 208] on input "PURCHS" at bounding box center [1297, 217] width 207 height 26
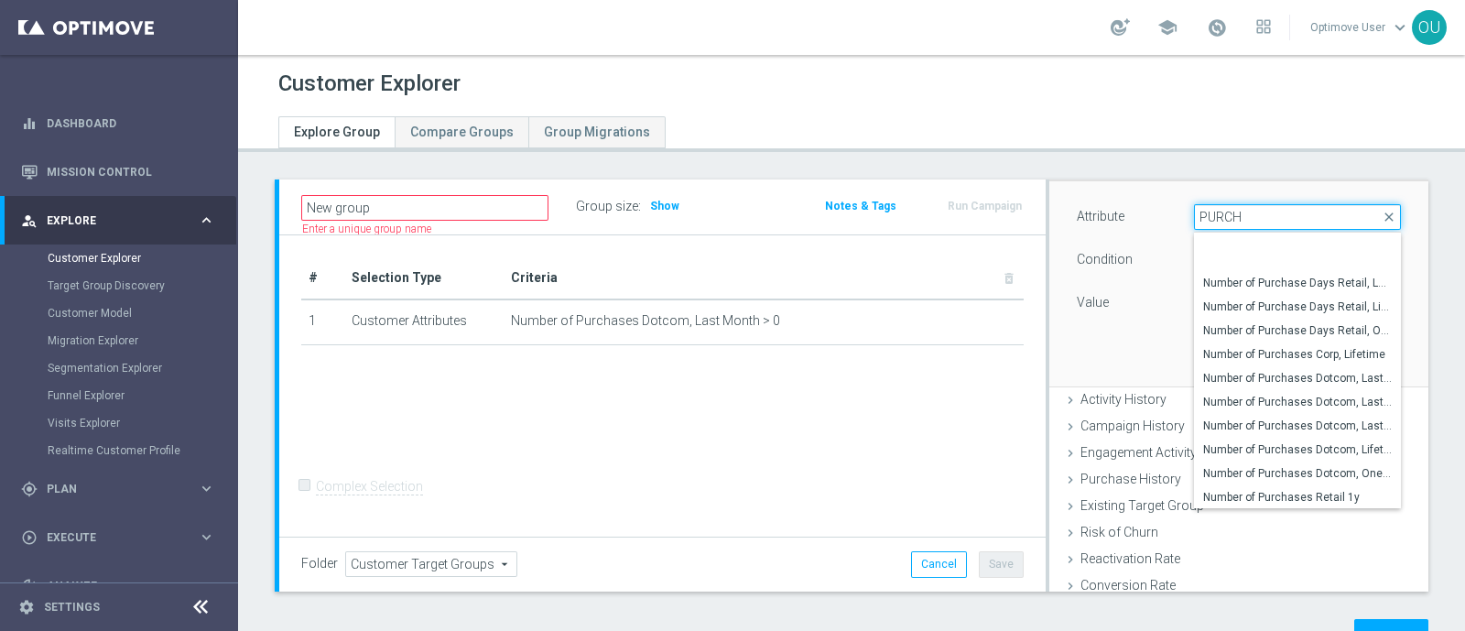
scroll to position [507, 0]
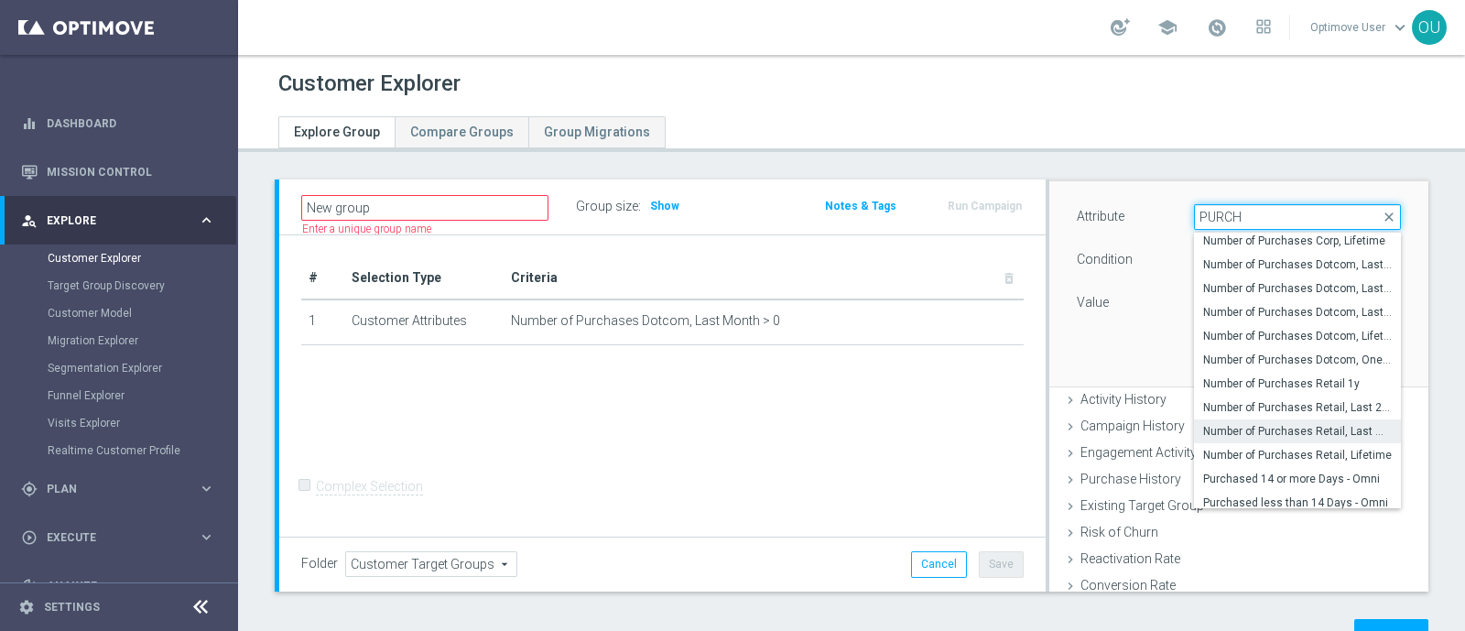
type input "PURCH"
click at [1311, 434] on span "Number of Purchases Retail, Last Month" at bounding box center [1297, 431] width 189 height 15
type input "Number of Purchases Retail, Last Month"
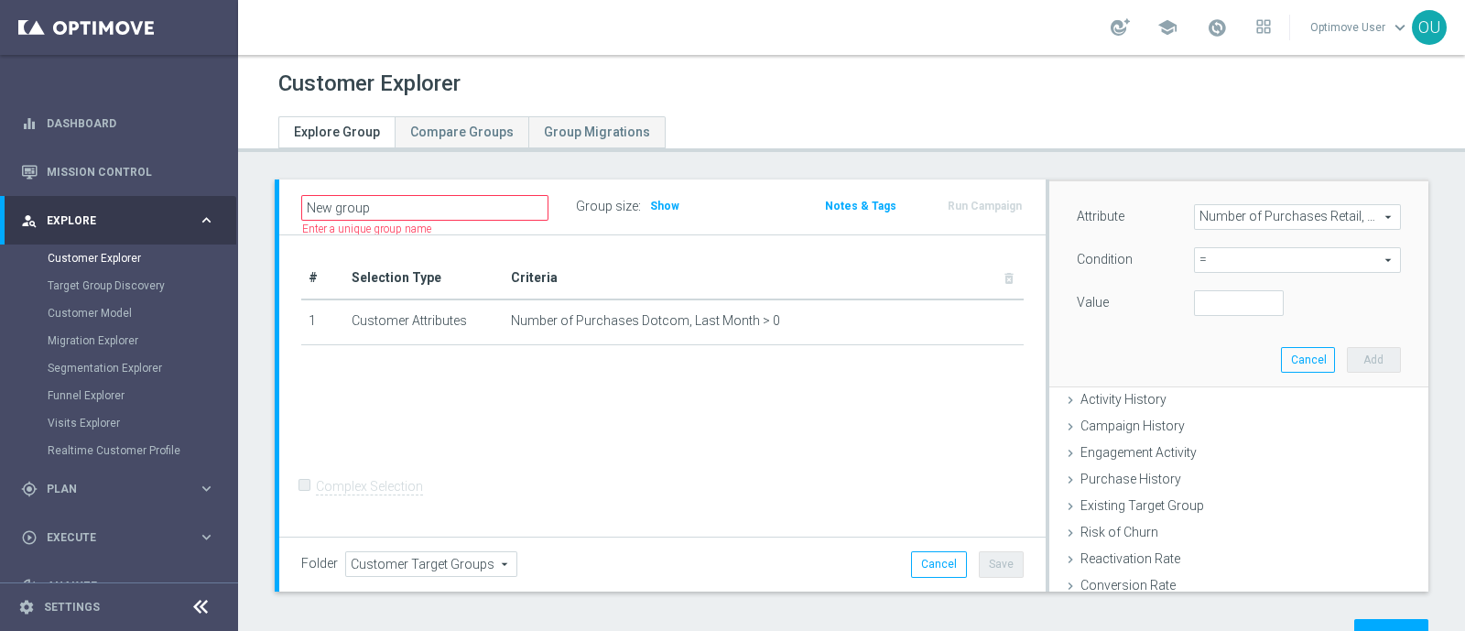
click at [1250, 248] on span "=" at bounding box center [1297, 260] width 205 height 24
click at [1215, 384] on span ">" at bounding box center [1297, 382] width 189 height 15
type input ">"
click at [1206, 299] on input "number" at bounding box center [1239, 303] width 90 height 26
type input "0"
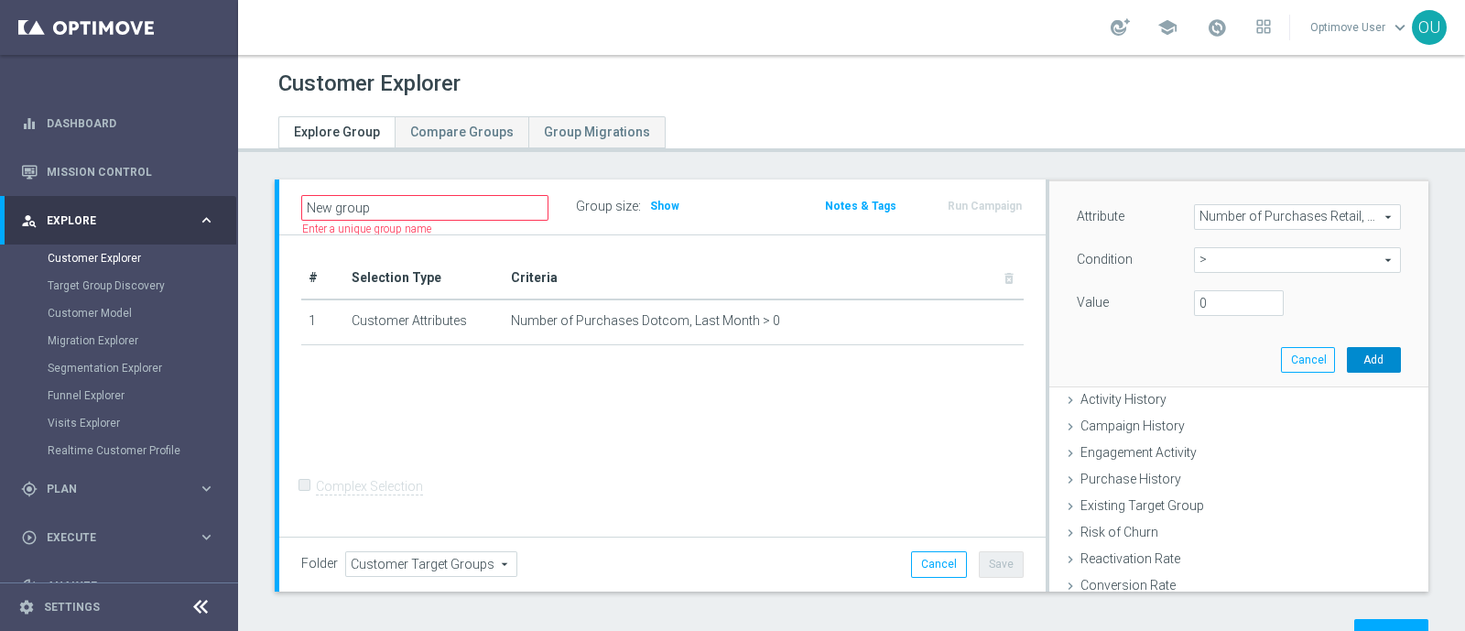
click at [1351, 351] on button "Add" at bounding box center [1374, 360] width 54 height 26
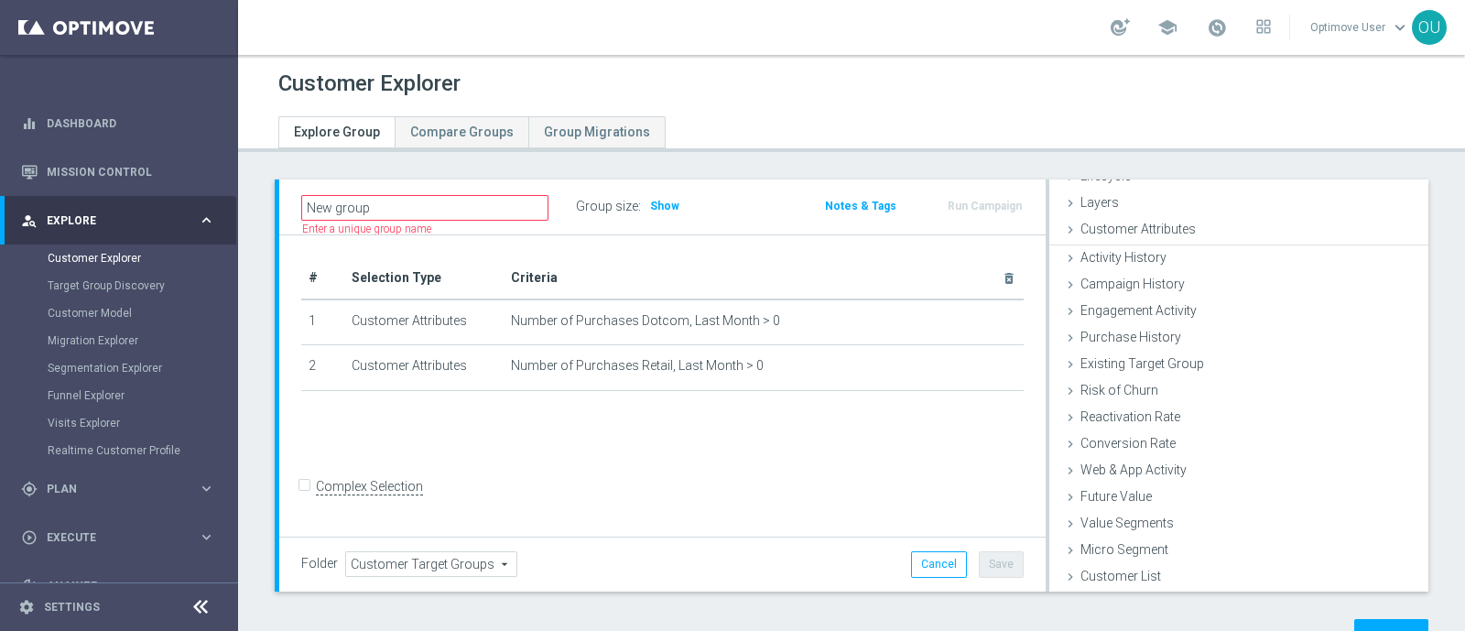
scroll to position [49, 0]
click at [1231, 225] on div "Customer Attributes done selection saved" at bounding box center [1239, 232] width 379 height 27
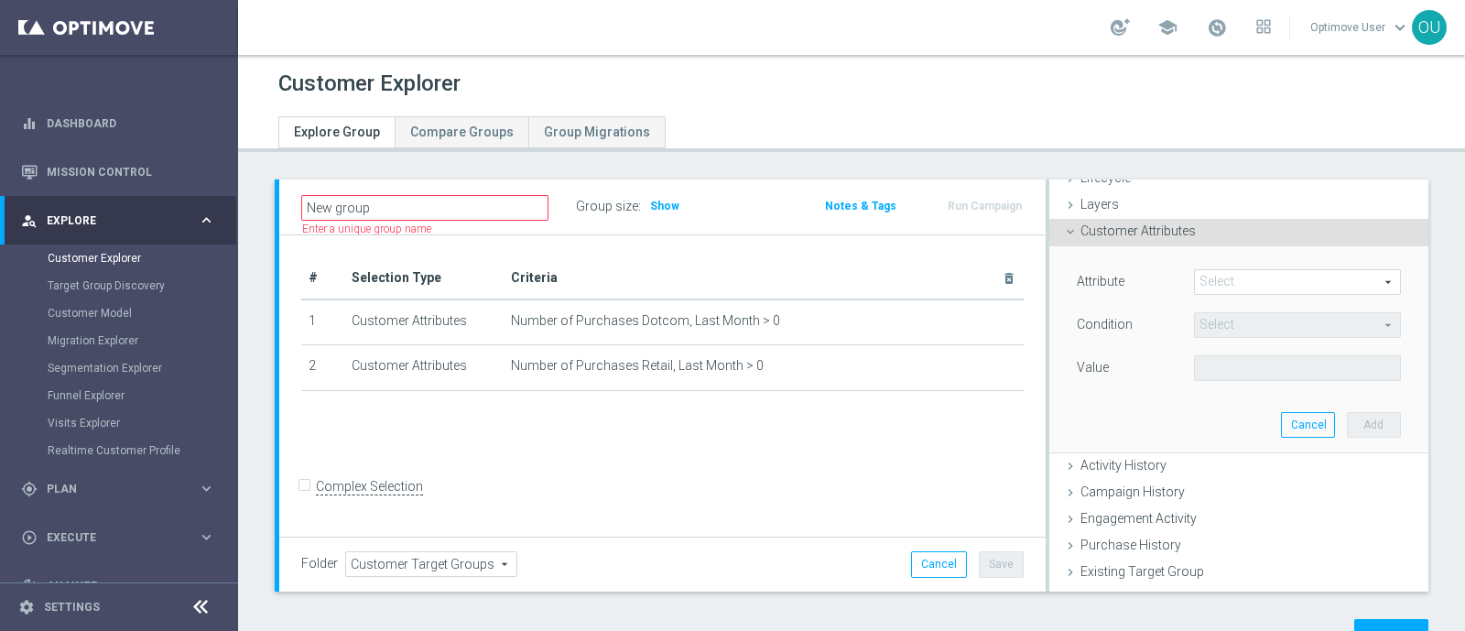
scroll to position [114, 0]
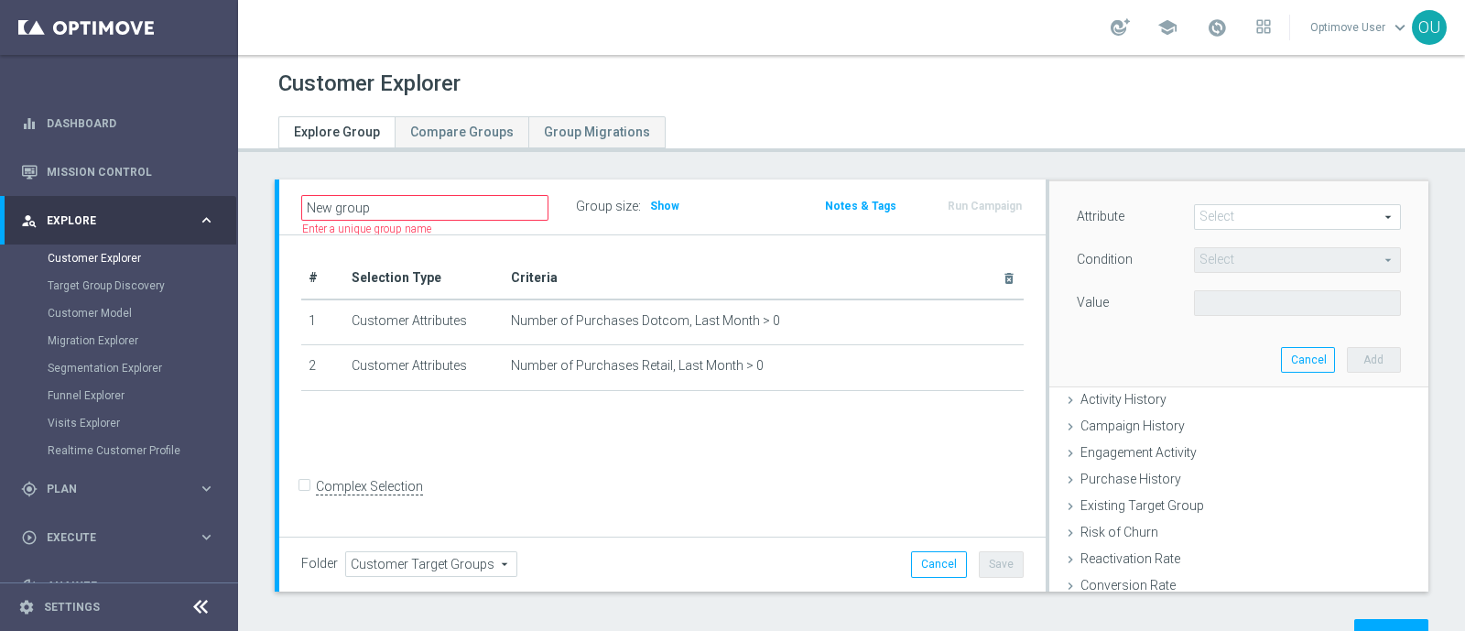
click at [1282, 215] on span at bounding box center [1297, 217] width 205 height 24
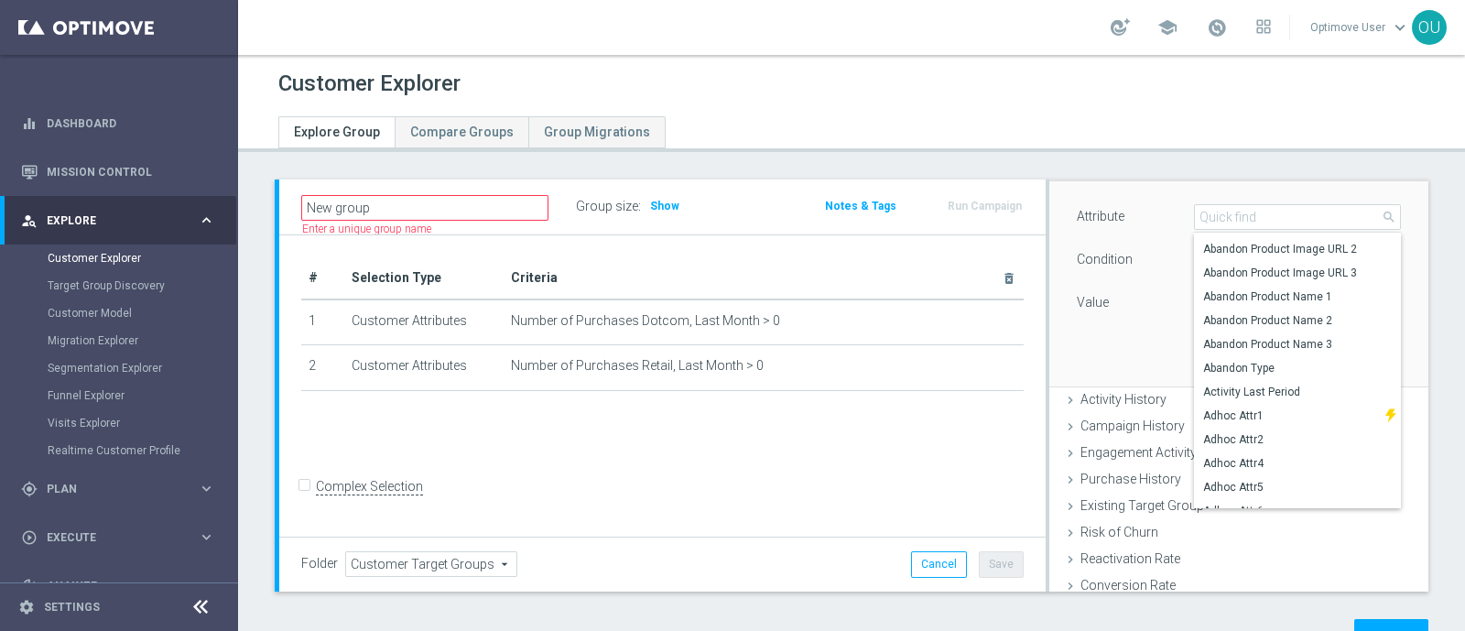
scroll to position [0, 0]
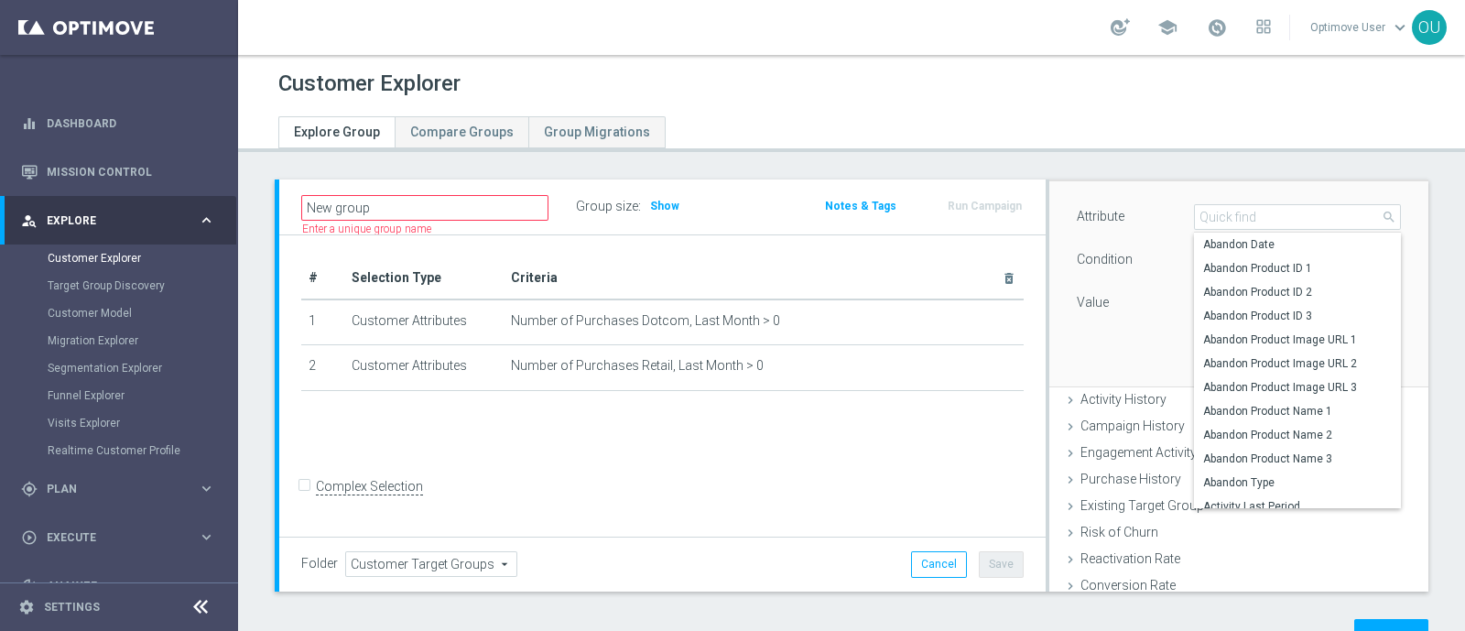
click at [1077, 271] on div "Condition" at bounding box center [1121, 261] width 117 height 29
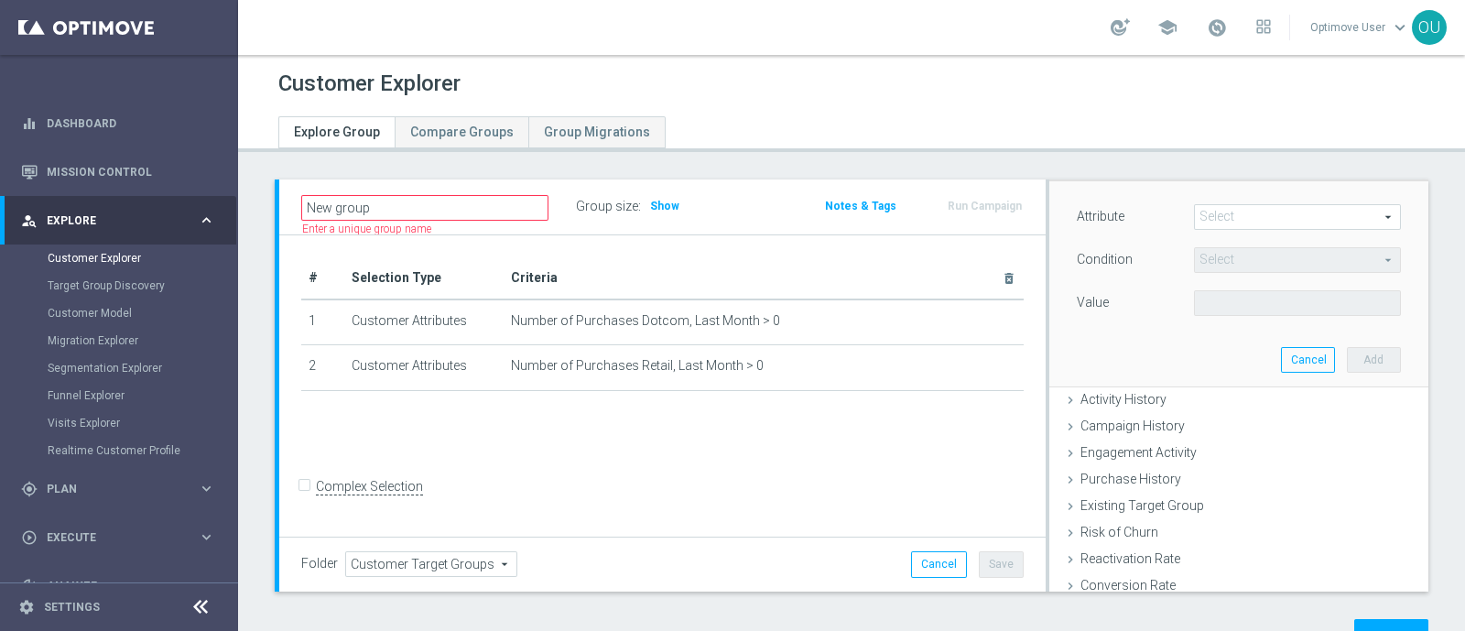
click at [1221, 217] on span at bounding box center [1297, 217] width 205 height 24
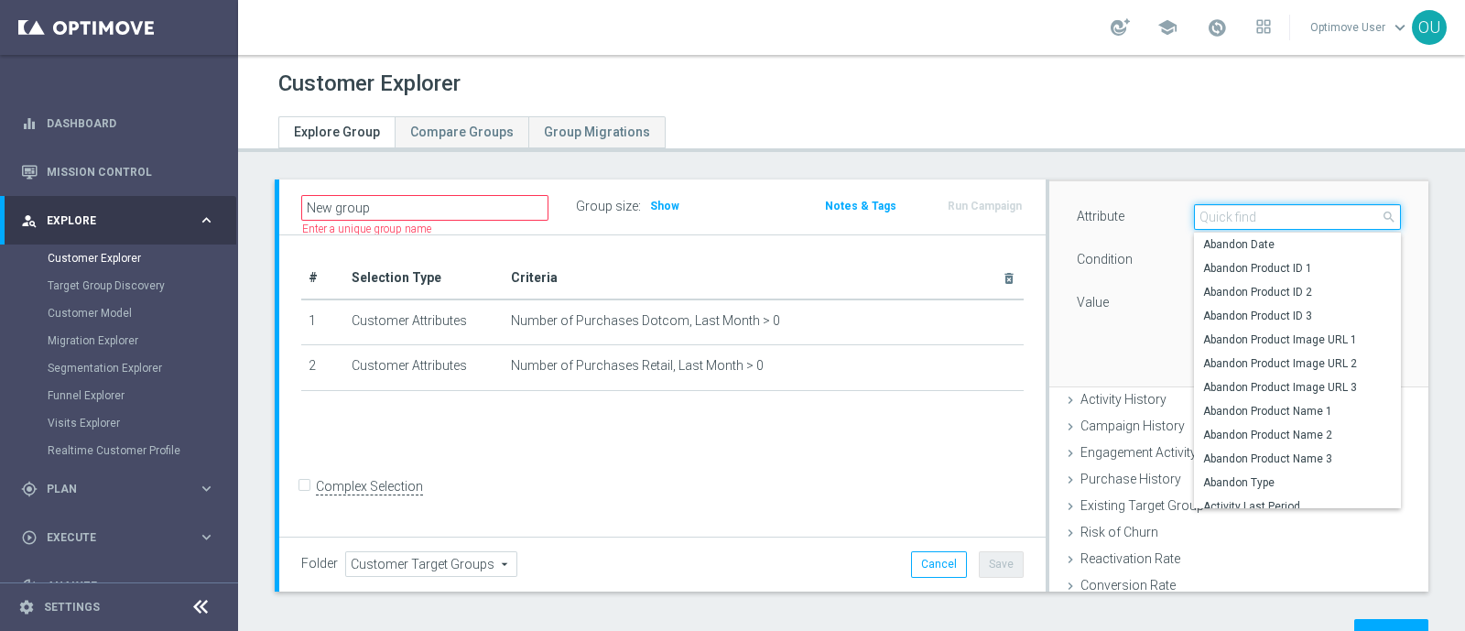
click at [1223, 217] on input "search" at bounding box center [1297, 217] width 207 height 26
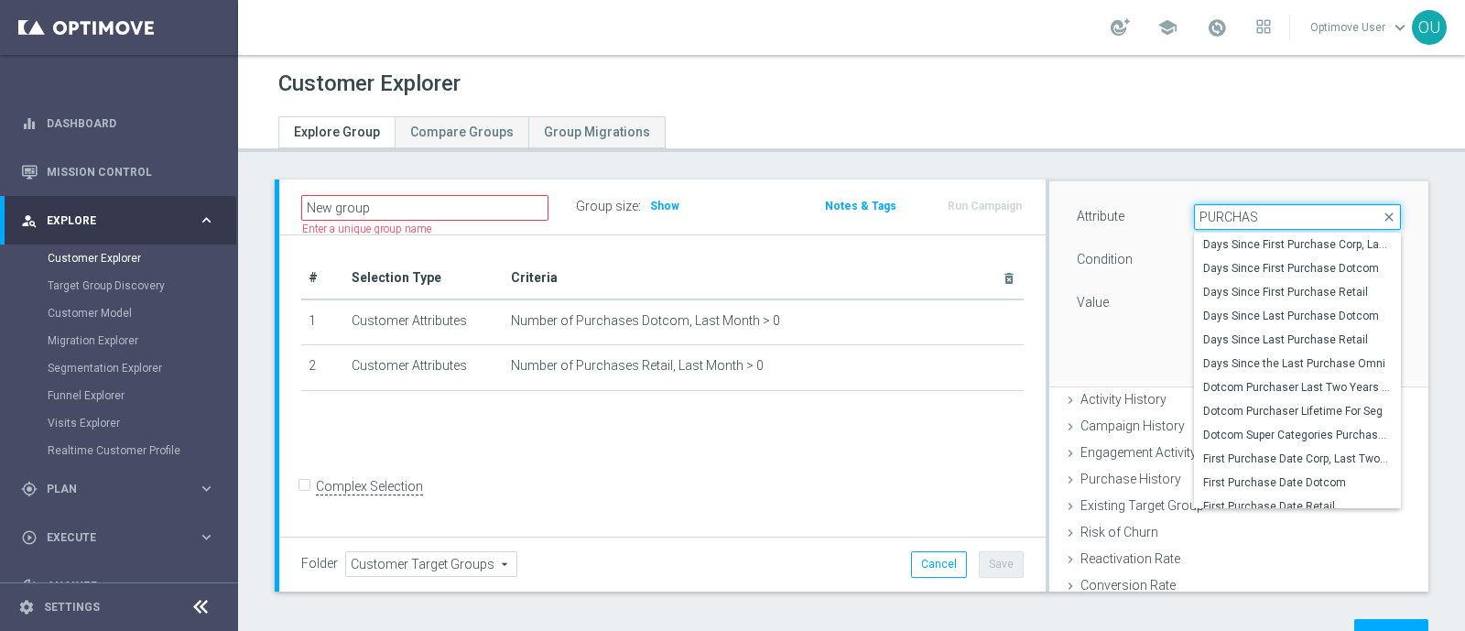
type input "PURCHASE"
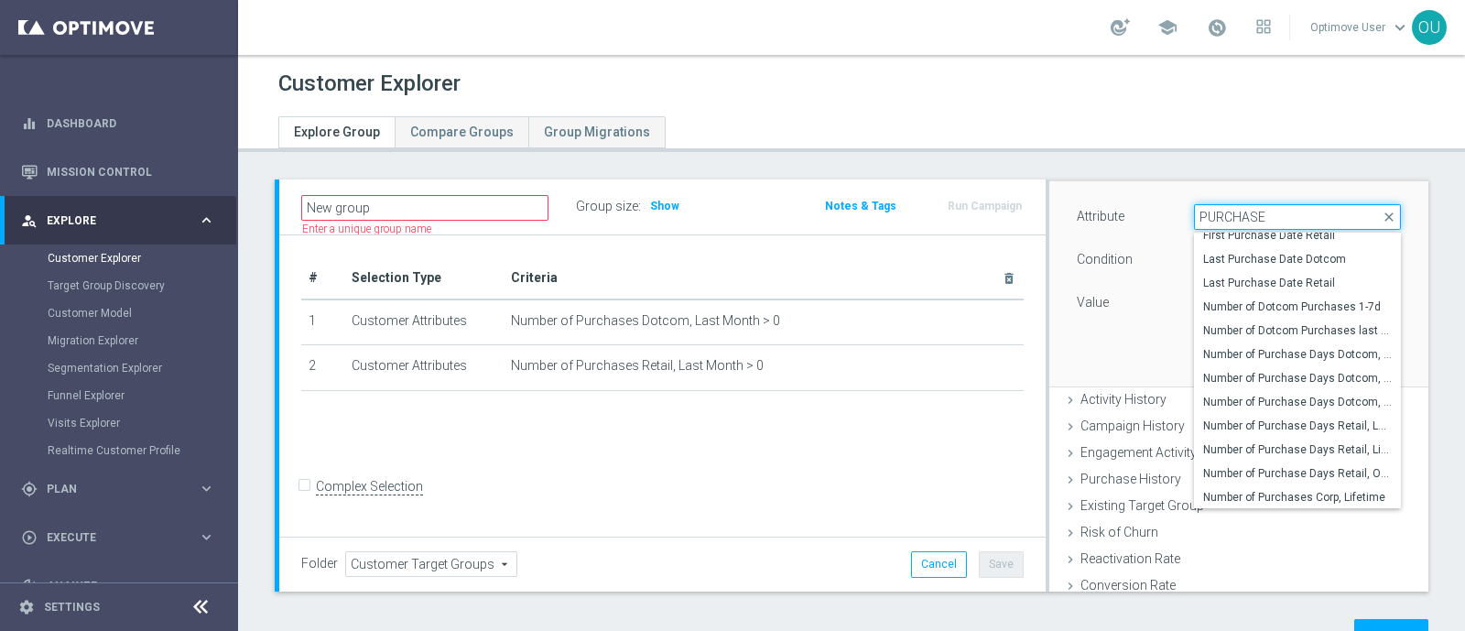
scroll to position [214, 0]
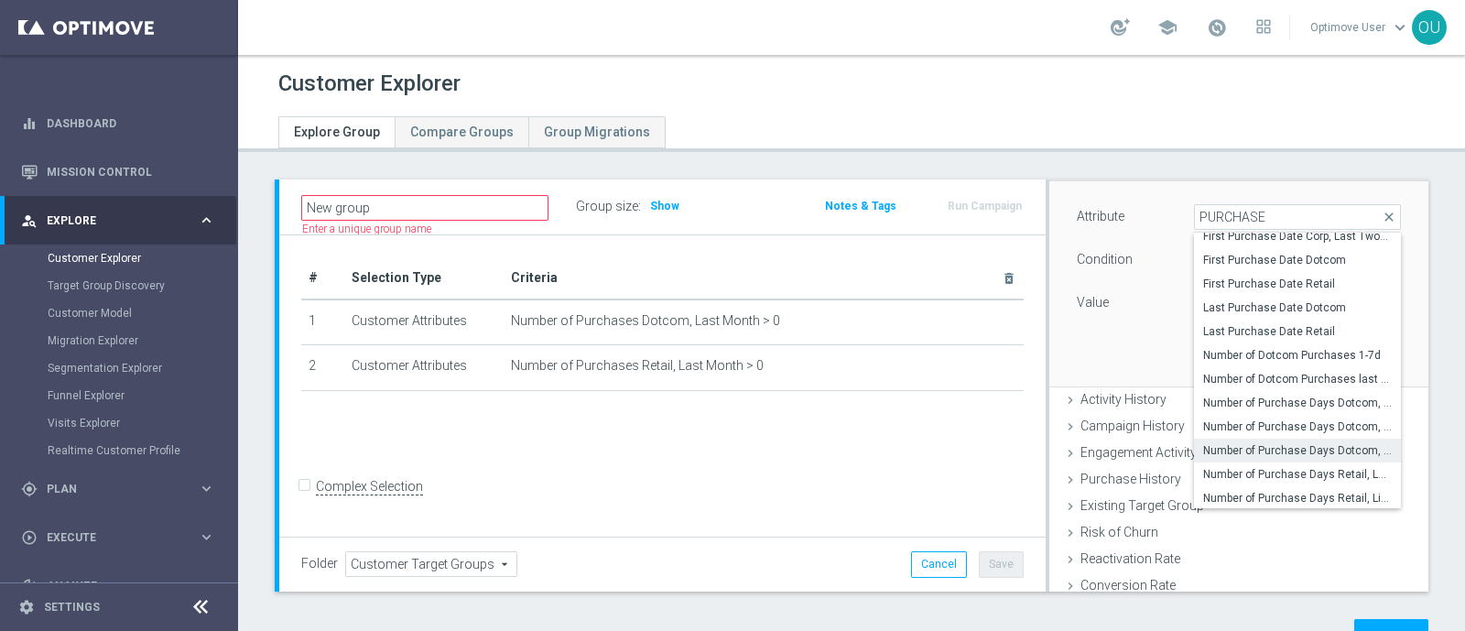
click at [1314, 446] on span "Number of Purchase Days Dotcom, One Year" at bounding box center [1297, 450] width 189 height 15
type input "Number of Purchase Days Dotcom, One Year"
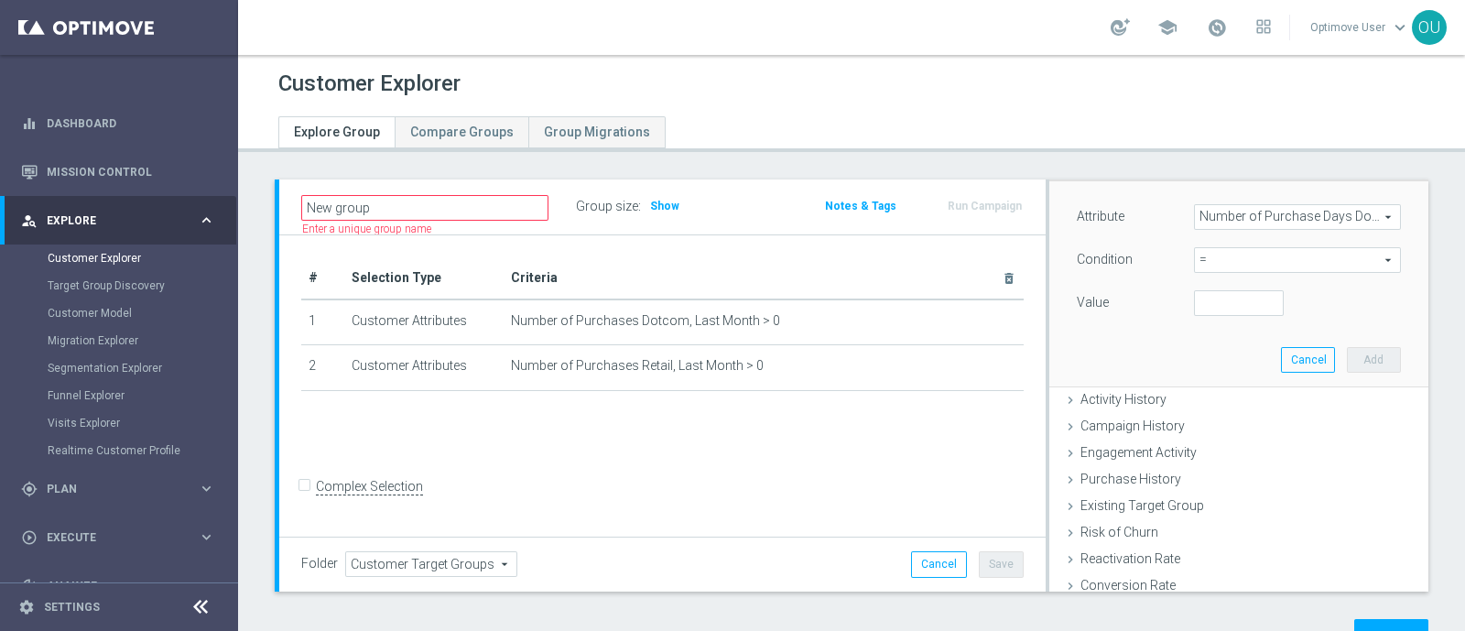
click at [1243, 258] on span "=" at bounding box center [1297, 260] width 205 height 24
click at [1213, 375] on span ">" at bounding box center [1297, 382] width 189 height 15
type input ">"
click at [1213, 299] on input "number" at bounding box center [1239, 303] width 90 height 26
type input "0"
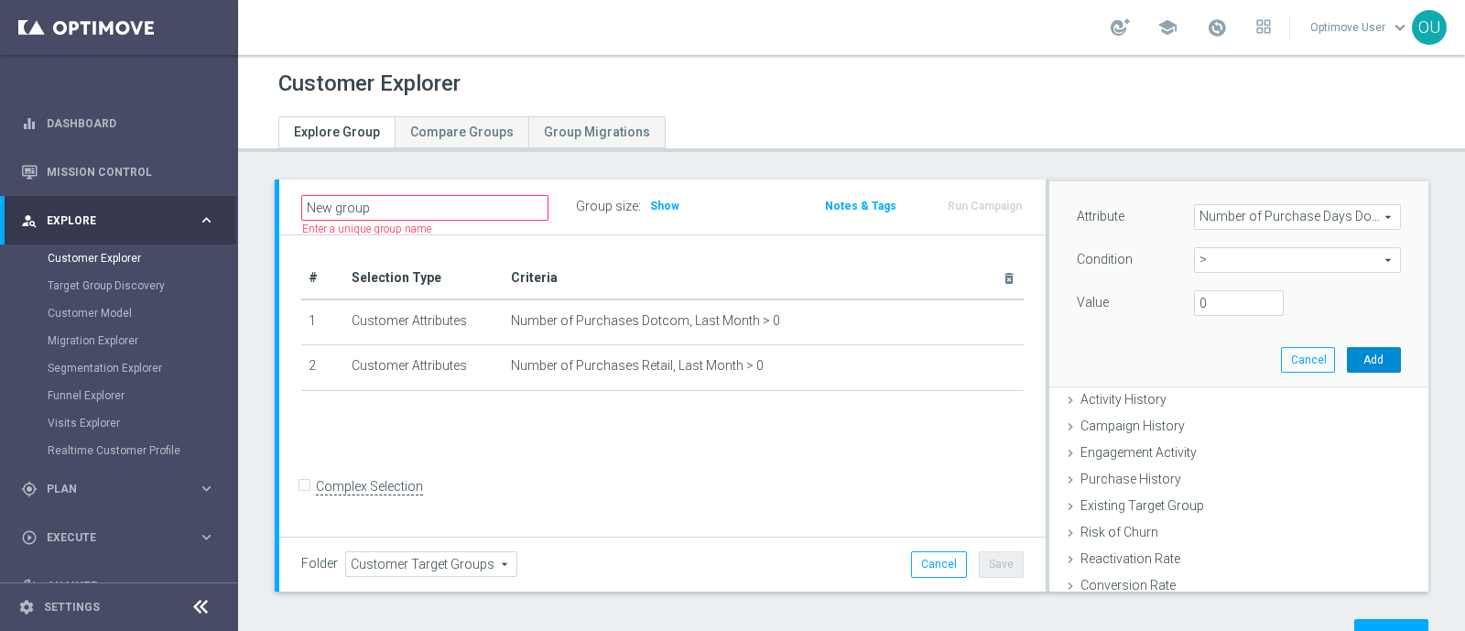
click at [1347, 354] on button "Add" at bounding box center [1374, 360] width 54 height 26
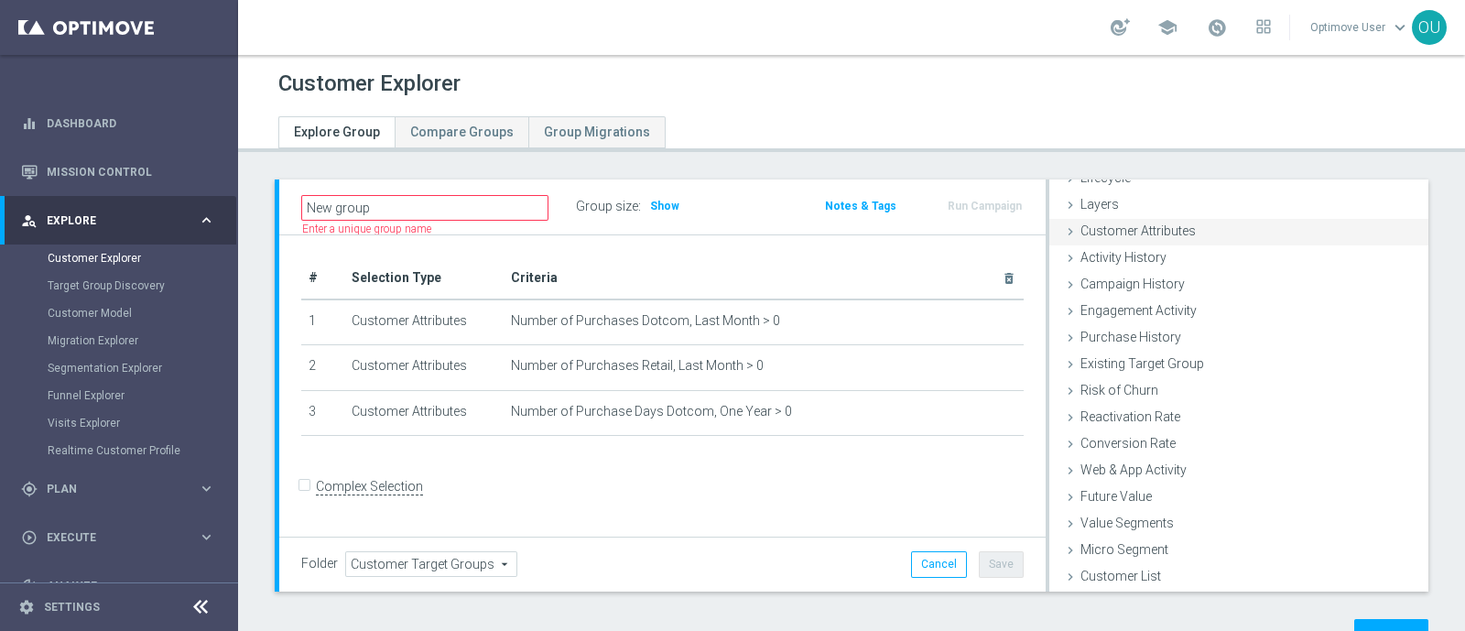
click at [1209, 226] on div "Customer Attributes done selection saved" at bounding box center [1239, 232] width 379 height 27
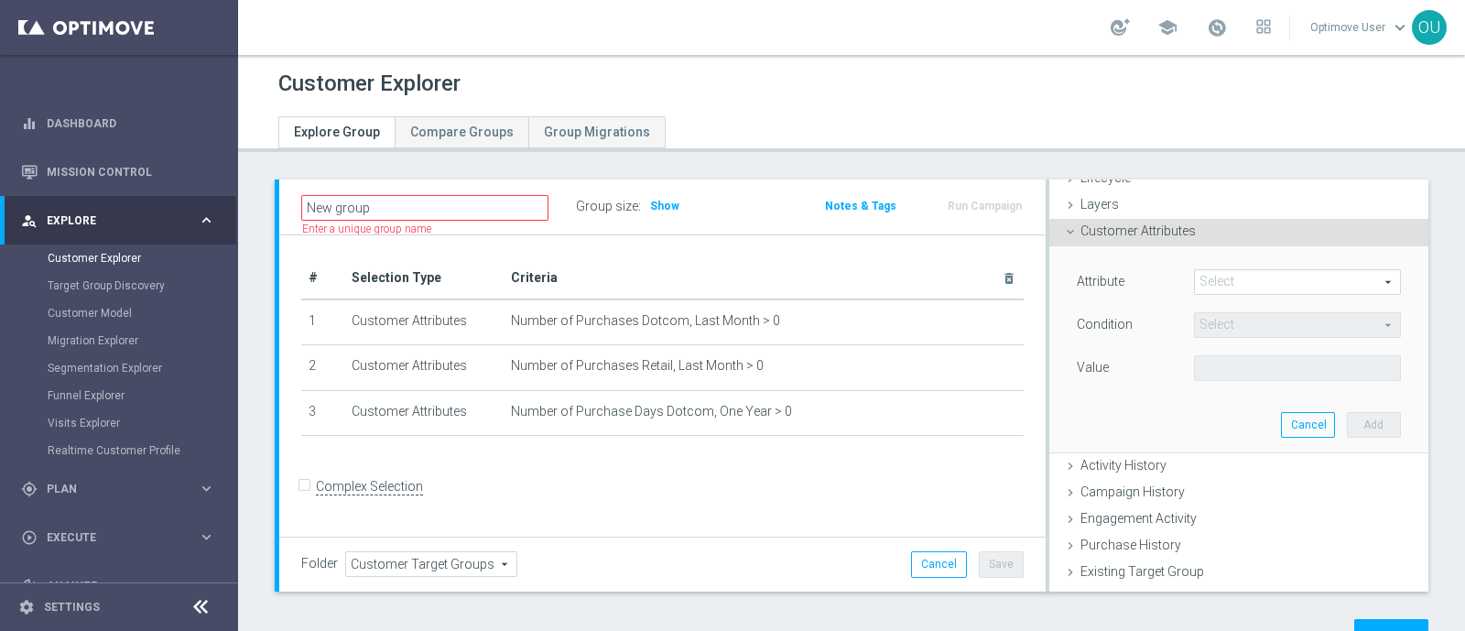
scroll to position [114, 0]
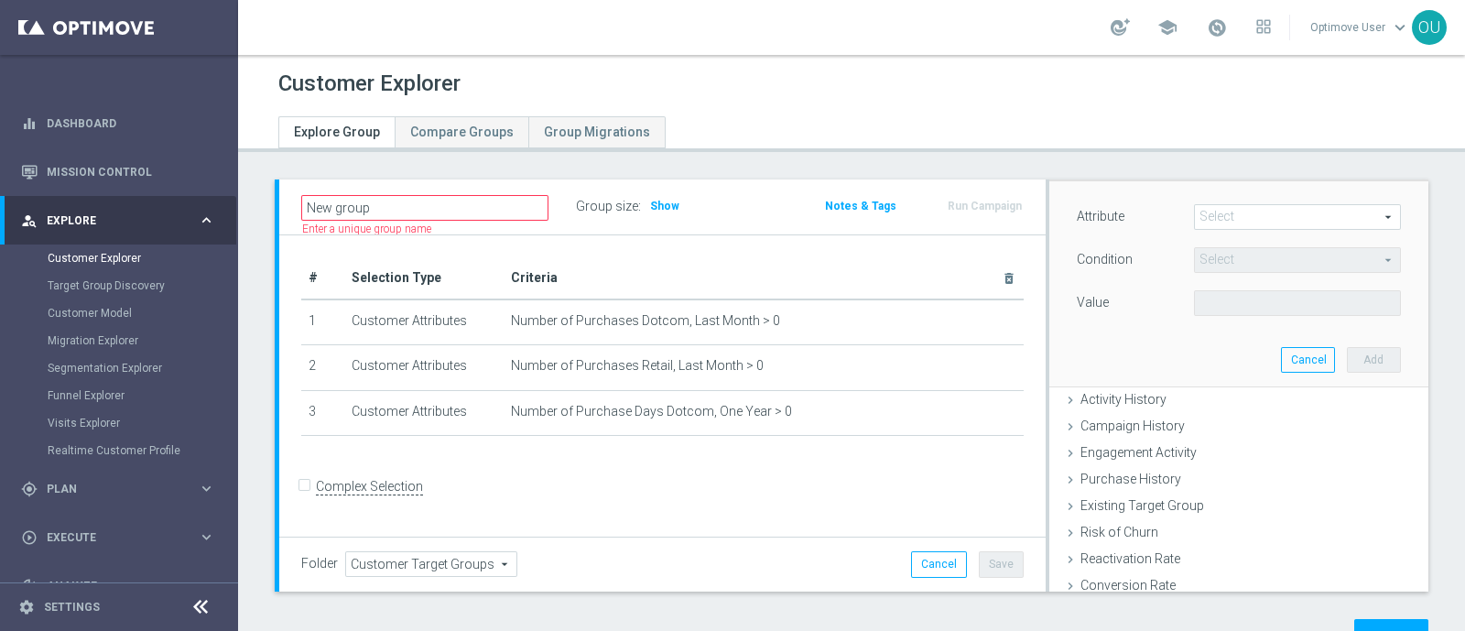
click at [1214, 214] on span at bounding box center [1297, 217] width 205 height 24
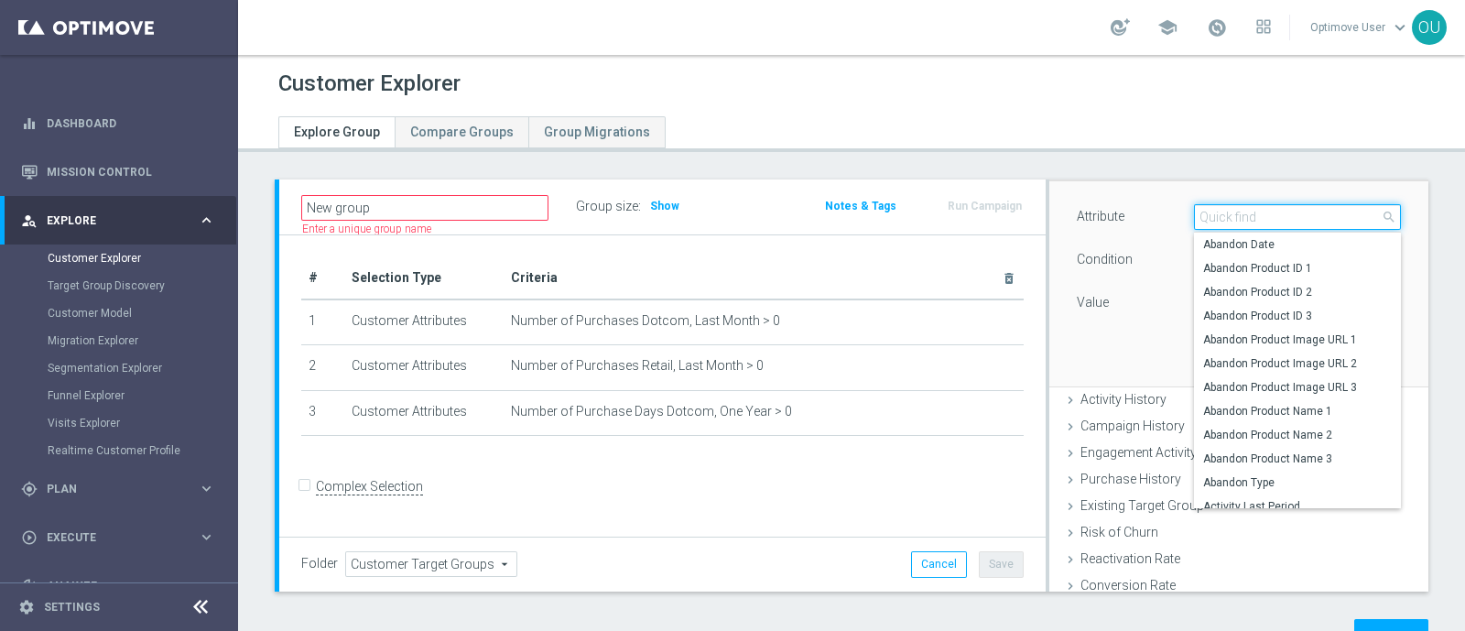
click at [1214, 214] on input "search" at bounding box center [1297, 217] width 207 height 26
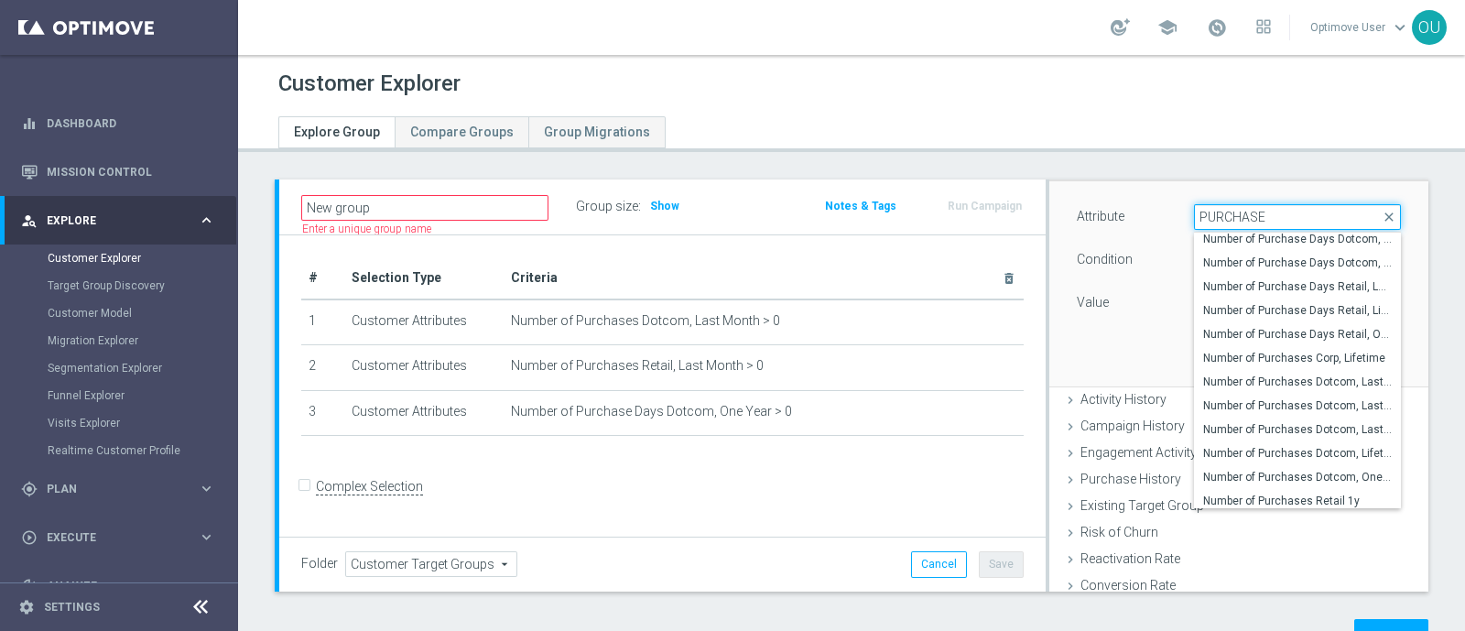
scroll to position [280, 0]
type input "PURCHASE"
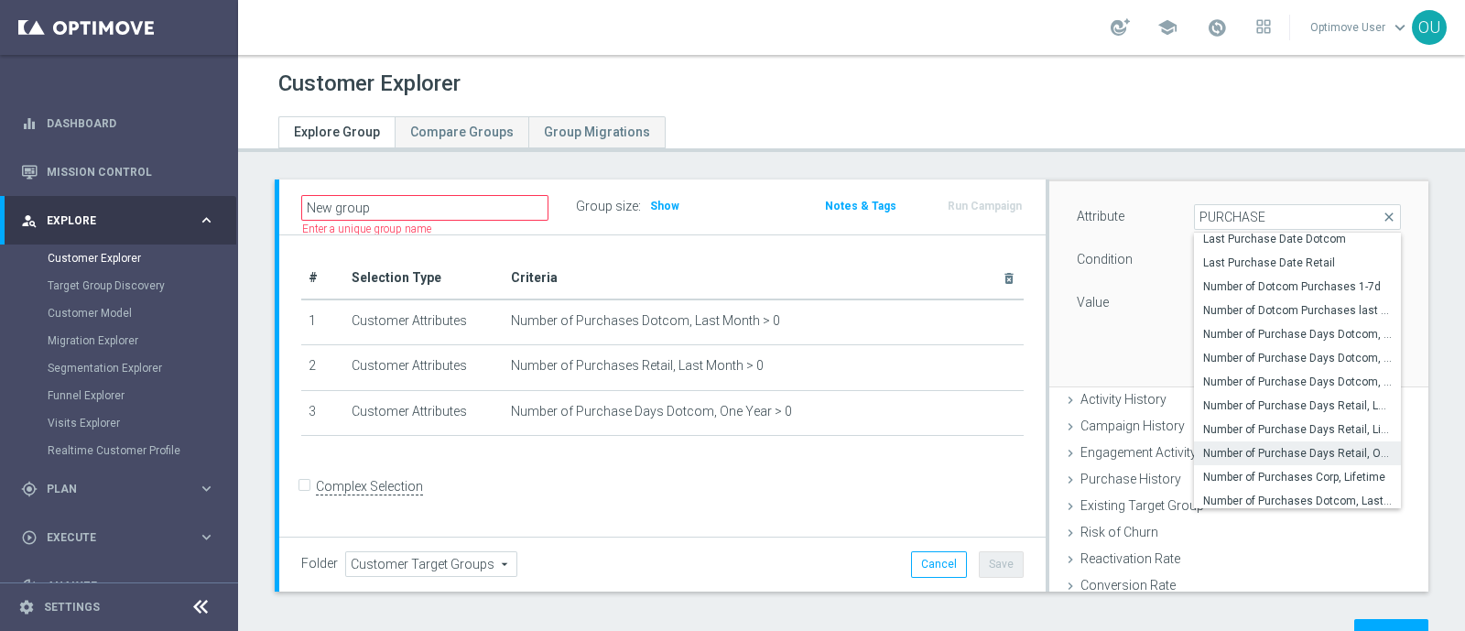
click at [1301, 446] on span "Number of Purchase Days Retail, One Year" at bounding box center [1297, 453] width 189 height 15
type input "Number of Purchase Days Retail, One Year"
type input "="
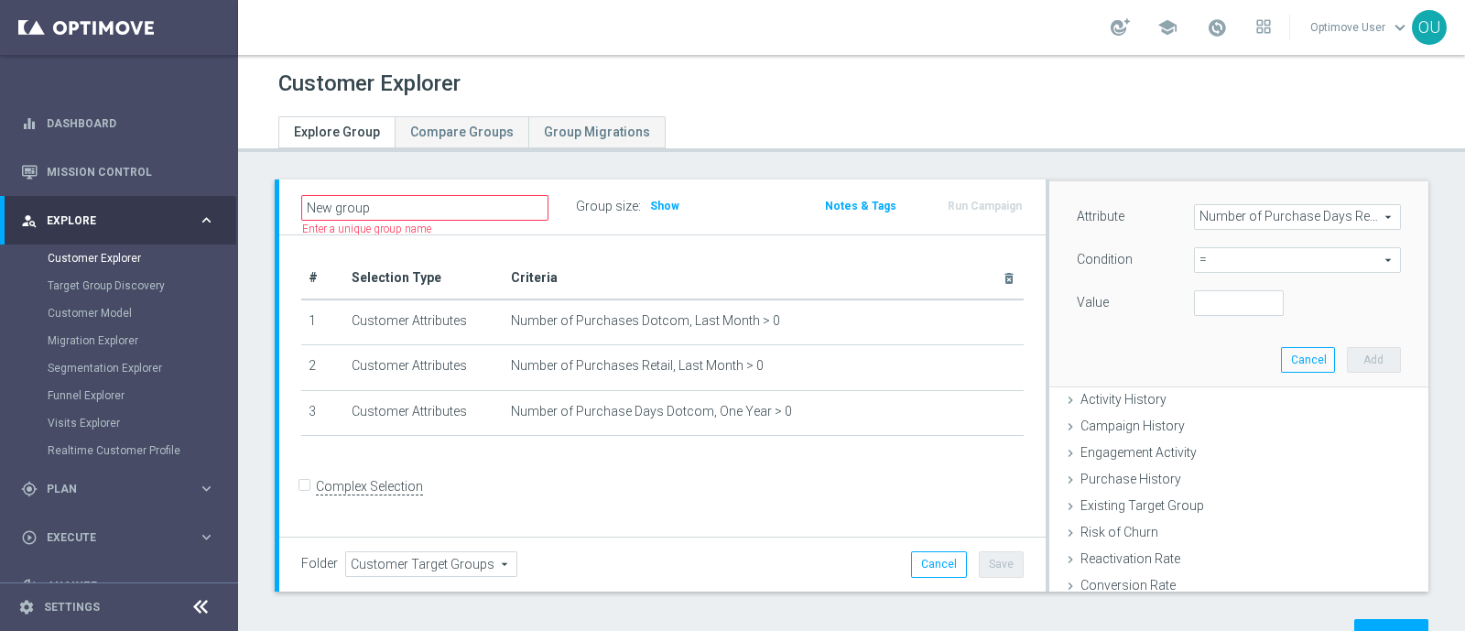
click at [1232, 250] on span "=" at bounding box center [1297, 260] width 205 height 24
click at [1124, 318] on div "Attribute Number of Purchase Days Retail, One Year Number of Purchase Days Reta…" at bounding box center [1239, 283] width 352 height 205
click at [1194, 310] on input "number" at bounding box center [1239, 303] width 90 height 26
type input "0"
click at [1347, 358] on button "Add" at bounding box center [1374, 360] width 54 height 26
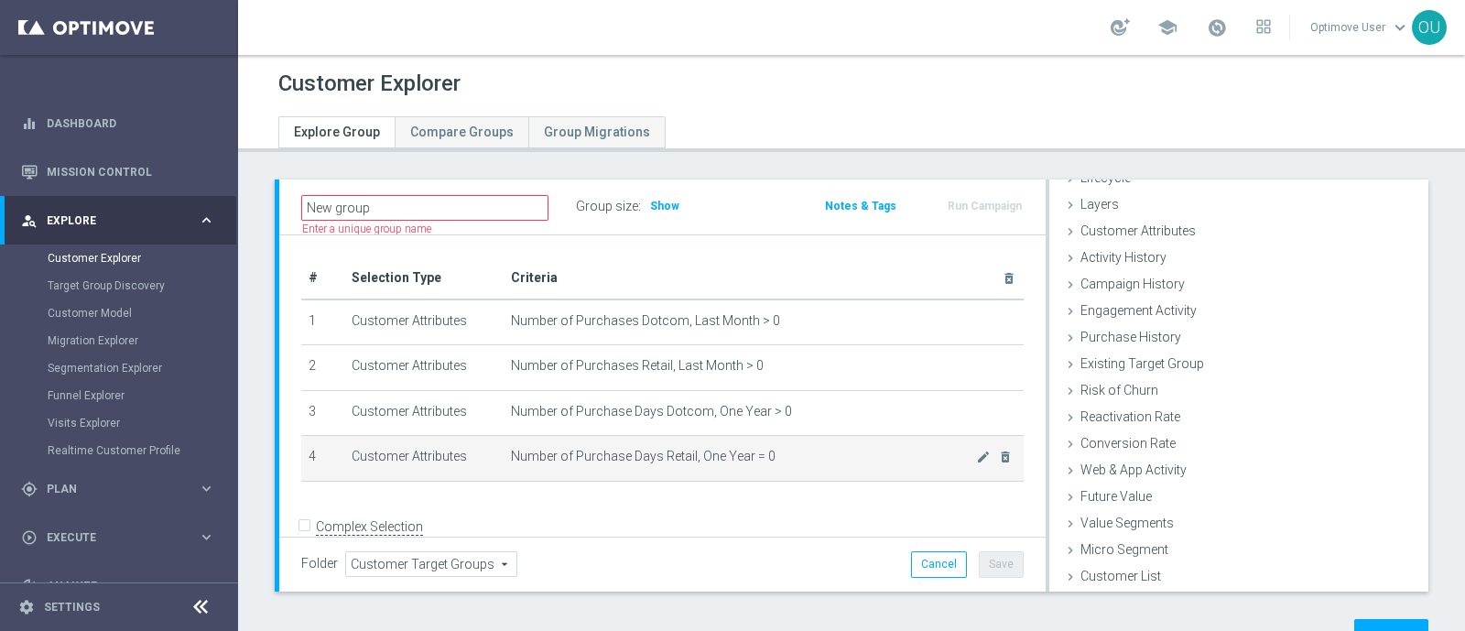
scroll to position [49, 0]
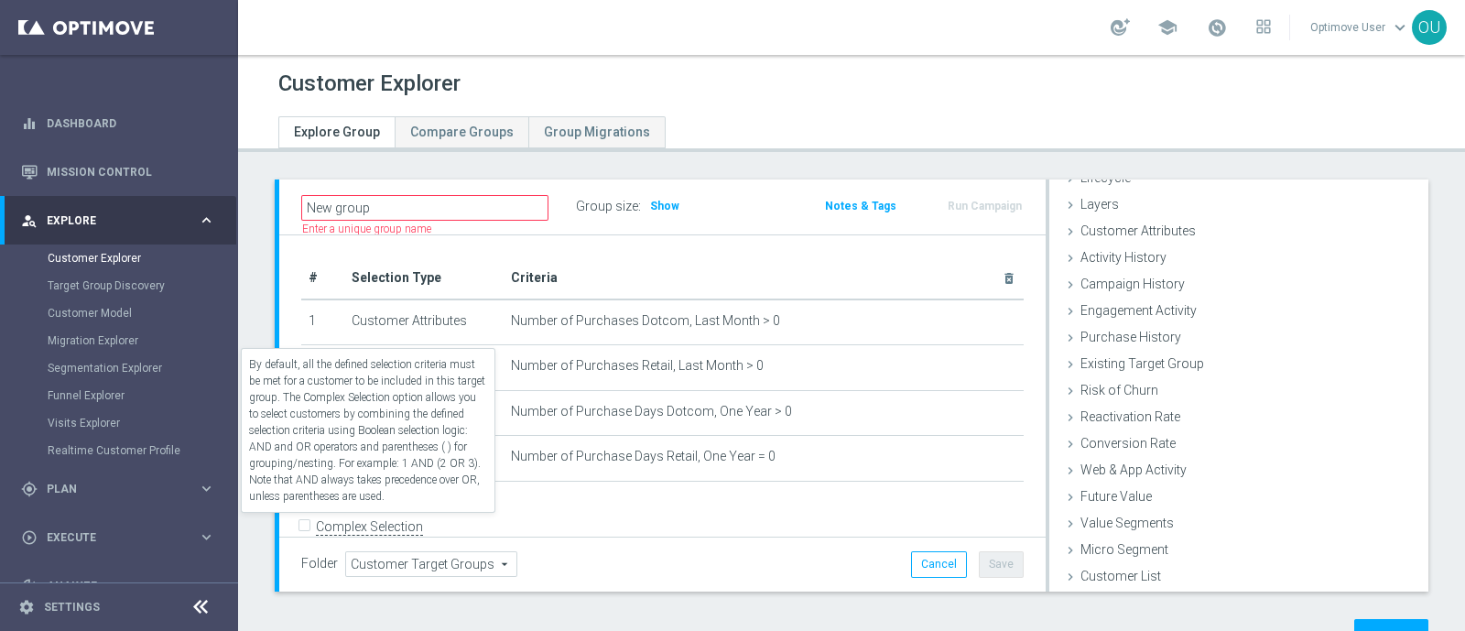
click at [406, 528] on label "Complex Selection" at bounding box center [369, 526] width 107 height 17
click at [313, 528] on input "Complex Selection" at bounding box center [307, 530] width 12 height 26
checkbox input "true"
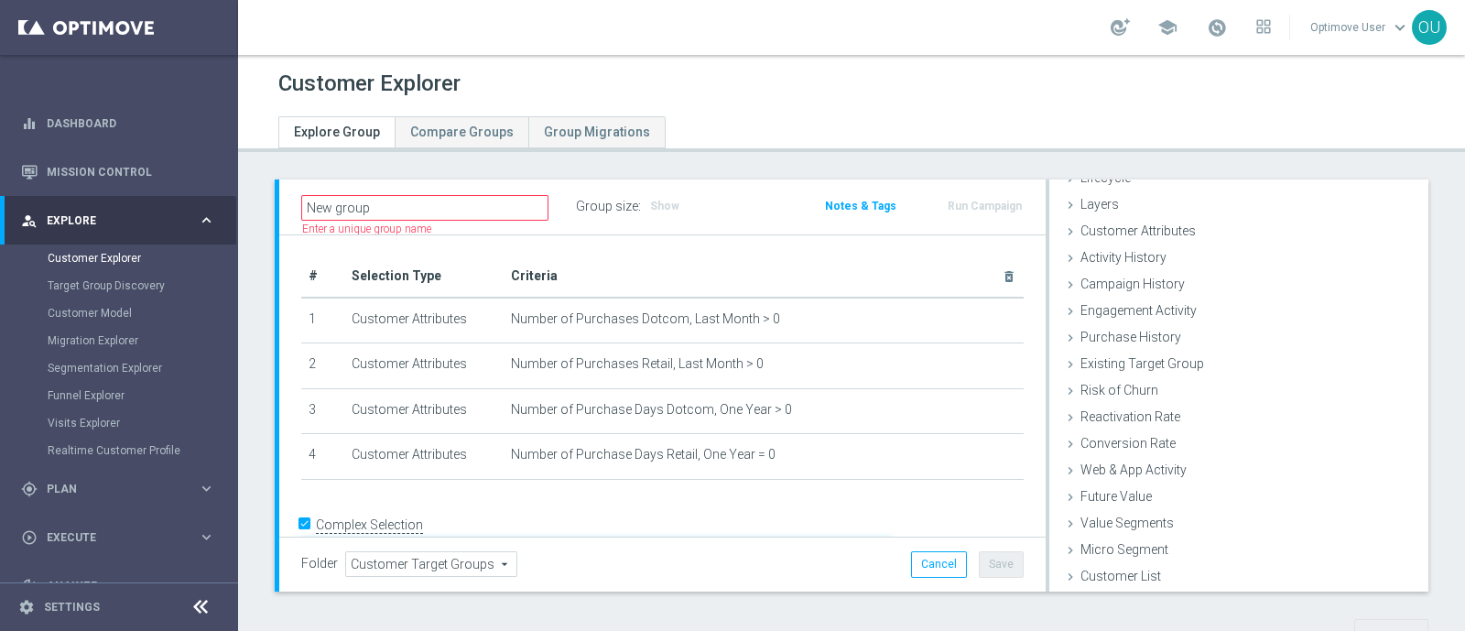
click at [526, 540] on textarea at bounding box center [596, 556] width 591 height 32
type textarea "(1 OR 2) AND 3 AND 4"
click at [784, 160] on div "Customer Explorer Explore Group Compare Groups Group Migrations New group" at bounding box center [851, 343] width 1227 height 576
click at [672, 200] on span "Show" at bounding box center [664, 206] width 29 height 13
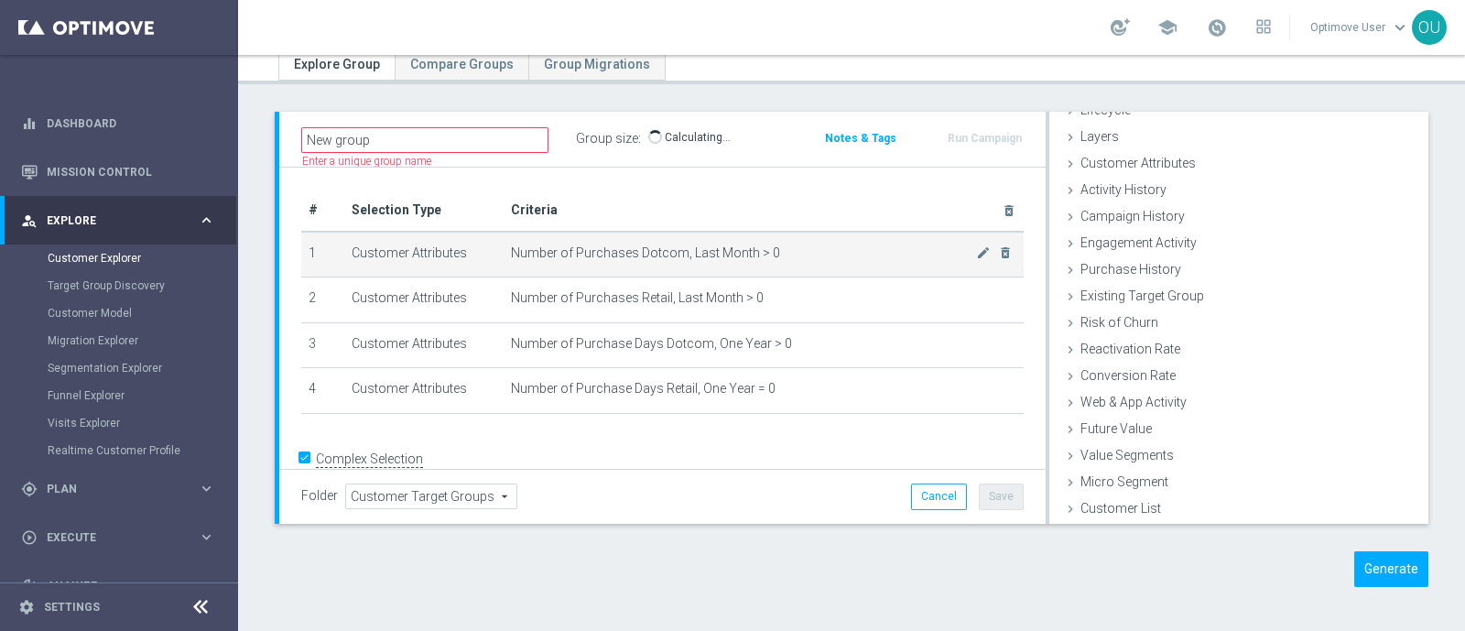
scroll to position [0, 0]
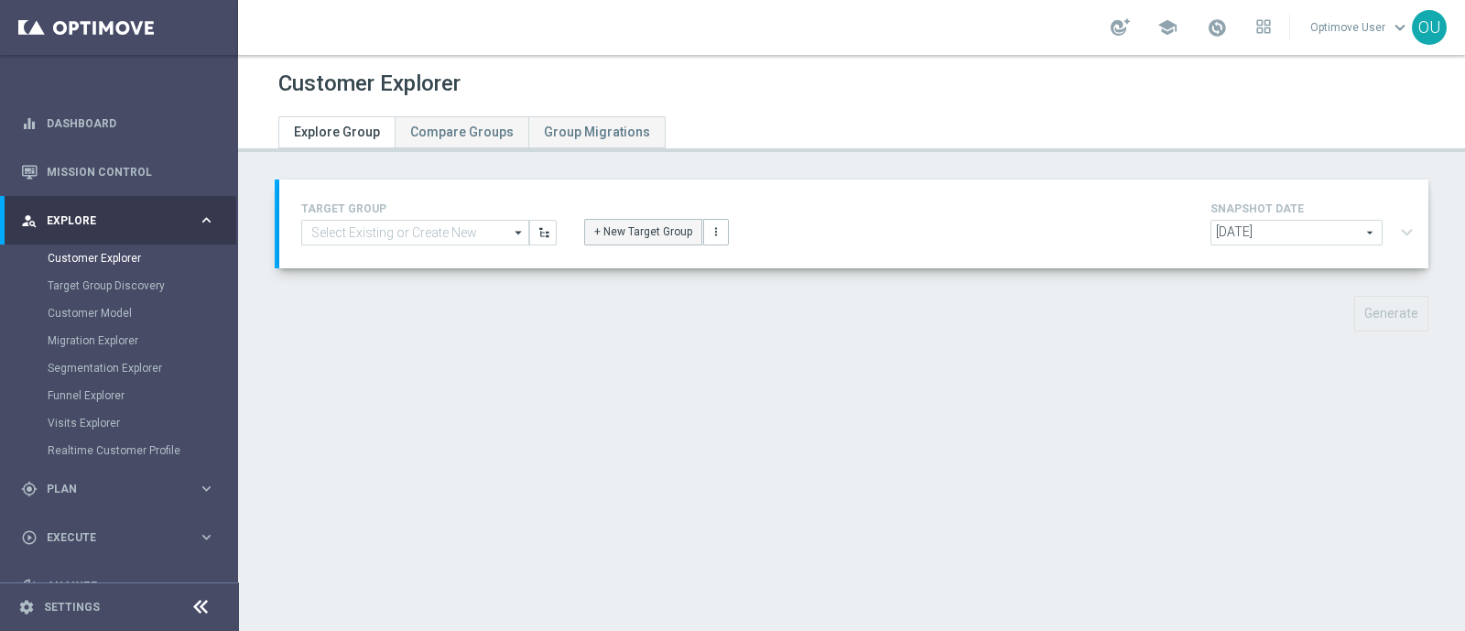
click at [615, 225] on button "+ New Target Group" at bounding box center [643, 232] width 118 height 26
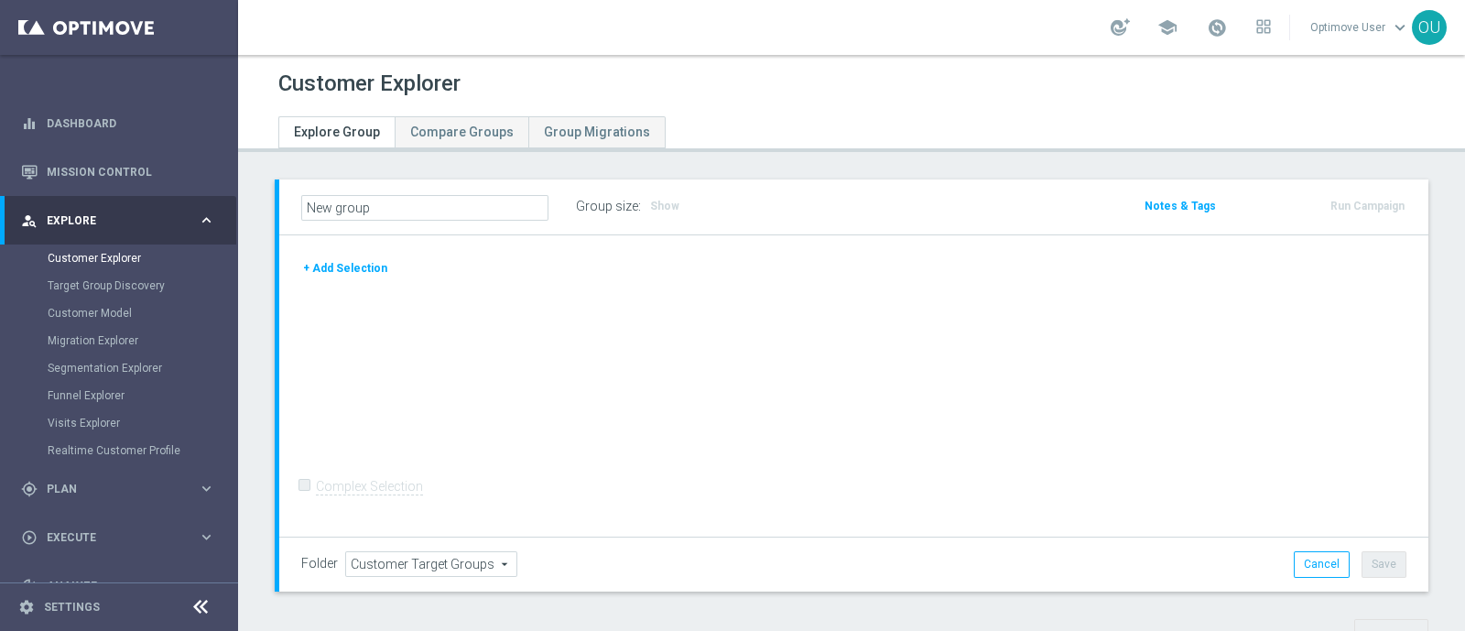
click at [369, 266] on button "+ Add Selection" at bounding box center [345, 268] width 88 height 20
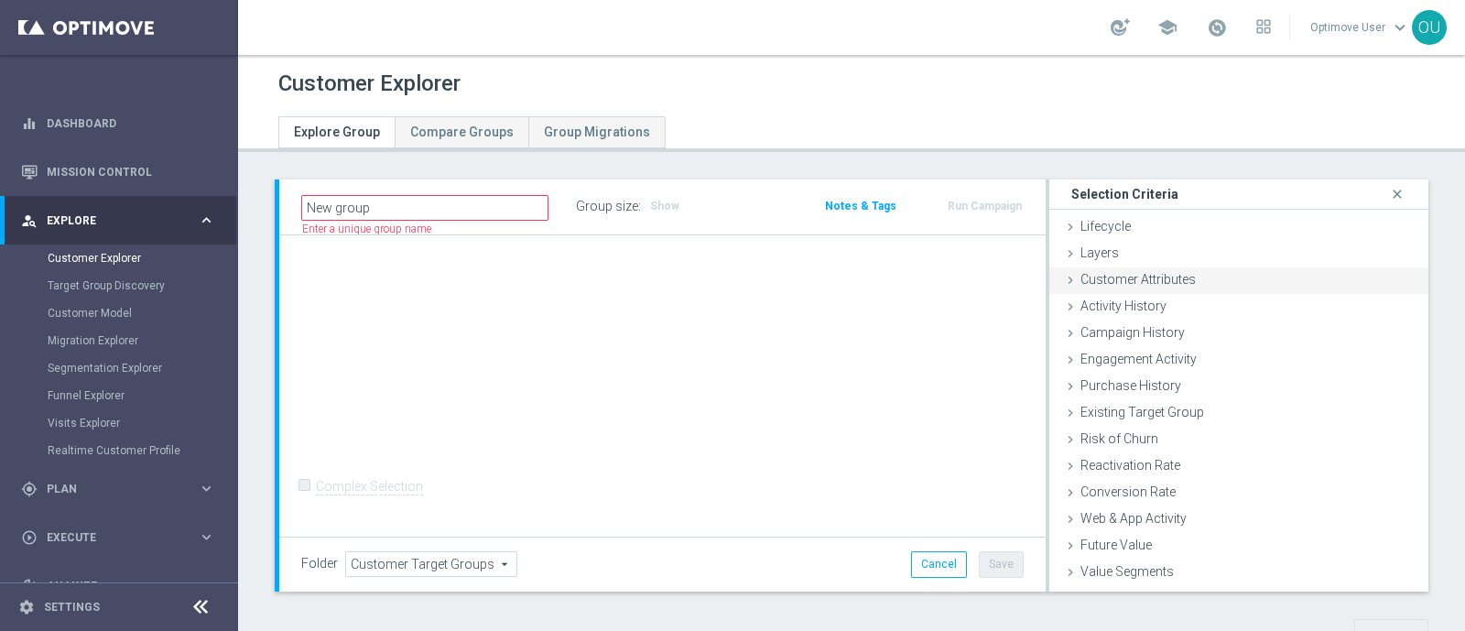
click at [1112, 275] on span "Customer Attributes" at bounding box center [1138, 279] width 115 height 15
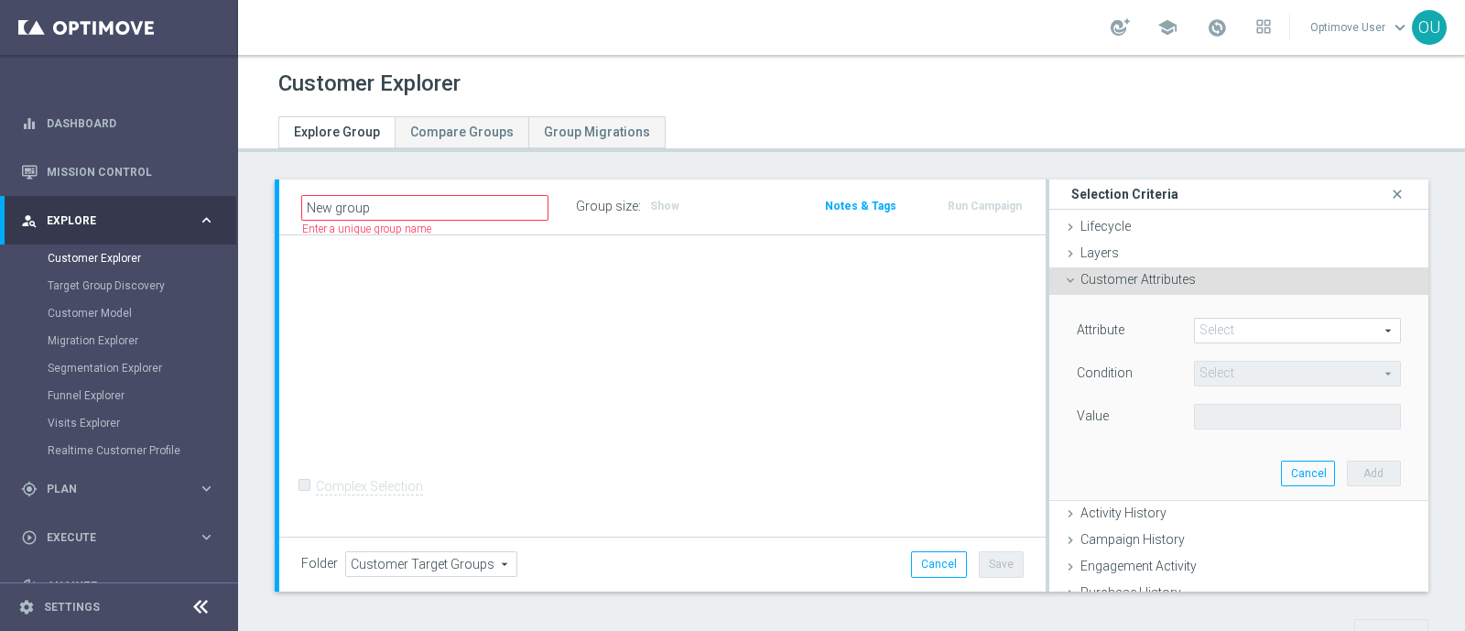
click at [1210, 329] on span at bounding box center [1297, 331] width 205 height 24
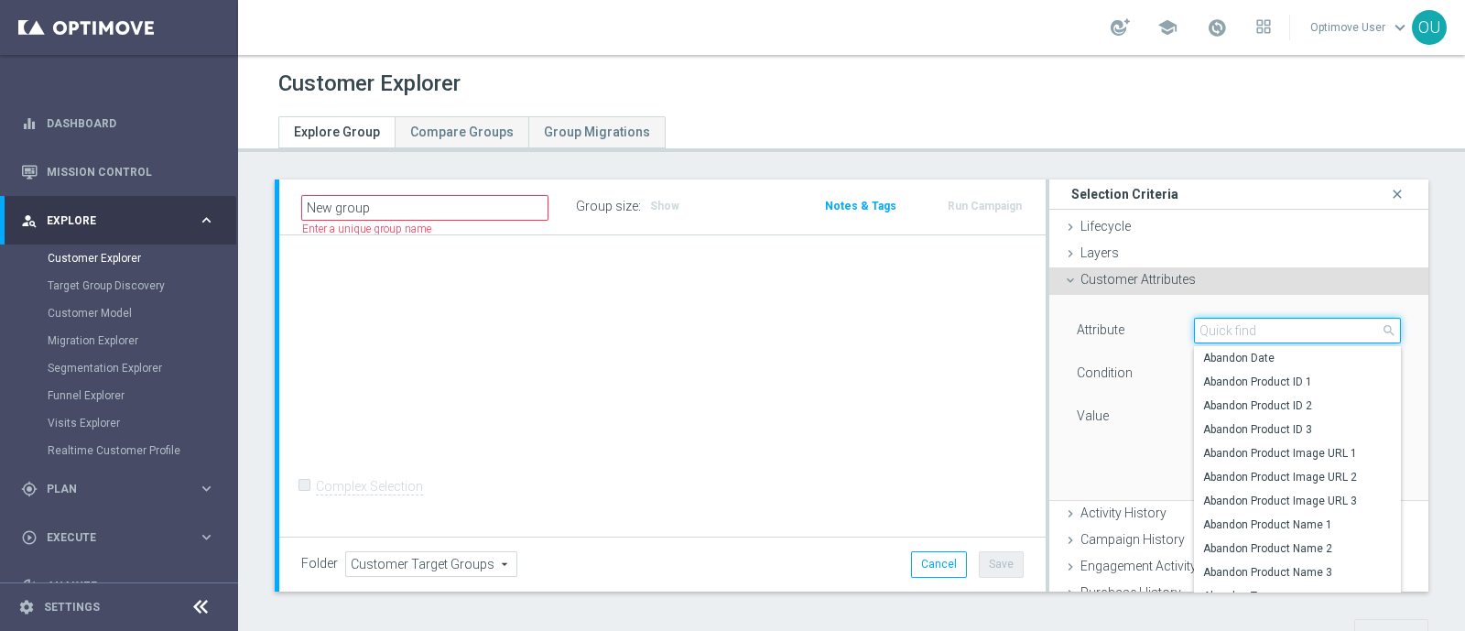
click at [1219, 333] on input "search" at bounding box center [1297, 331] width 207 height 26
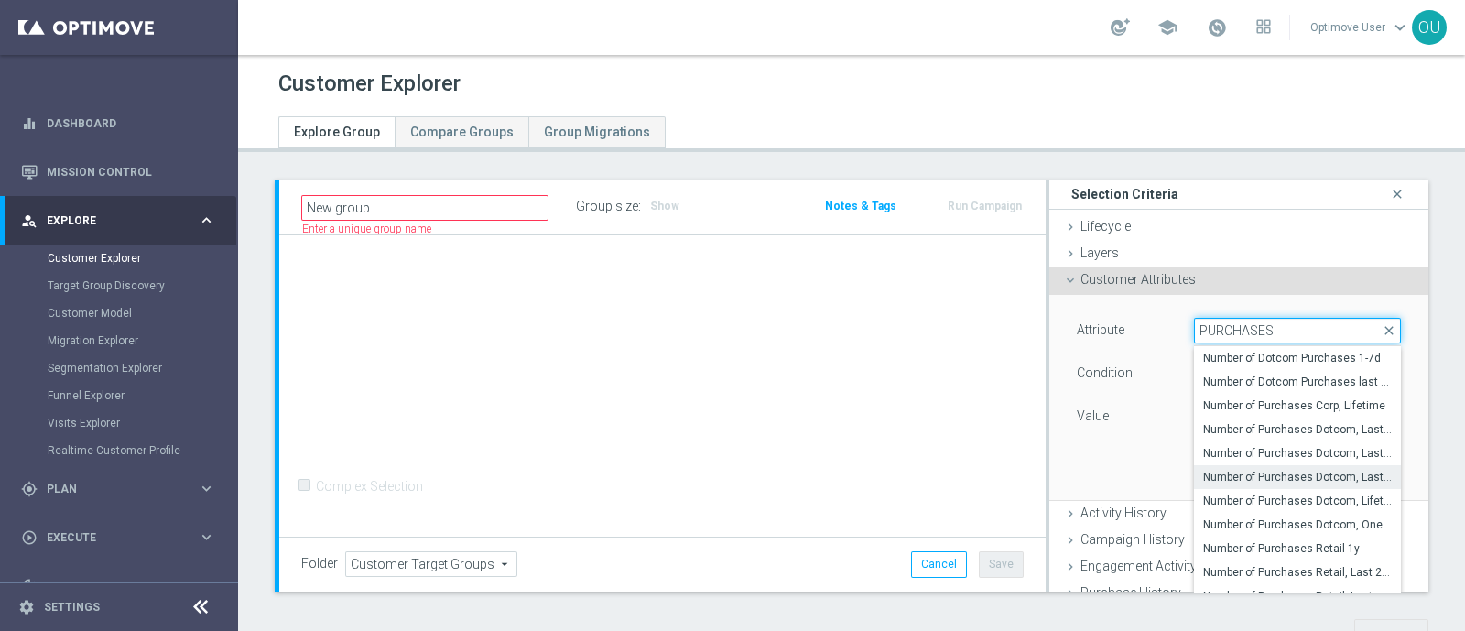
type input "PURCHASES"
click at [1309, 479] on span "Number of Purchases Dotcom, Last Month" at bounding box center [1297, 477] width 189 height 15
type input "Number of Purchases Dotcom, Last Month"
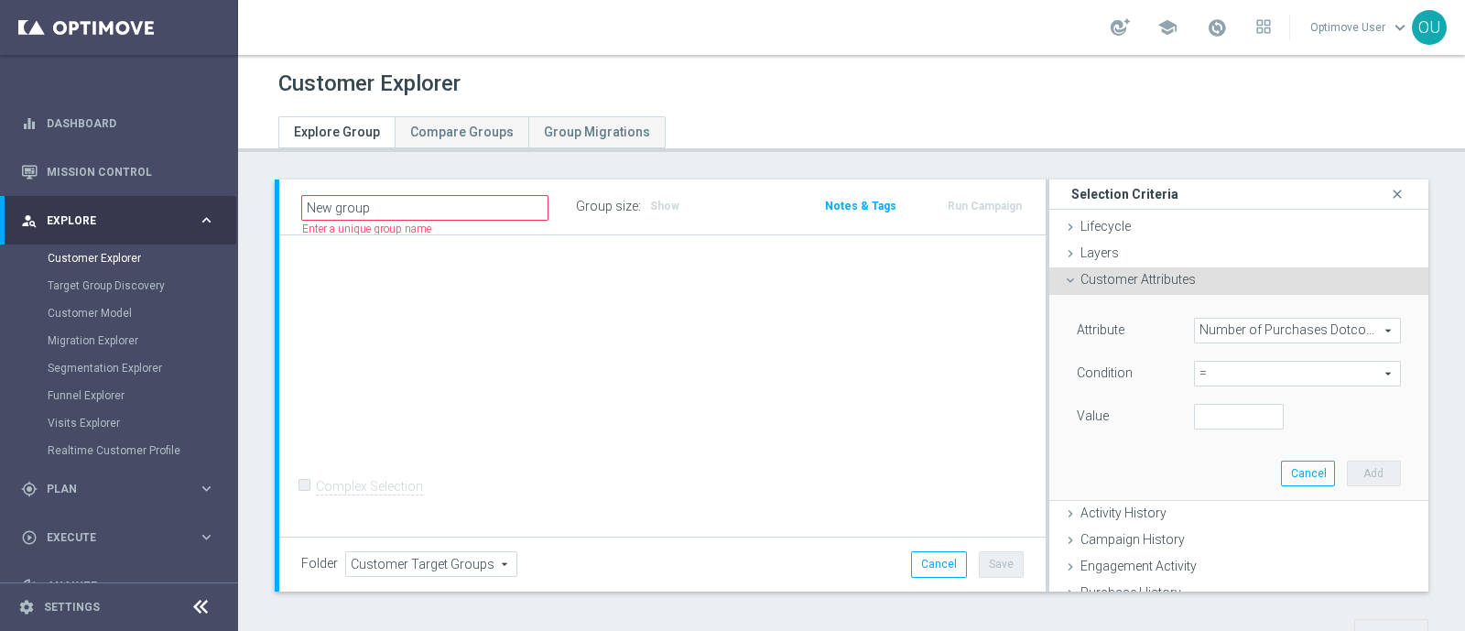
click at [1225, 373] on span "=" at bounding box center [1297, 374] width 205 height 24
click at [1217, 492] on span ">" at bounding box center [1297, 496] width 189 height 15
type input ">"
click at [1208, 409] on input "number" at bounding box center [1239, 417] width 90 height 26
type input "0"
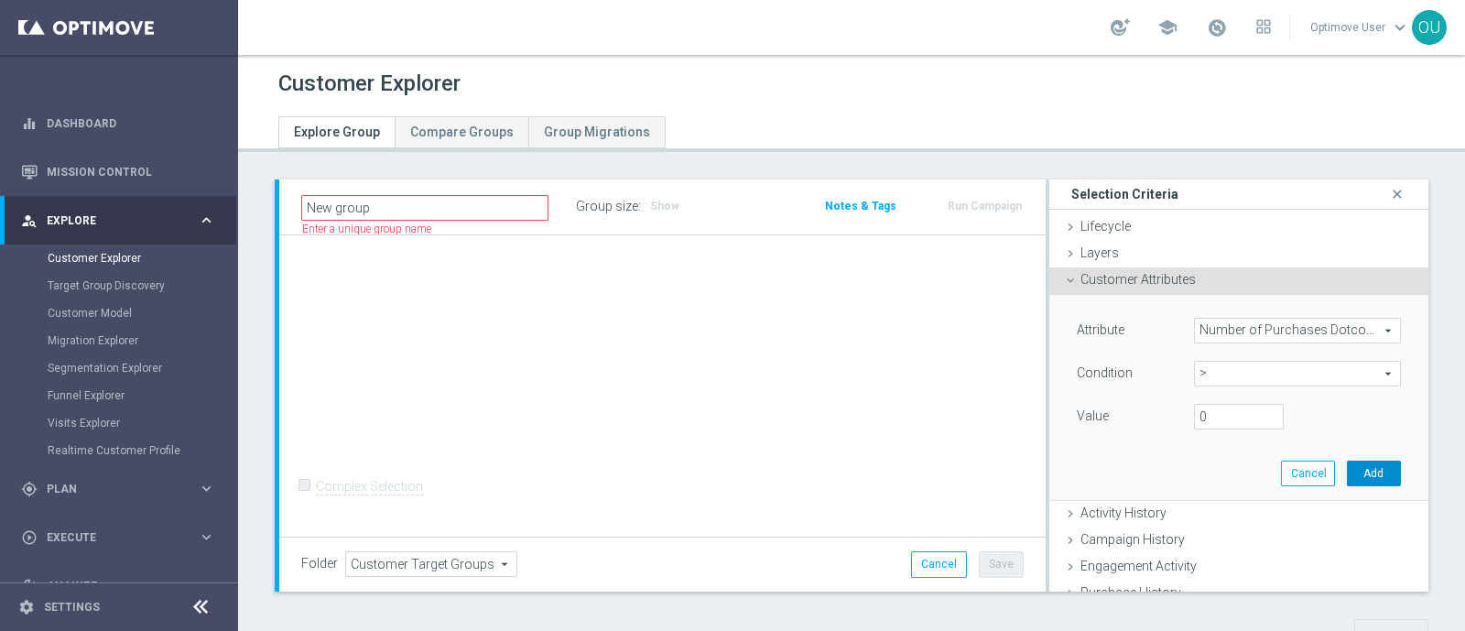
click at [1347, 467] on button "Add" at bounding box center [1374, 474] width 54 height 26
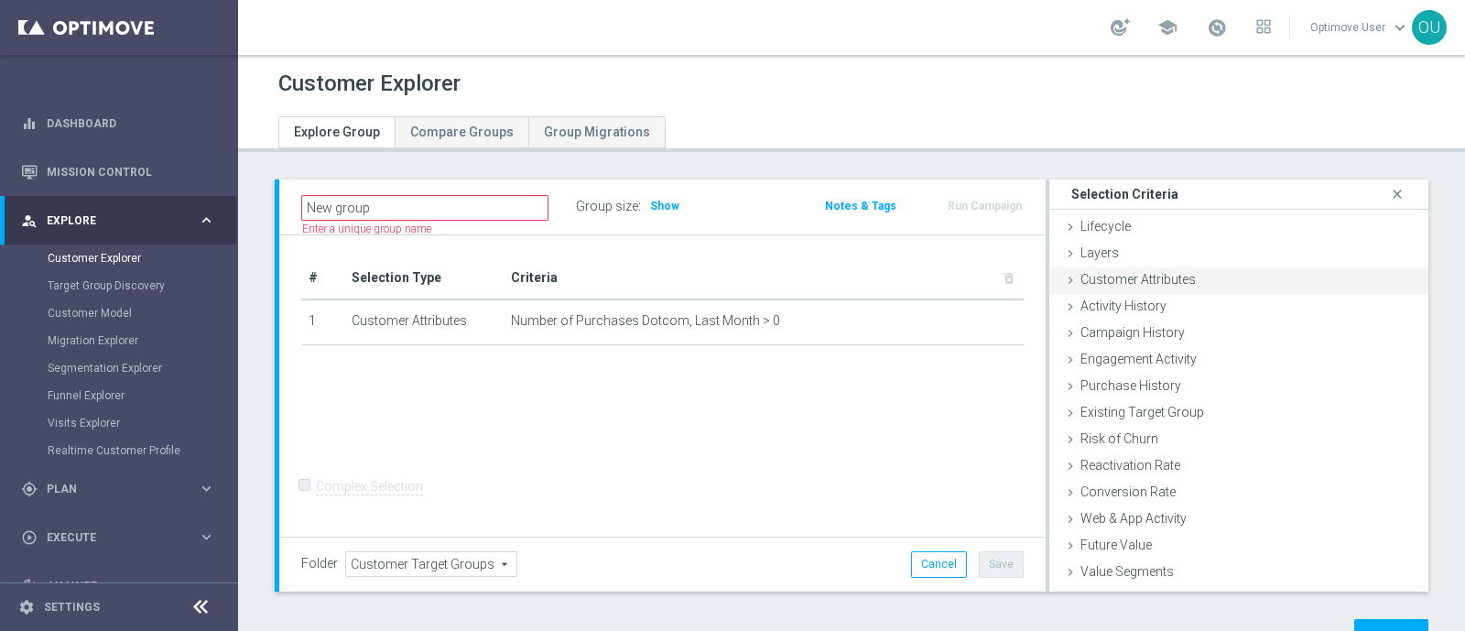
click at [1247, 276] on div "Customer Attributes done selection saved" at bounding box center [1239, 280] width 379 height 27
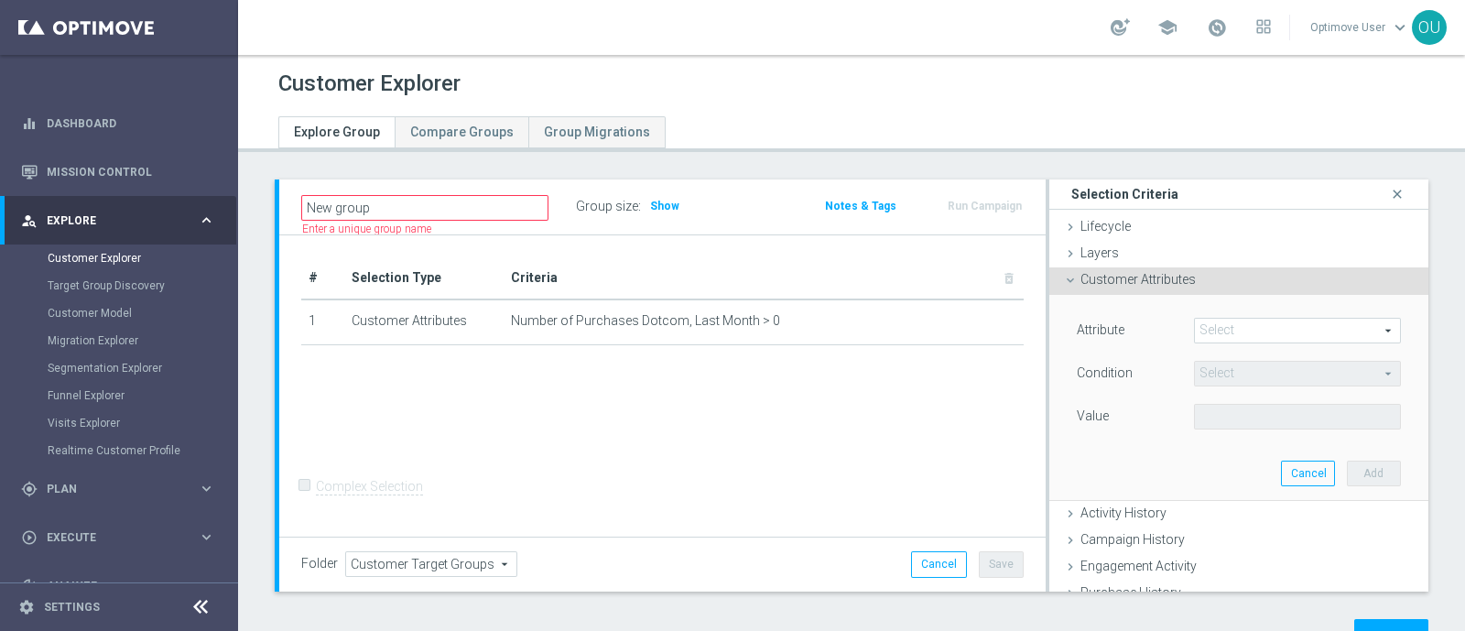
click at [1241, 326] on span at bounding box center [1297, 331] width 205 height 24
click at [1242, 333] on span at bounding box center [1297, 331] width 205 height 24
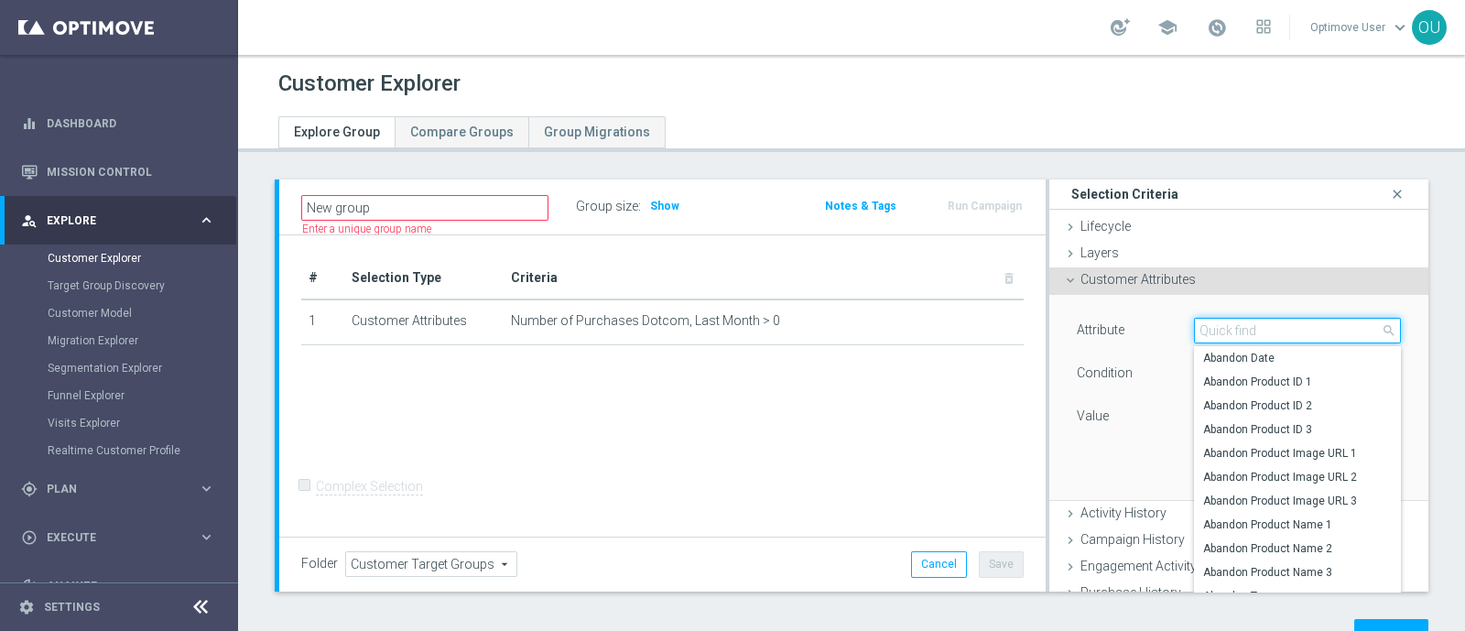
click at [1242, 333] on input "search" at bounding box center [1297, 331] width 207 height 26
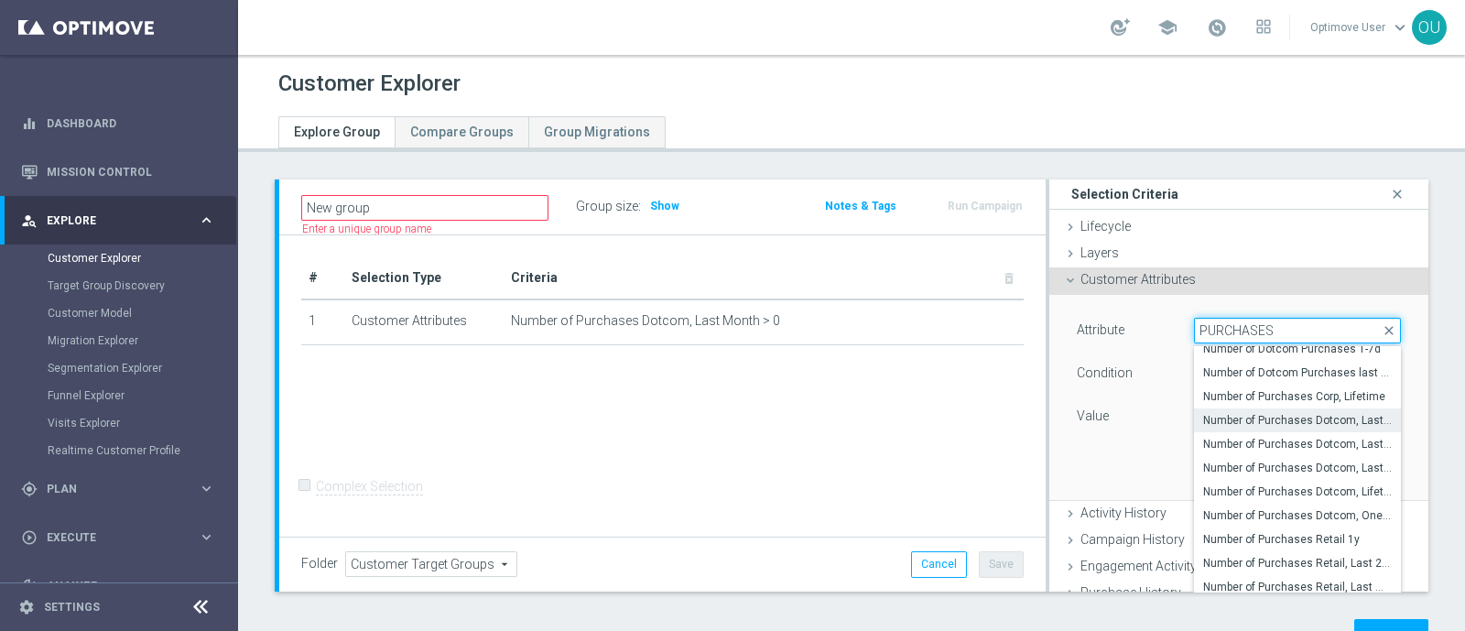
scroll to position [10, 0]
type input "PURCHASES"
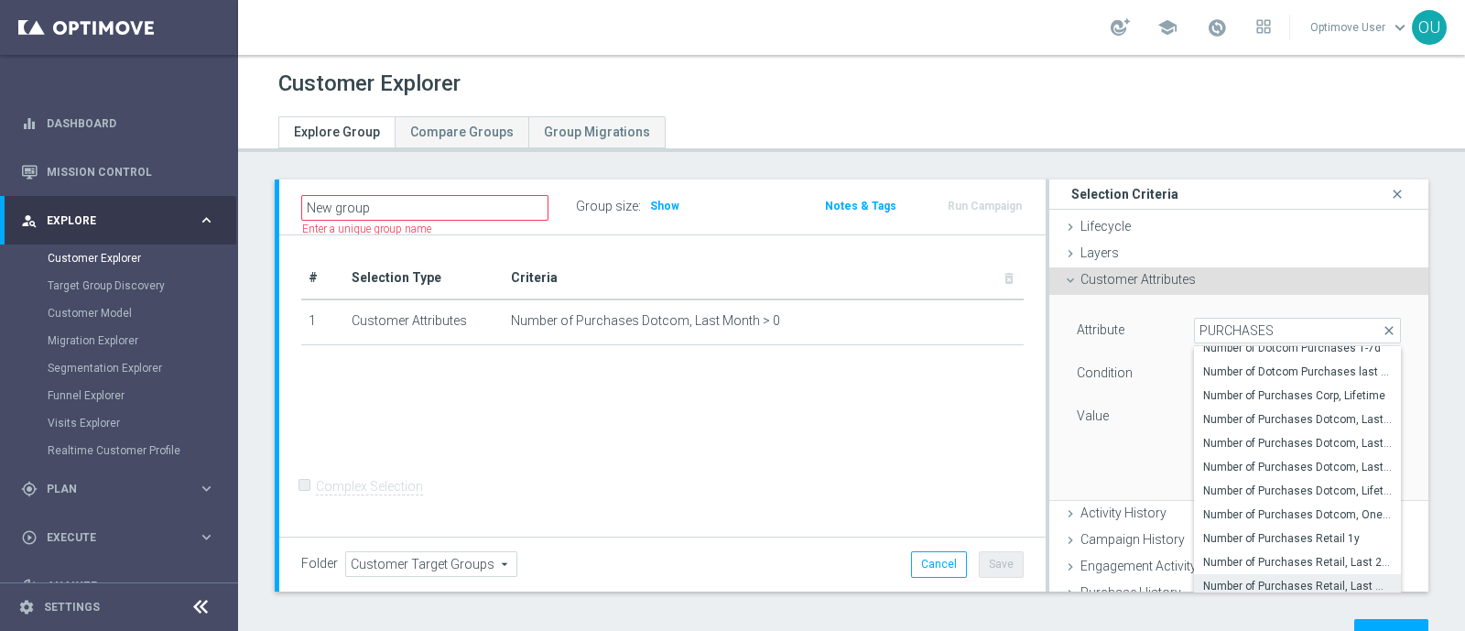
click at [1308, 582] on span "Number of Purchases Retail, Last Month" at bounding box center [1297, 586] width 189 height 15
type input "Number of Purchases Retail, Last Month"
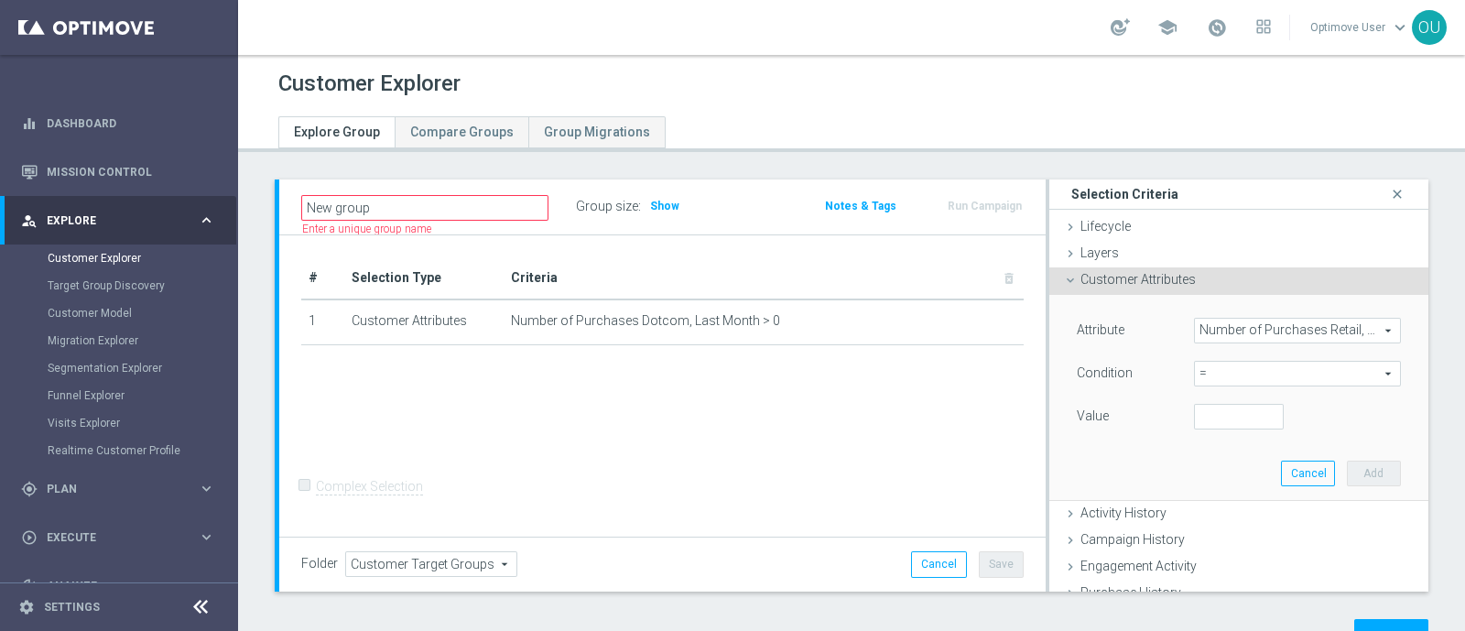
click at [1195, 377] on span "=" at bounding box center [1297, 374] width 205 height 24
click at [1223, 496] on span ">" at bounding box center [1297, 496] width 189 height 15
type input ">"
click at [1223, 419] on input "number" at bounding box center [1239, 417] width 90 height 26
type input "0"
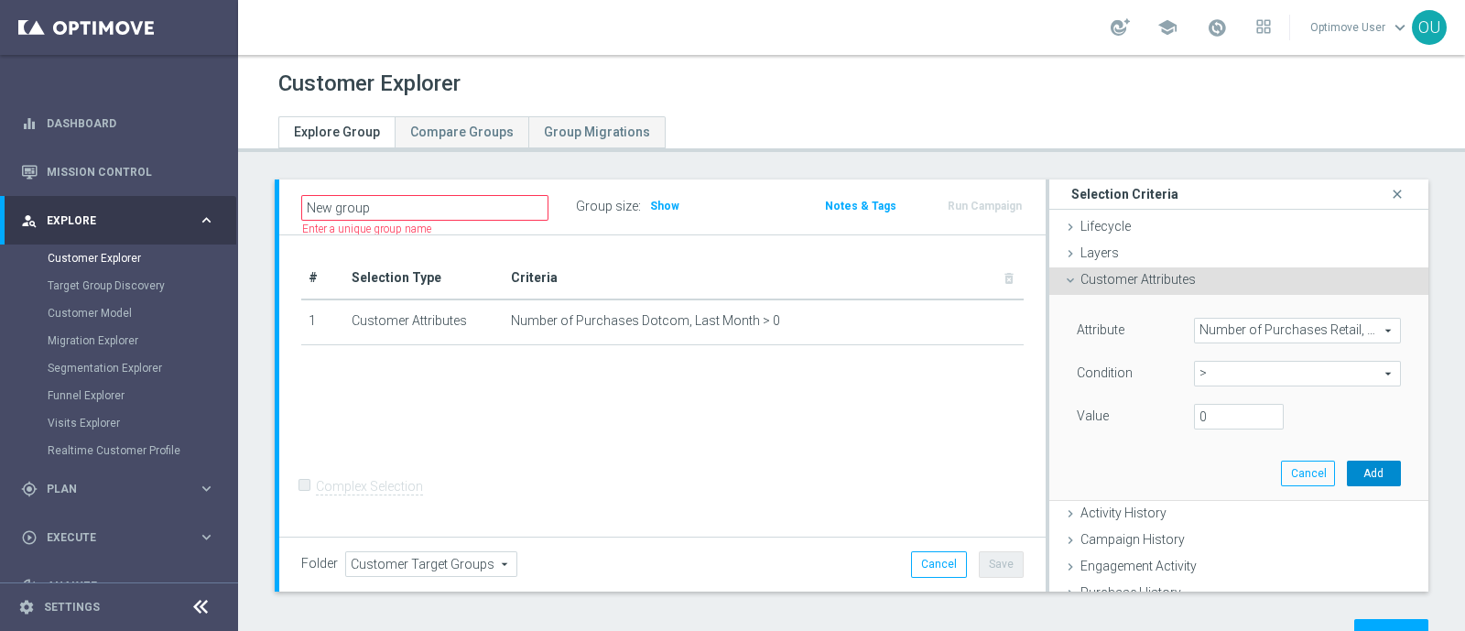
click at [1348, 478] on button "Add" at bounding box center [1374, 474] width 54 height 26
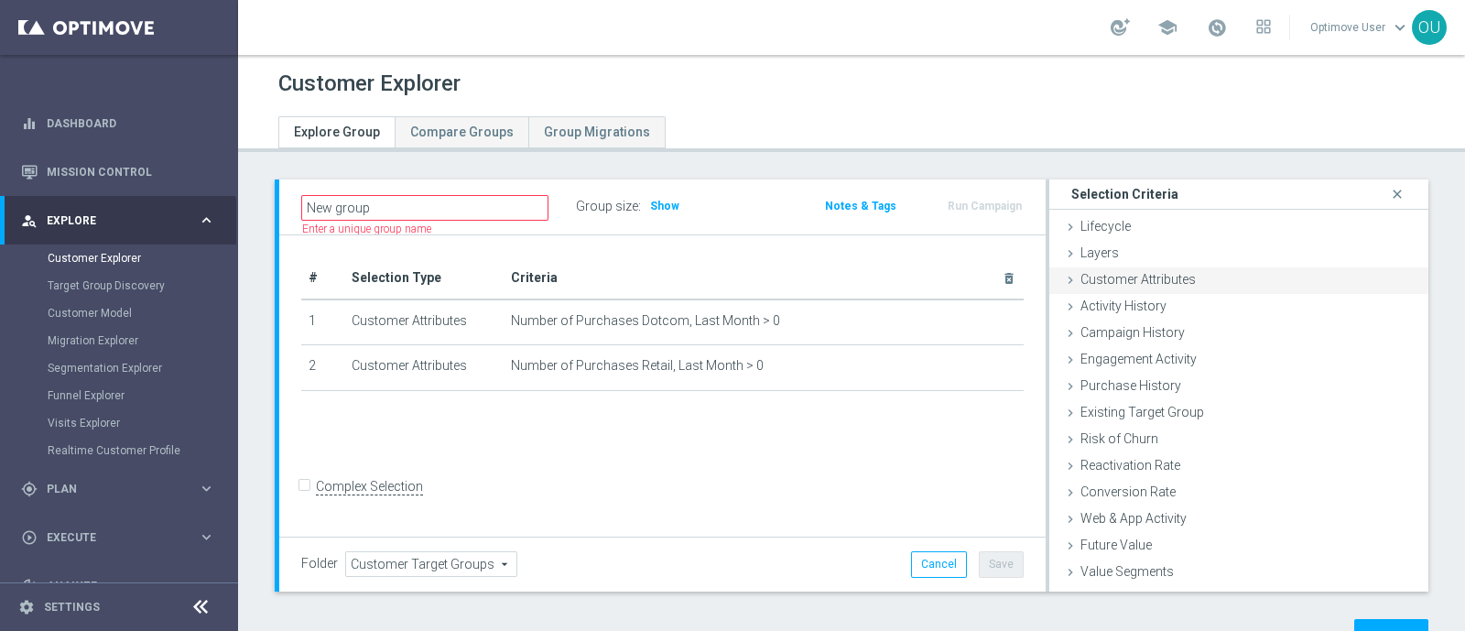
click at [1270, 276] on div "Customer Attributes done selection saved" at bounding box center [1239, 280] width 379 height 27
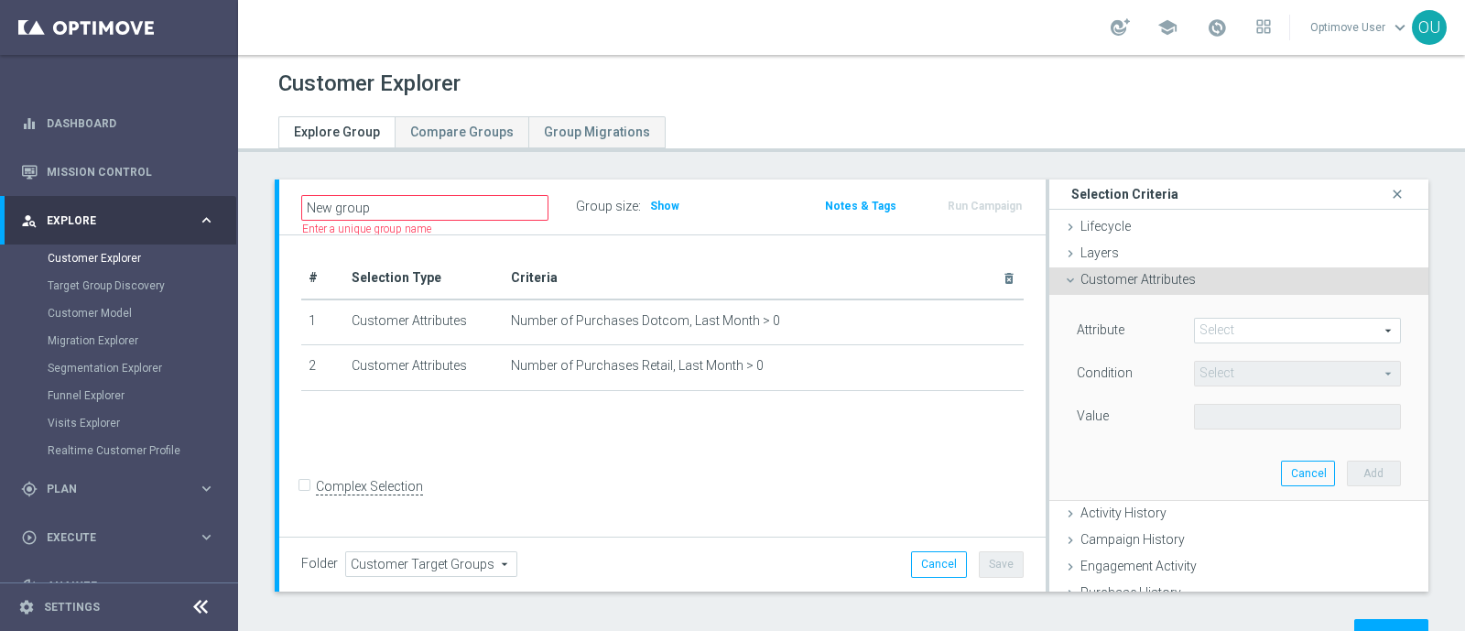
click at [1270, 327] on span at bounding box center [1297, 331] width 205 height 24
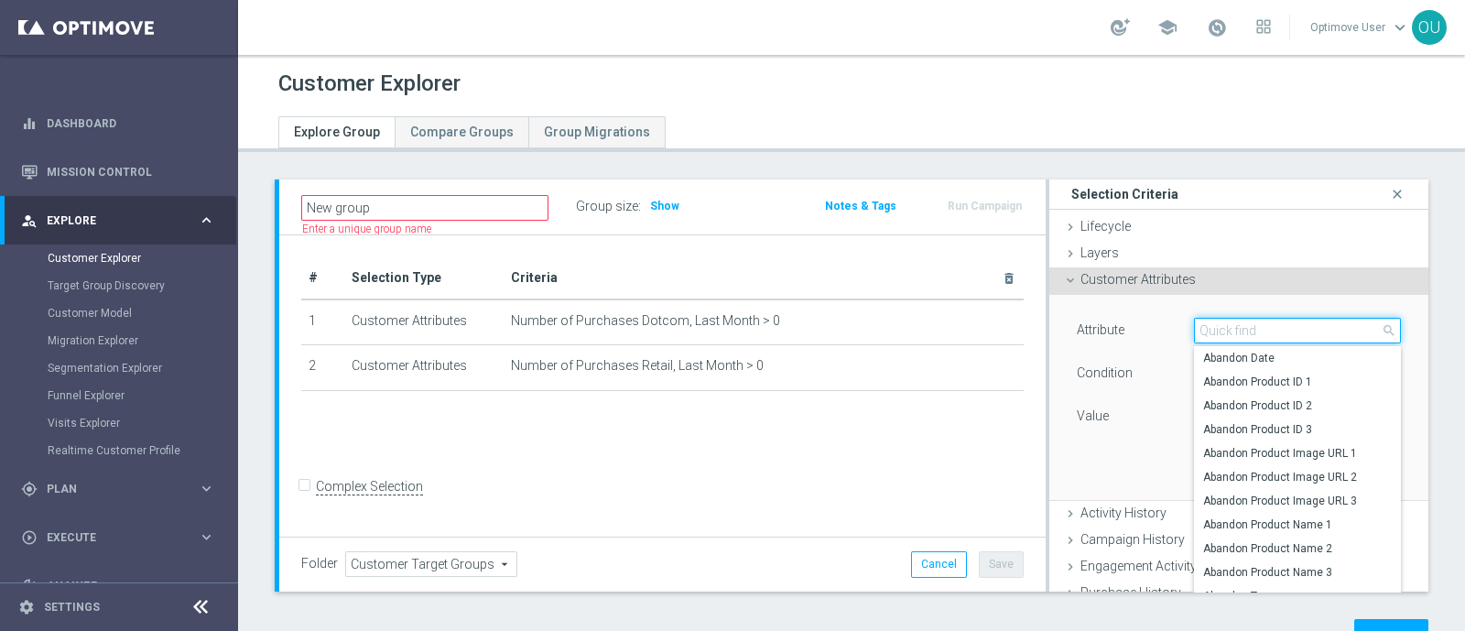
click at [1265, 333] on input "search" at bounding box center [1297, 331] width 207 height 26
type input "PURCHASE"
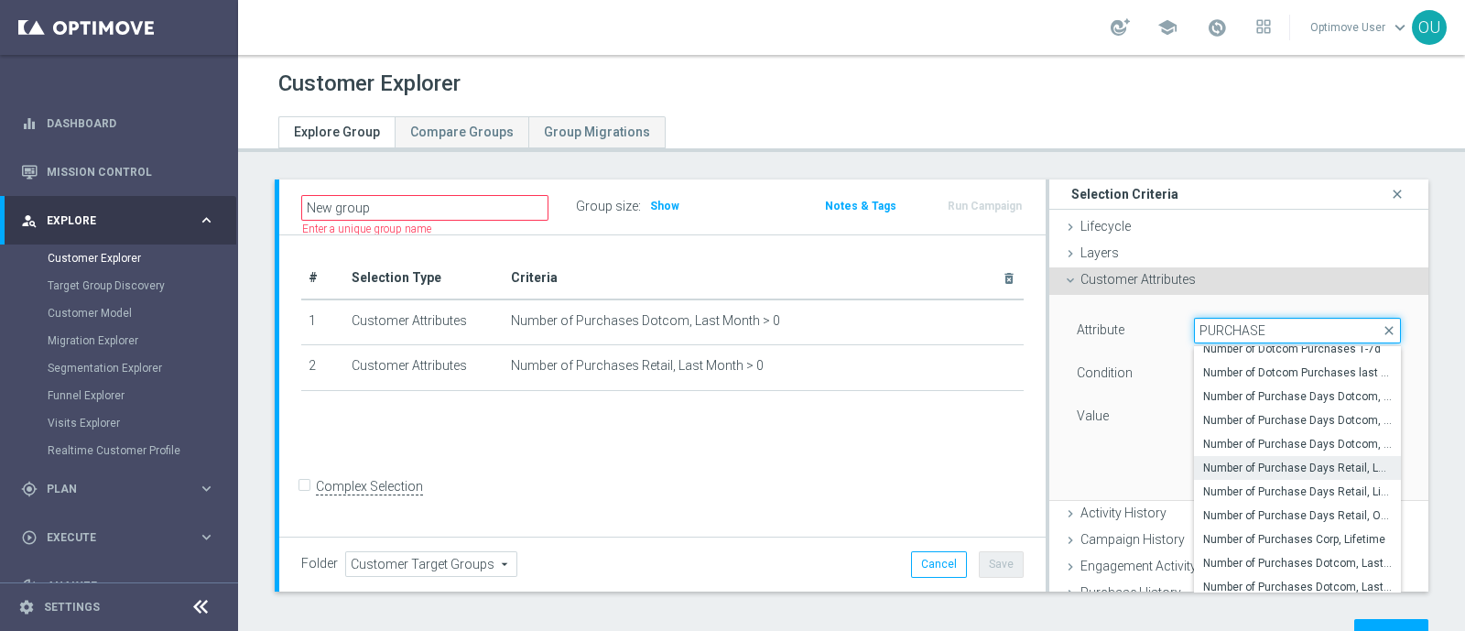
scroll to position [332, 0]
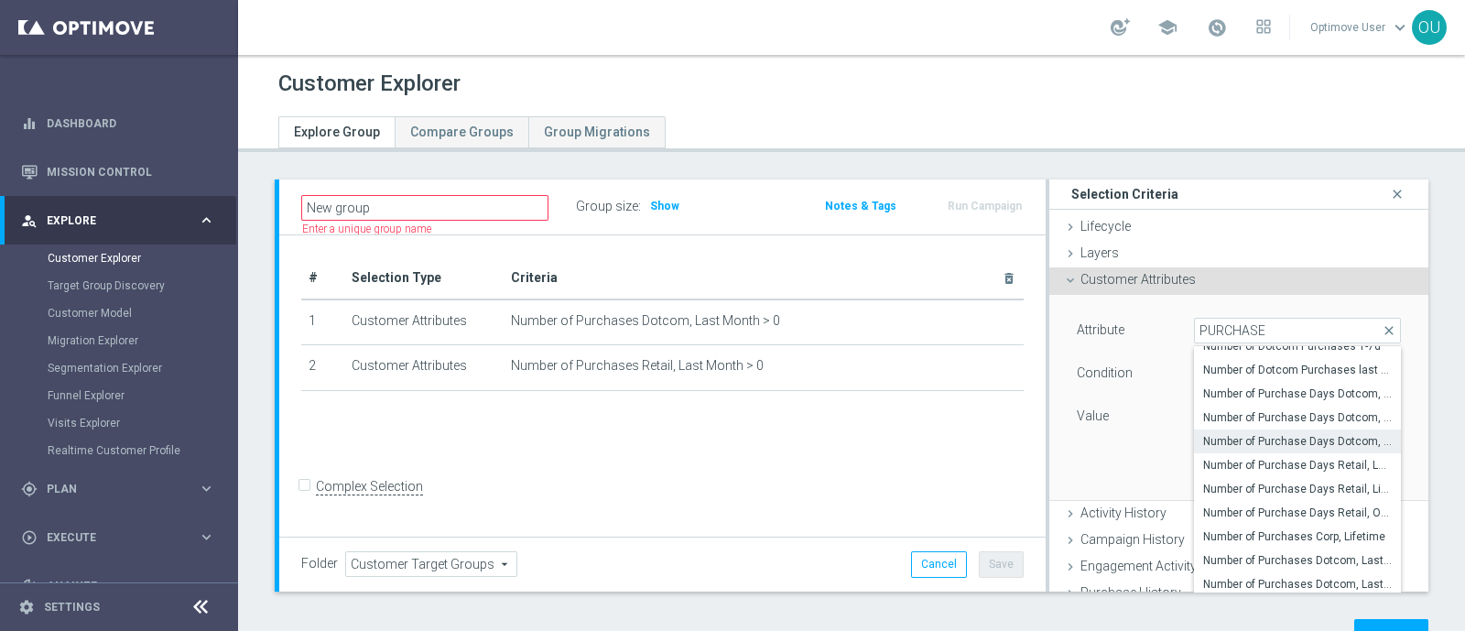
click at [1305, 441] on span "Number of Purchase Days Dotcom, One Year" at bounding box center [1297, 441] width 189 height 15
type input "Number of Purchase Days Dotcom, One Year"
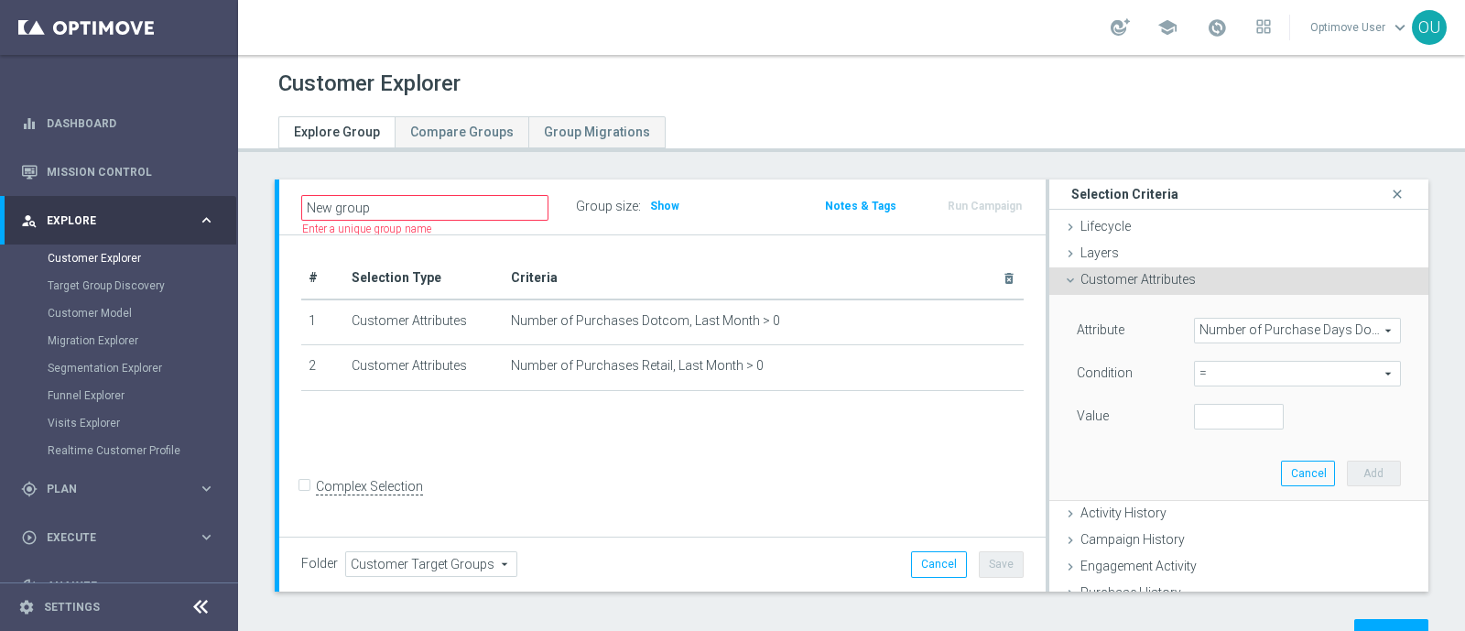
click at [1277, 374] on span "=" at bounding box center [1297, 374] width 205 height 24
click at [1203, 496] on span ">" at bounding box center [1297, 496] width 189 height 15
type input ">"
click at [1194, 423] on input "number" at bounding box center [1239, 417] width 90 height 26
type input "0"
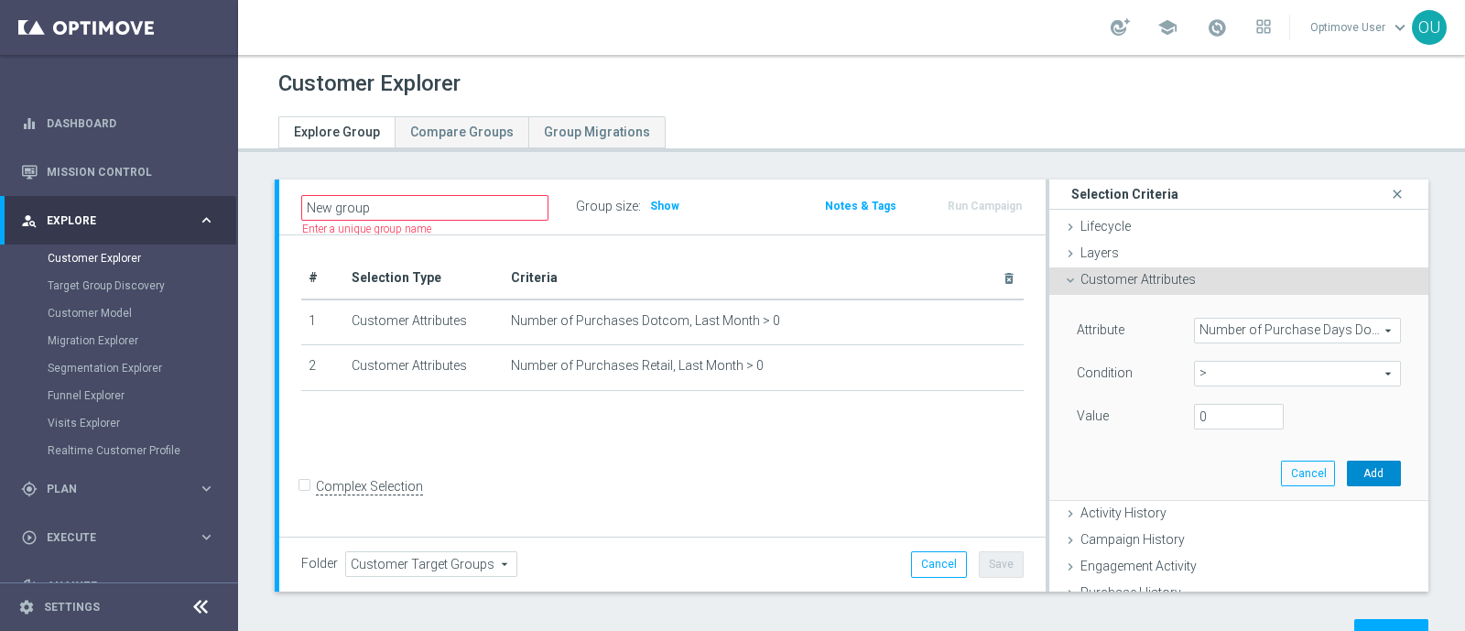
click at [1355, 474] on button "Add" at bounding box center [1374, 474] width 54 height 26
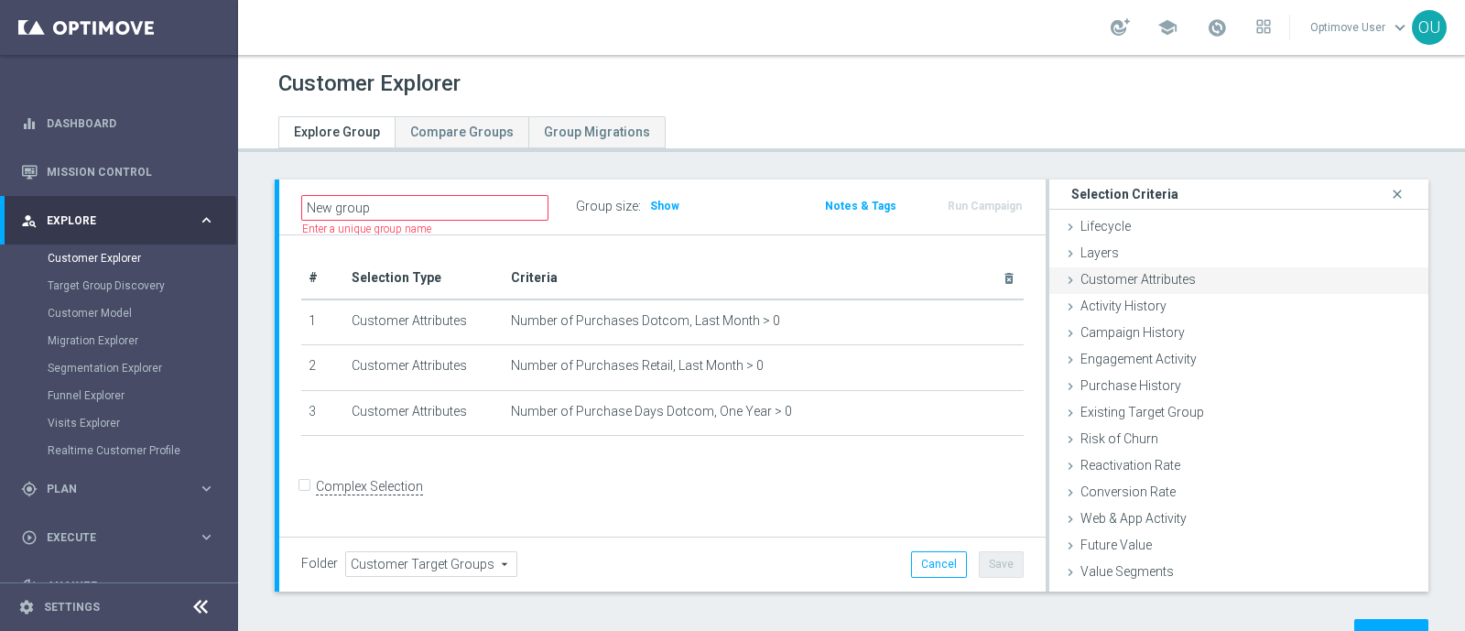
click at [1246, 278] on div "Customer Attributes done selection saved" at bounding box center [1239, 280] width 379 height 27
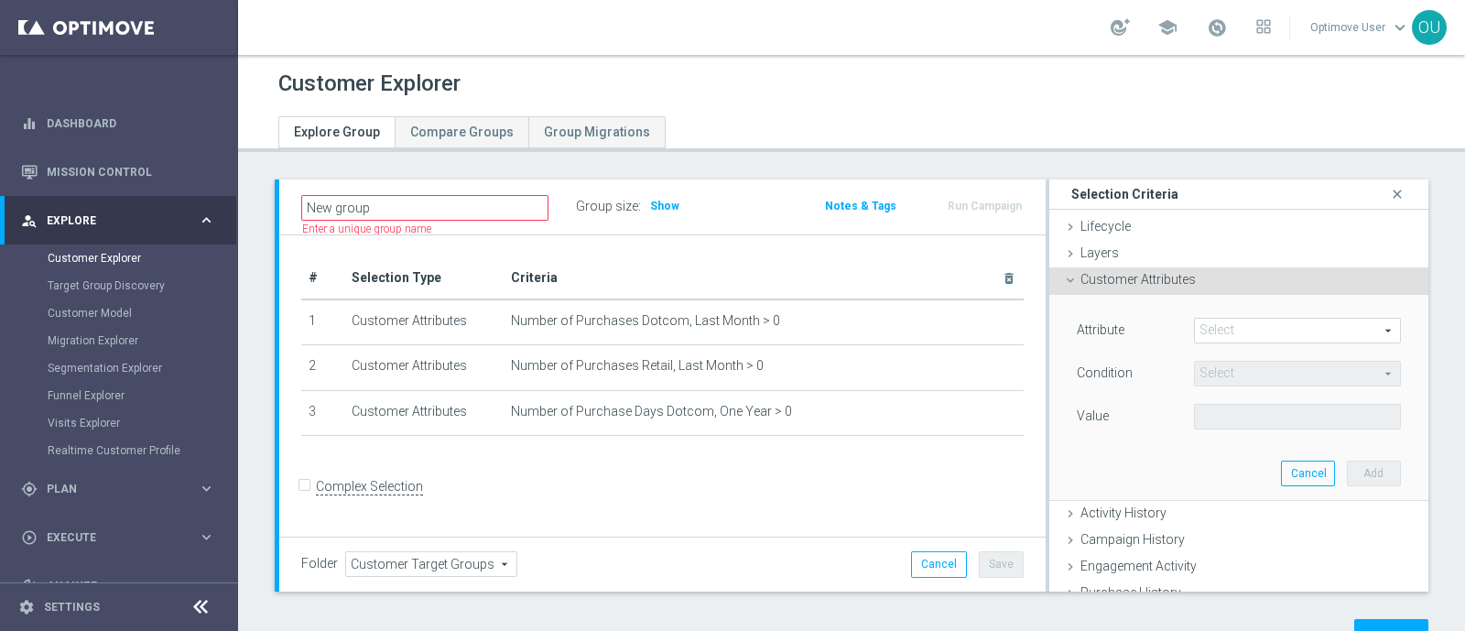
click at [1246, 326] on span at bounding box center [1297, 331] width 205 height 24
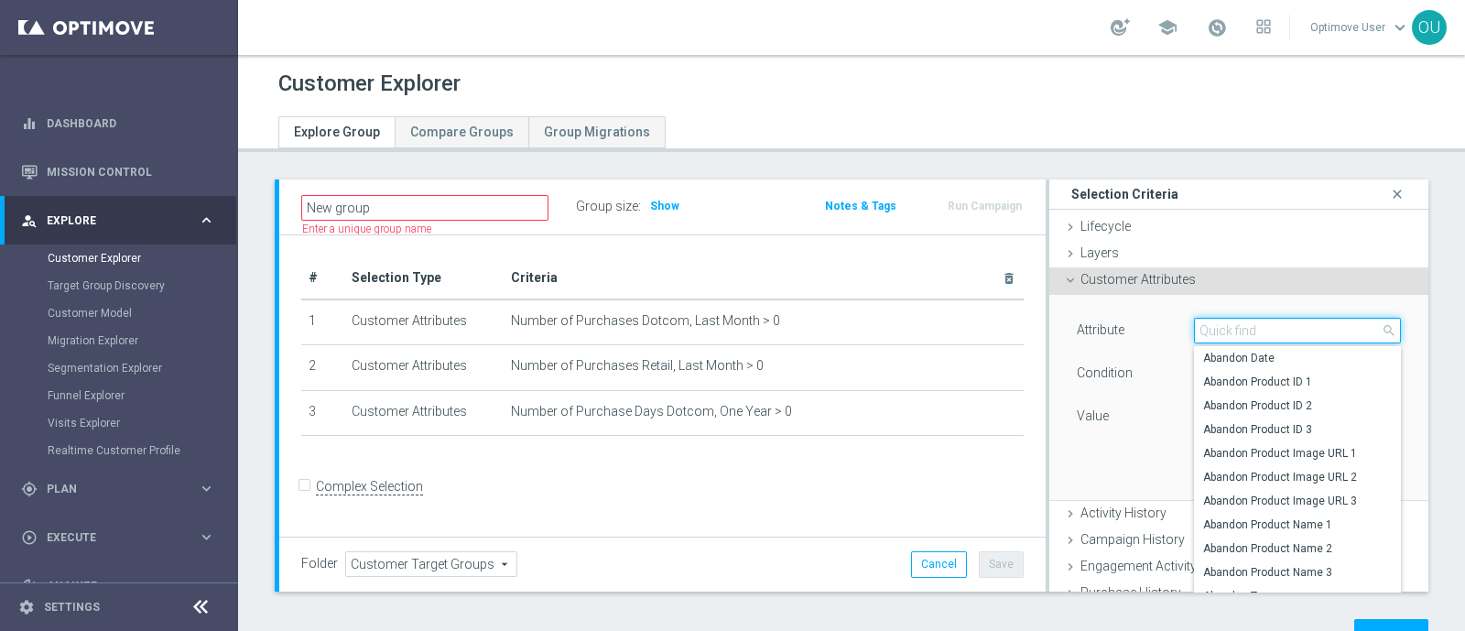
click at [1246, 326] on input "search" at bounding box center [1297, 331] width 207 height 26
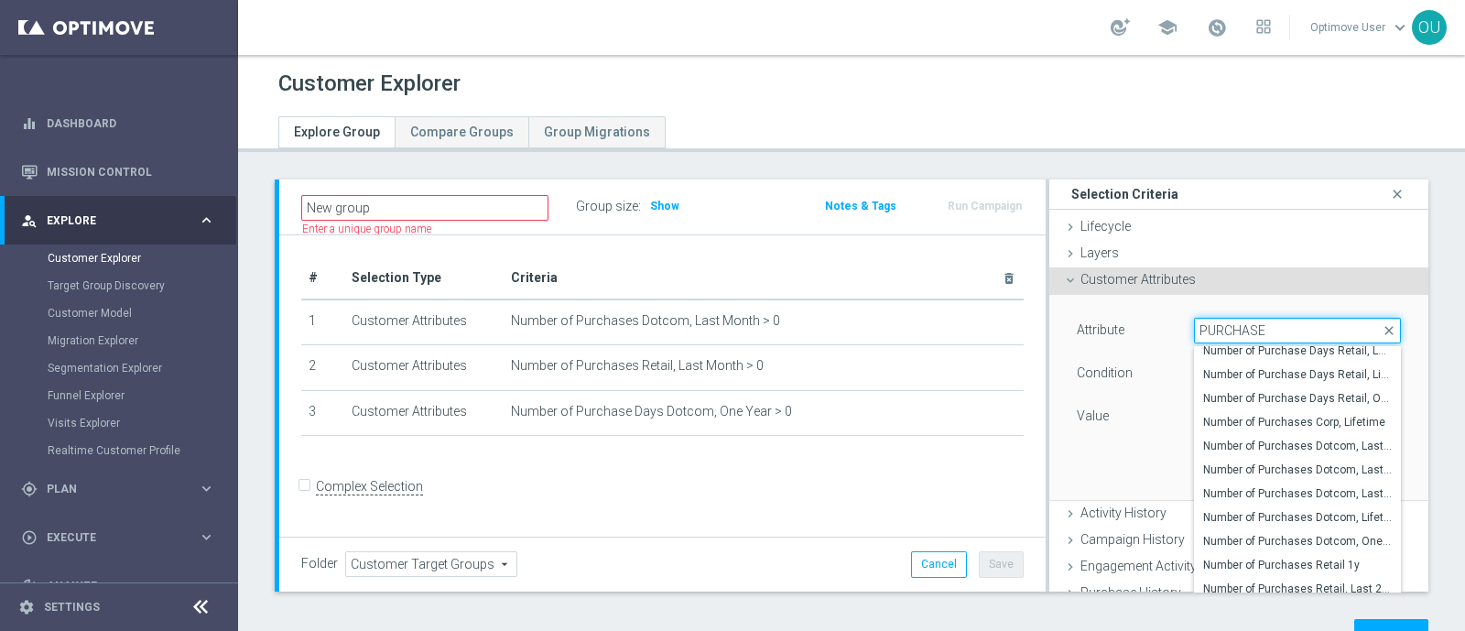
scroll to position [329, 0]
type input "PURCHASE"
click at [1324, 515] on span "Number of Purchase Days Retail, One Year" at bounding box center [1297, 516] width 189 height 15
type input "Number of Purchase Days Retail, One Year"
type input "="
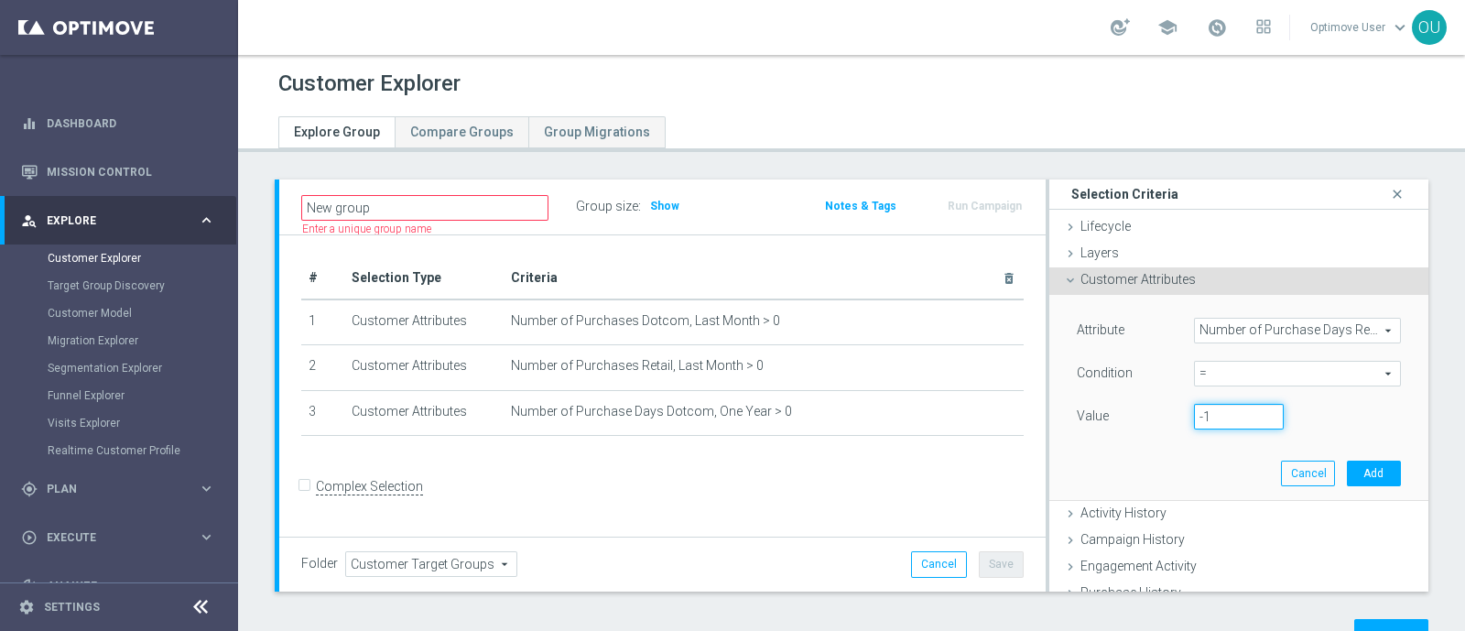
type input "-1"
click at [1245, 423] on input "-1" at bounding box center [1239, 417] width 90 height 26
type input "0"
click at [1347, 469] on button "Add" at bounding box center [1374, 474] width 54 height 26
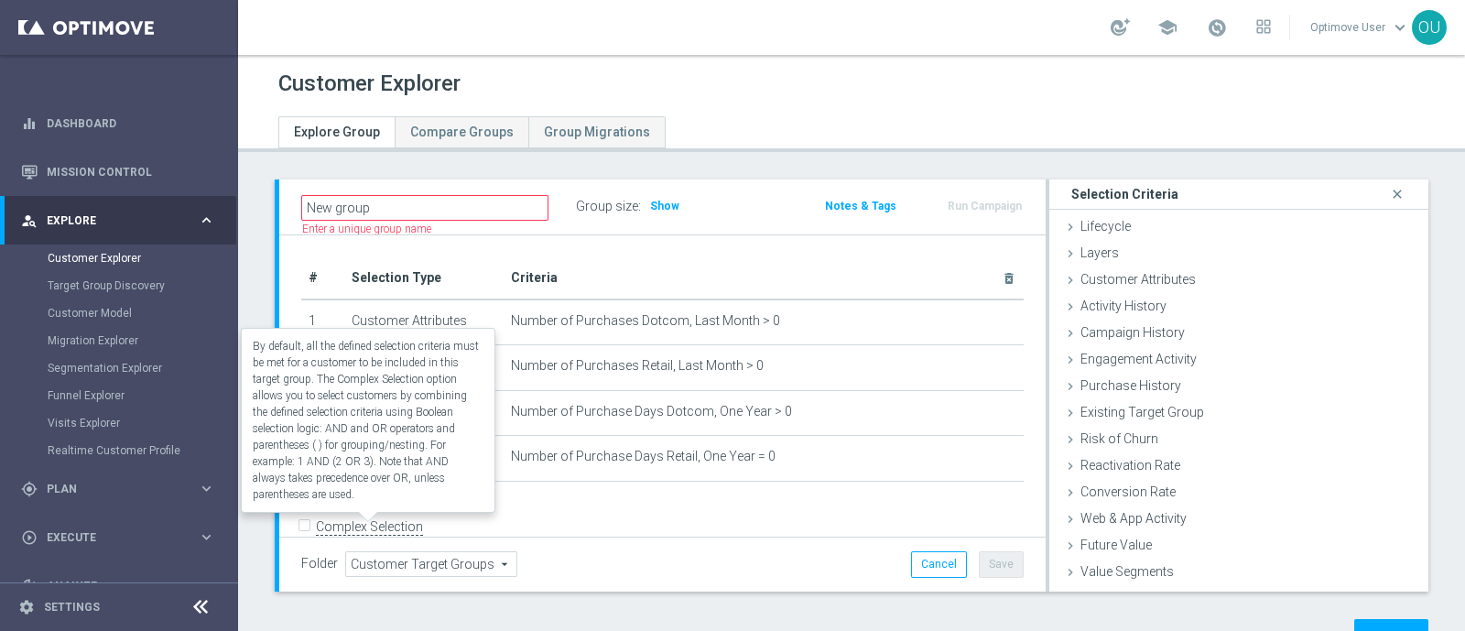
click at [392, 522] on label "Complex Selection" at bounding box center [369, 526] width 107 height 17
click at [313, 522] on input "Complex Selection" at bounding box center [307, 530] width 12 height 26
checkbox input "true"
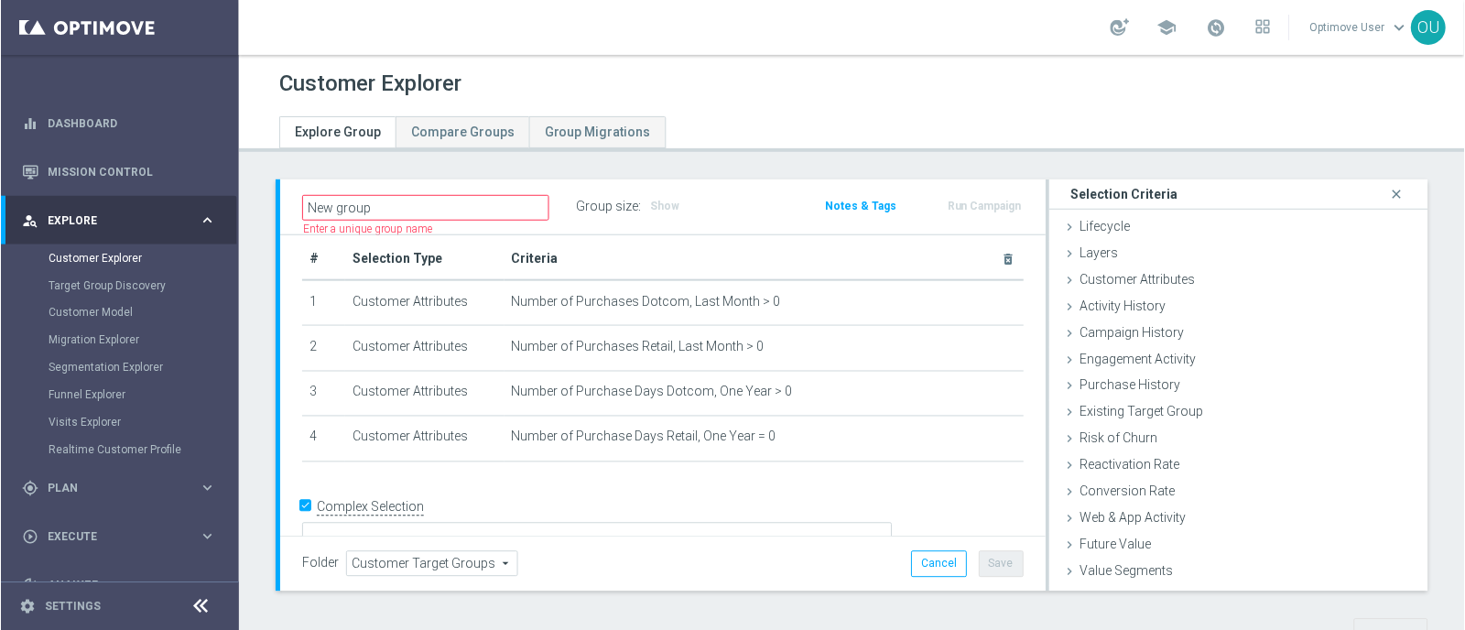
scroll to position [24, 0]
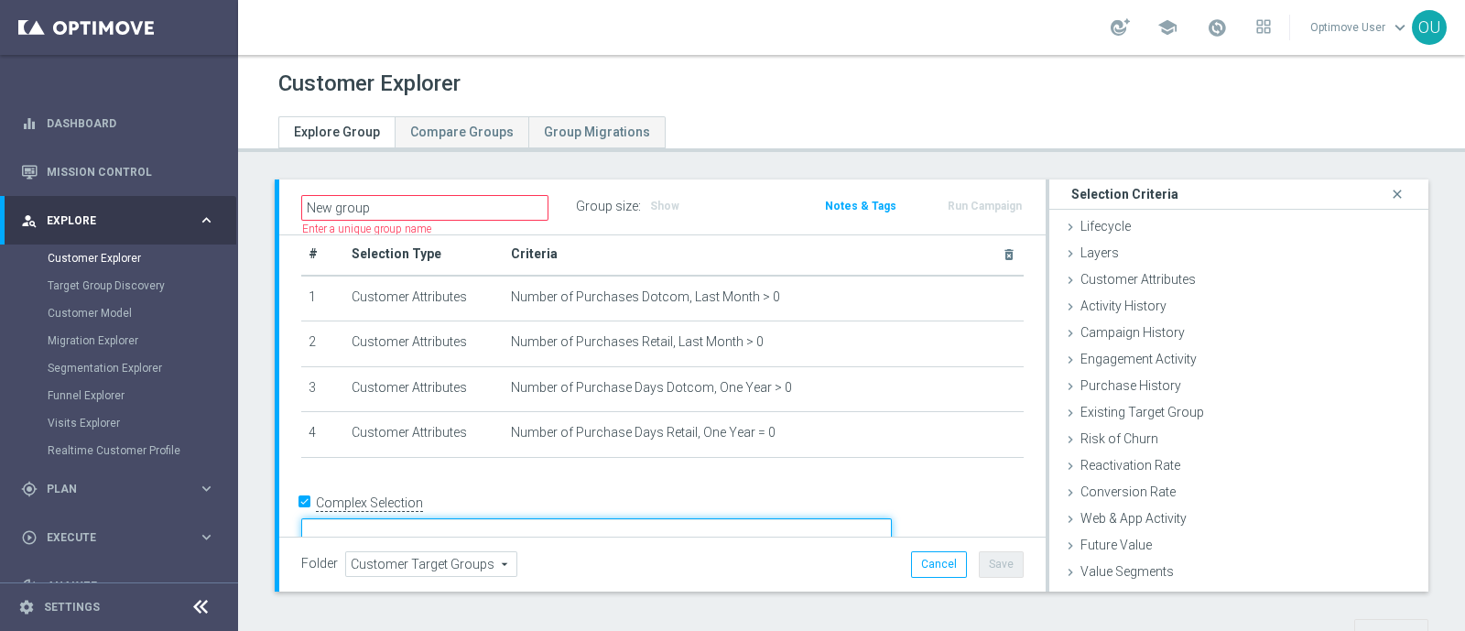
click at [549, 518] on textarea at bounding box center [596, 534] width 591 height 32
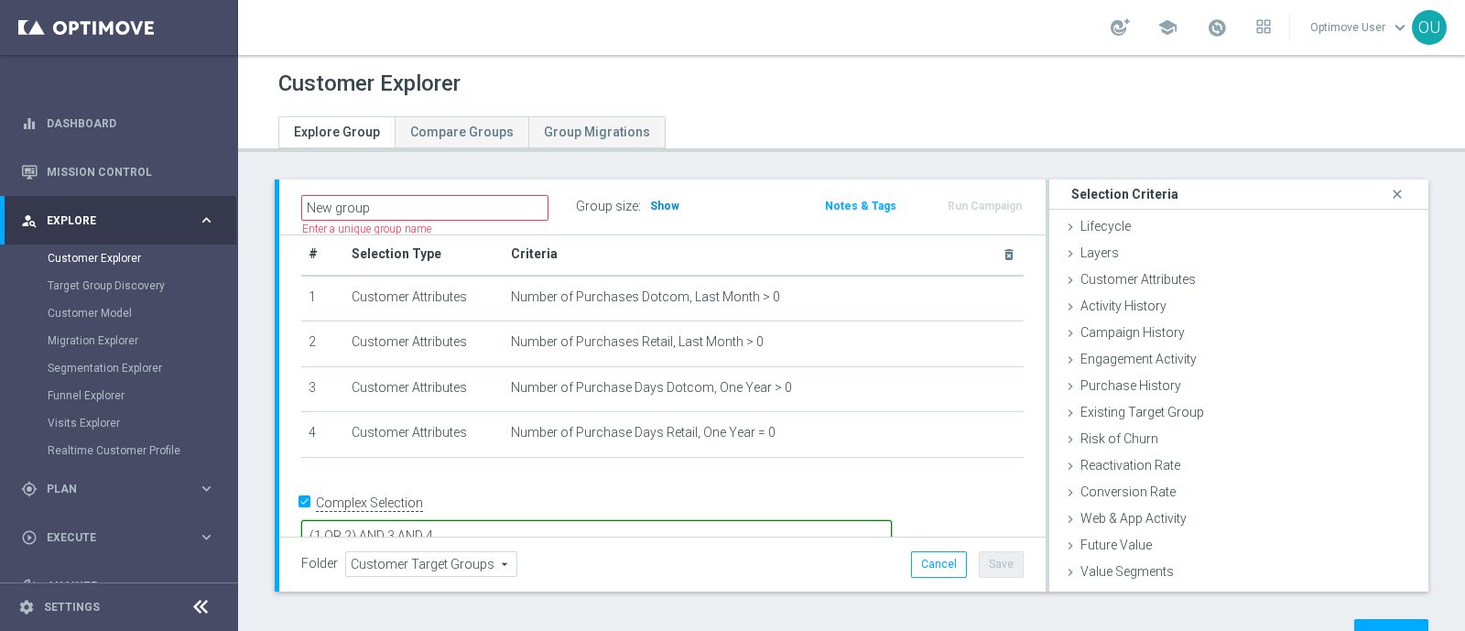
type textarea "(1 OR 2) AND 3 AND 4"
click at [665, 206] on span "Show" at bounding box center [664, 206] width 29 height 13
